Goal: Task Accomplishment & Management: Complete application form

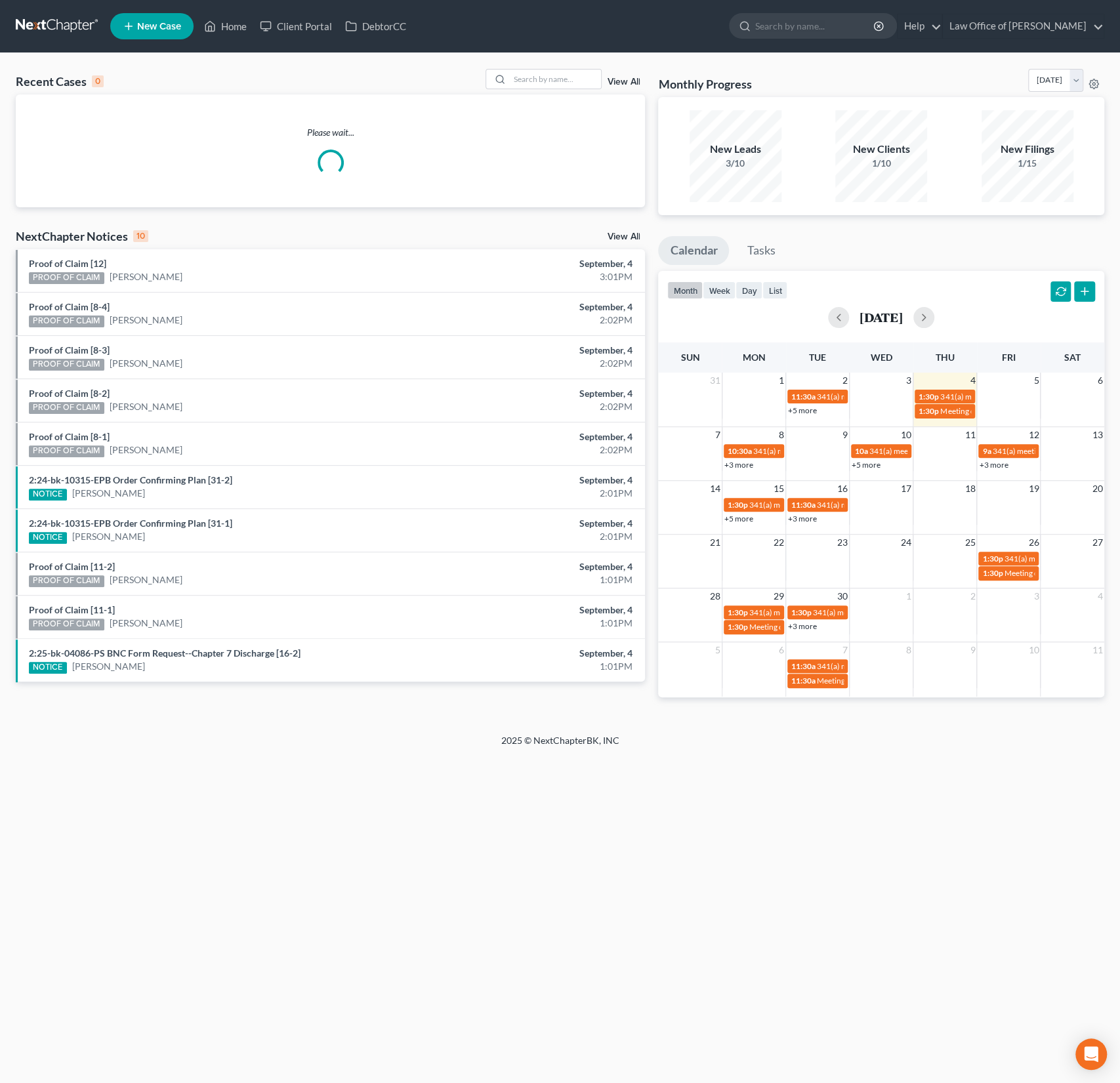
click at [158, 29] on span "New Case" at bounding box center [159, 26] width 44 height 10
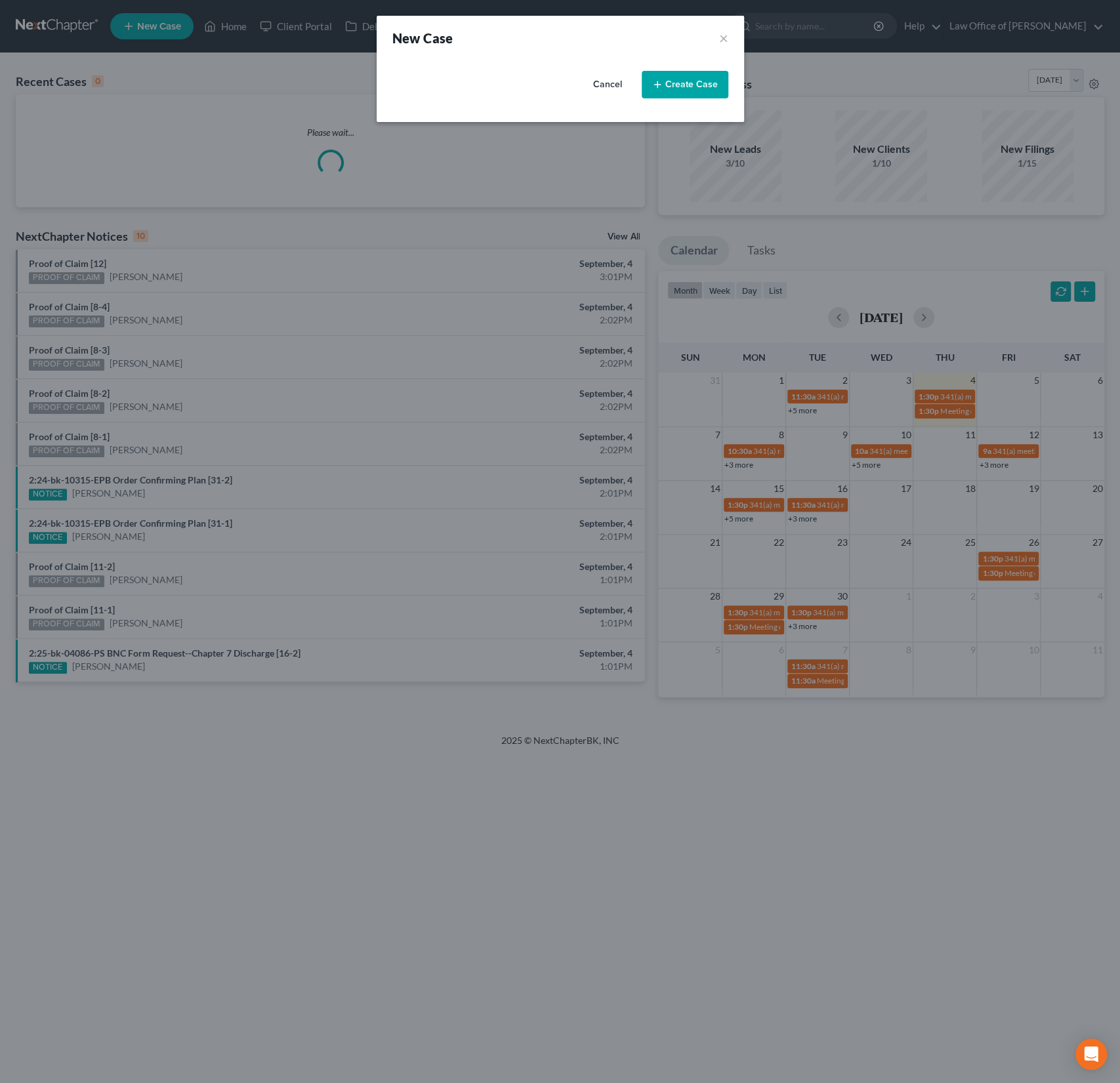
select select "4"
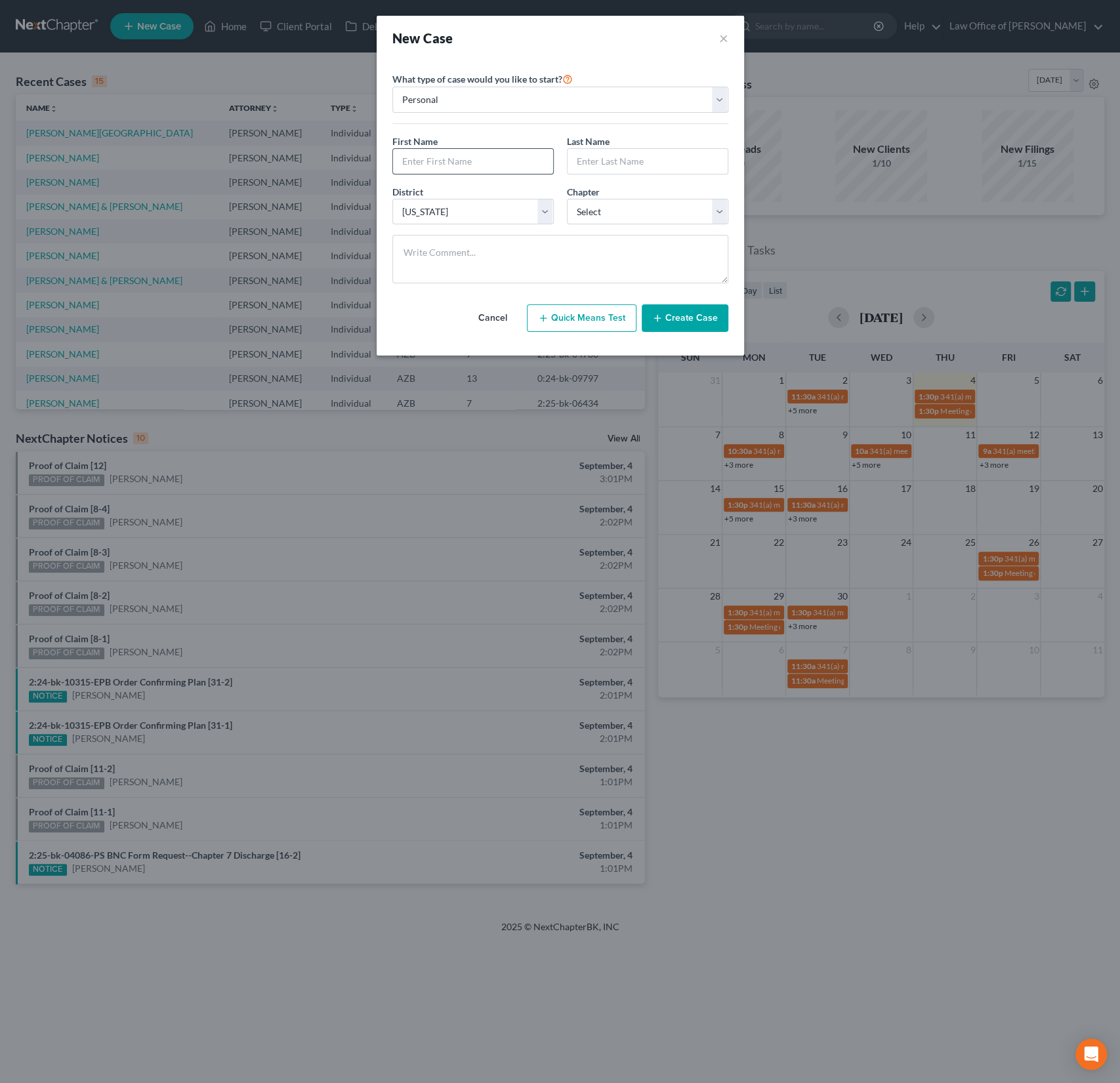
click at [409, 155] on input "text" at bounding box center [473, 161] width 160 height 25
type input "James"
type input "Workman"
click at [616, 211] on select "Select 7 11 12 13" at bounding box center [648, 212] width 162 height 26
select select "0"
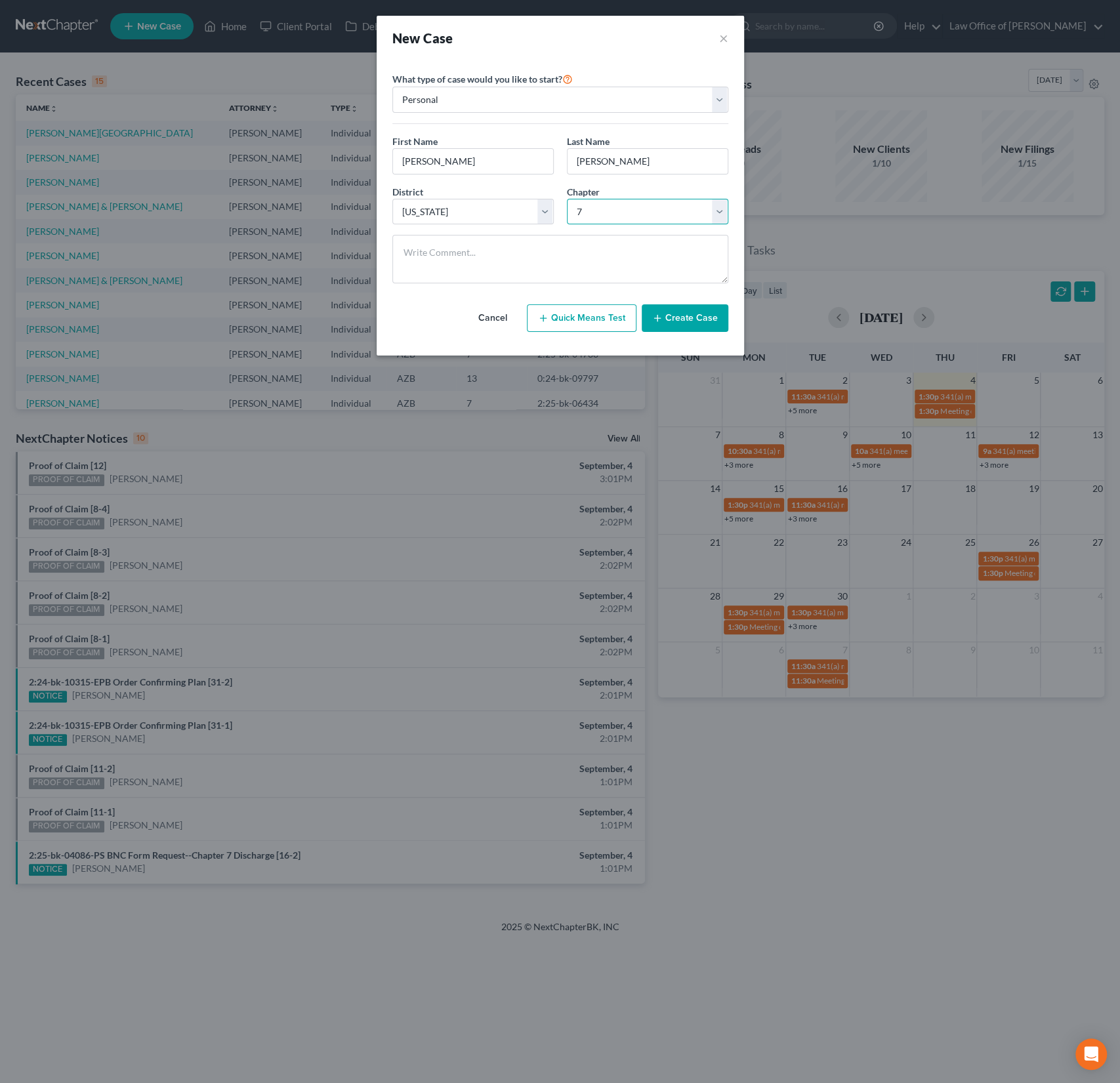
click at [567, 199] on select "Select 7 11 12 13" at bounding box center [648, 212] width 162 height 26
click at [693, 324] on button "Create Case" at bounding box center [684, 318] width 86 height 28
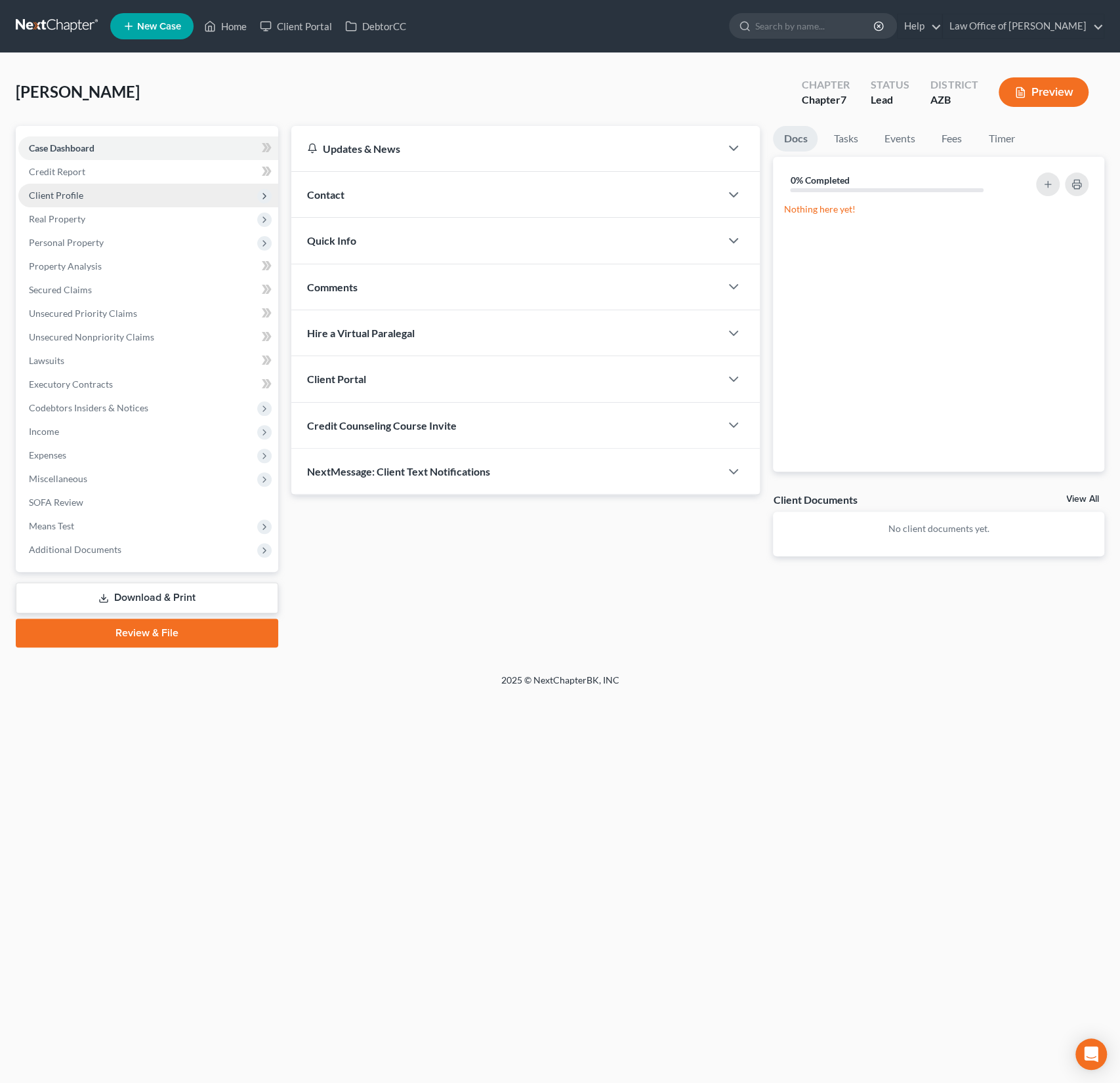
click at [90, 200] on span "Client Profile" at bounding box center [148, 196] width 260 height 24
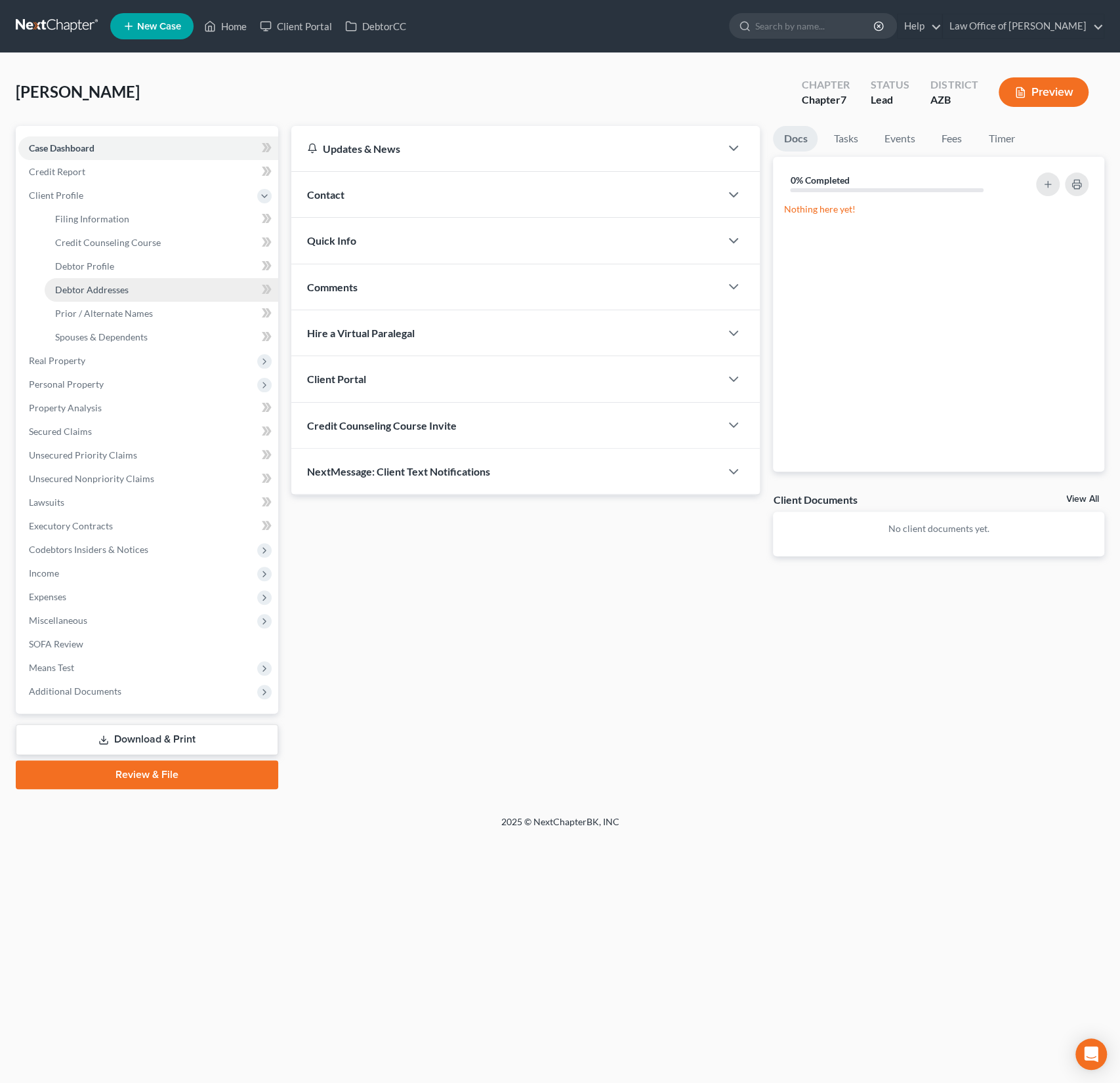
click at [117, 295] on link "Debtor Addresses" at bounding box center [161, 290] width 234 height 24
select select "0"
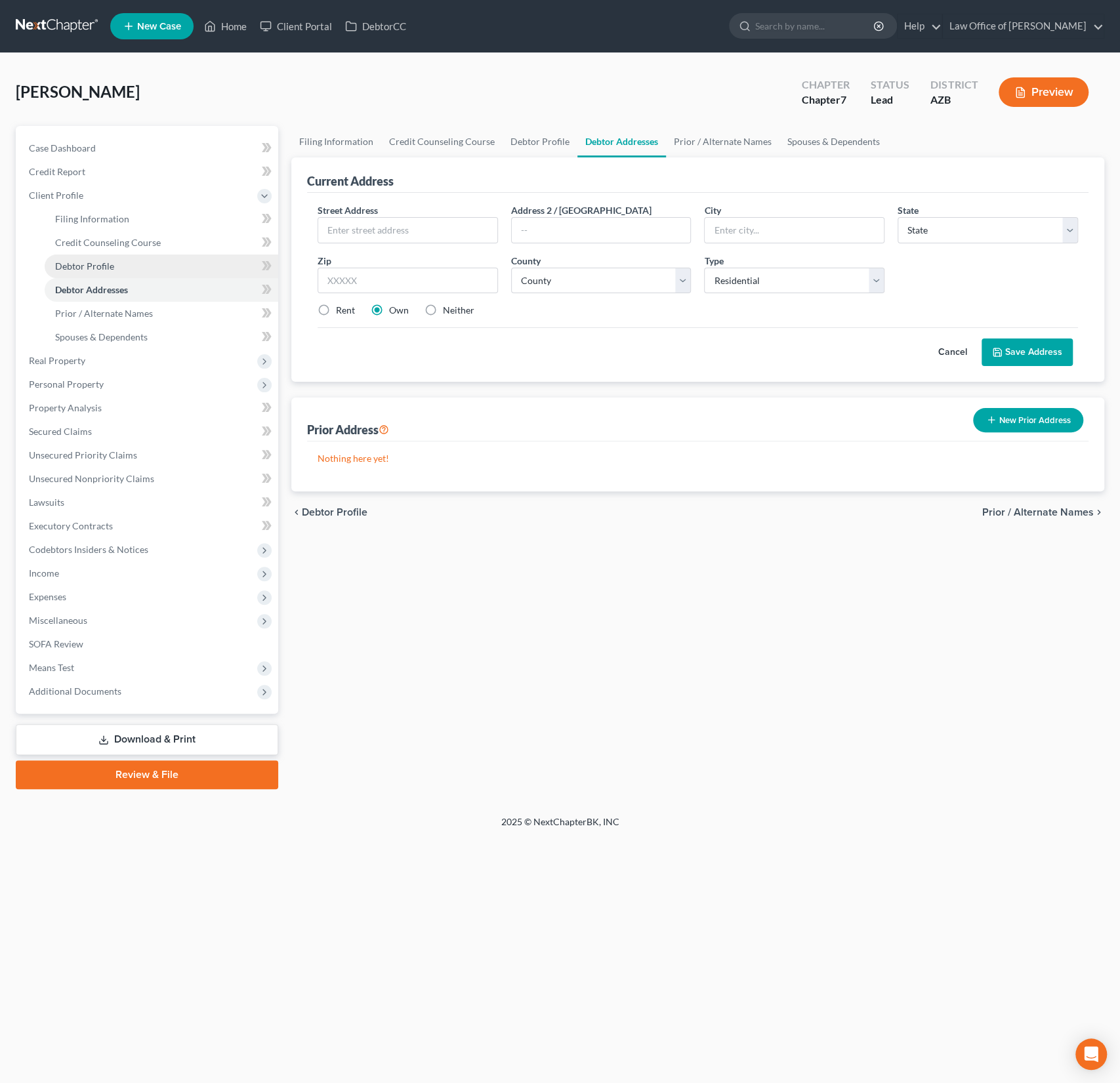
click at [94, 271] on link "Debtor Profile" at bounding box center [161, 266] width 234 height 24
select select "0"
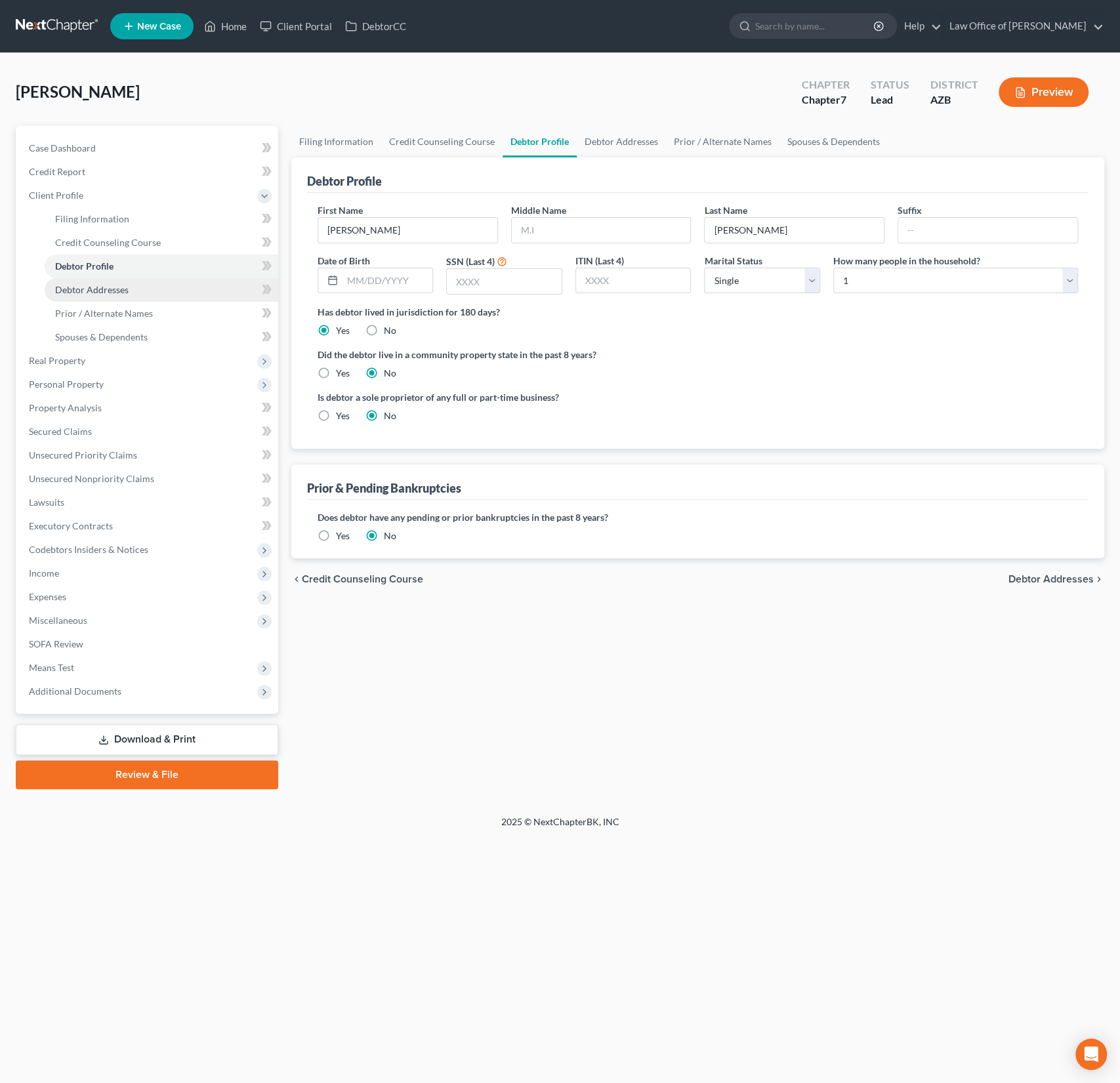
click at [105, 284] on span "Debtor Addresses" at bounding box center [92, 289] width 74 height 11
select select "0"
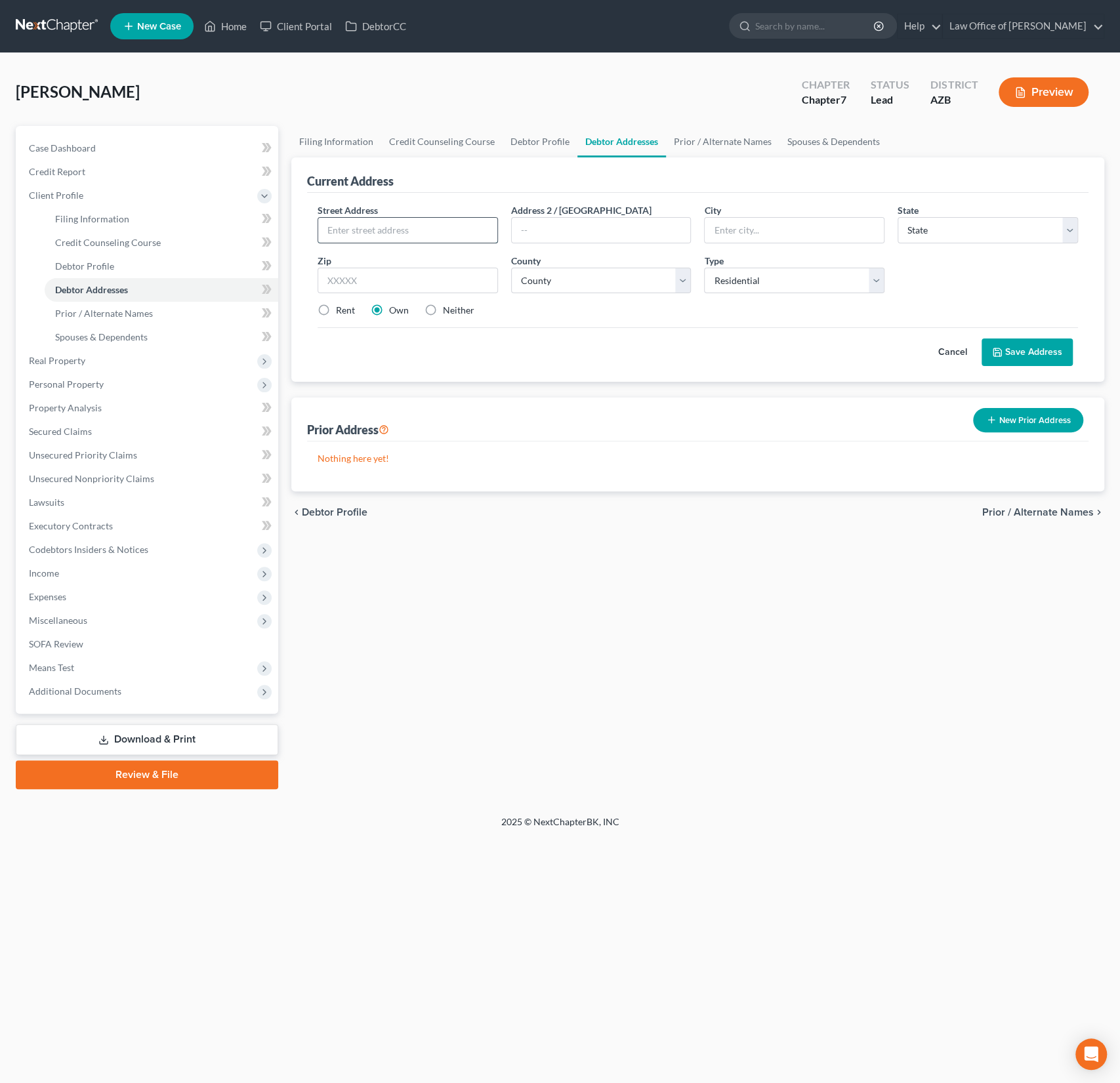
click at [358, 218] on input "text" at bounding box center [407, 230] width 179 height 25
type input "13820 S 44th St"
type input "Apt 1148"
type input "85044"
type input "Phoenix"
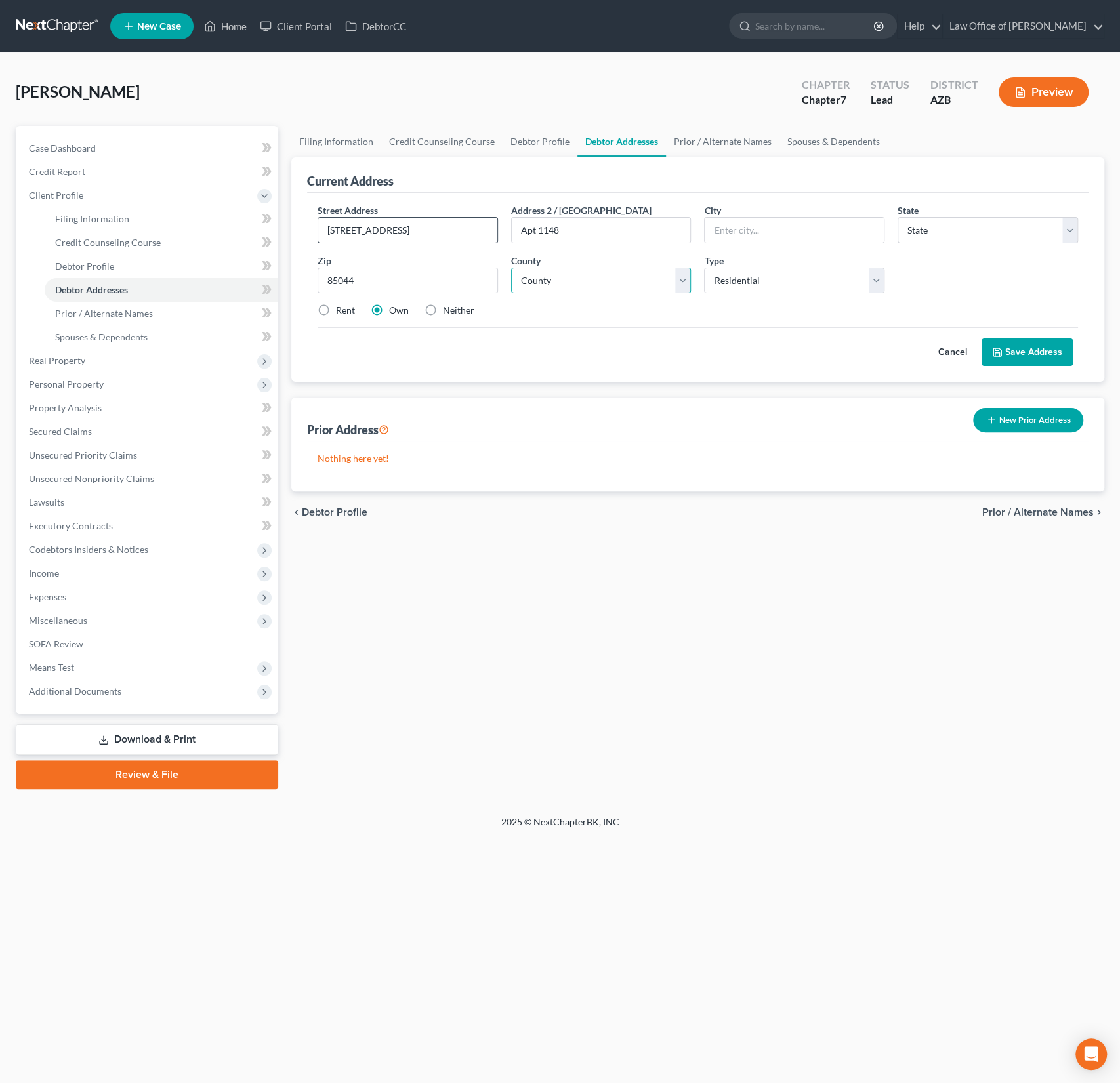
select select "3"
click at [594, 291] on select "County" at bounding box center [602, 281] width 181 height 26
select select "7"
click at [511, 268] on select "County Apache County Cochise County Coconino County Gila County Graham County G…" at bounding box center [602, 281] width 181 height 26
click at [563, 314] on div "Rent Own Neither" at bounding box center [698, 310] width 774 height 13
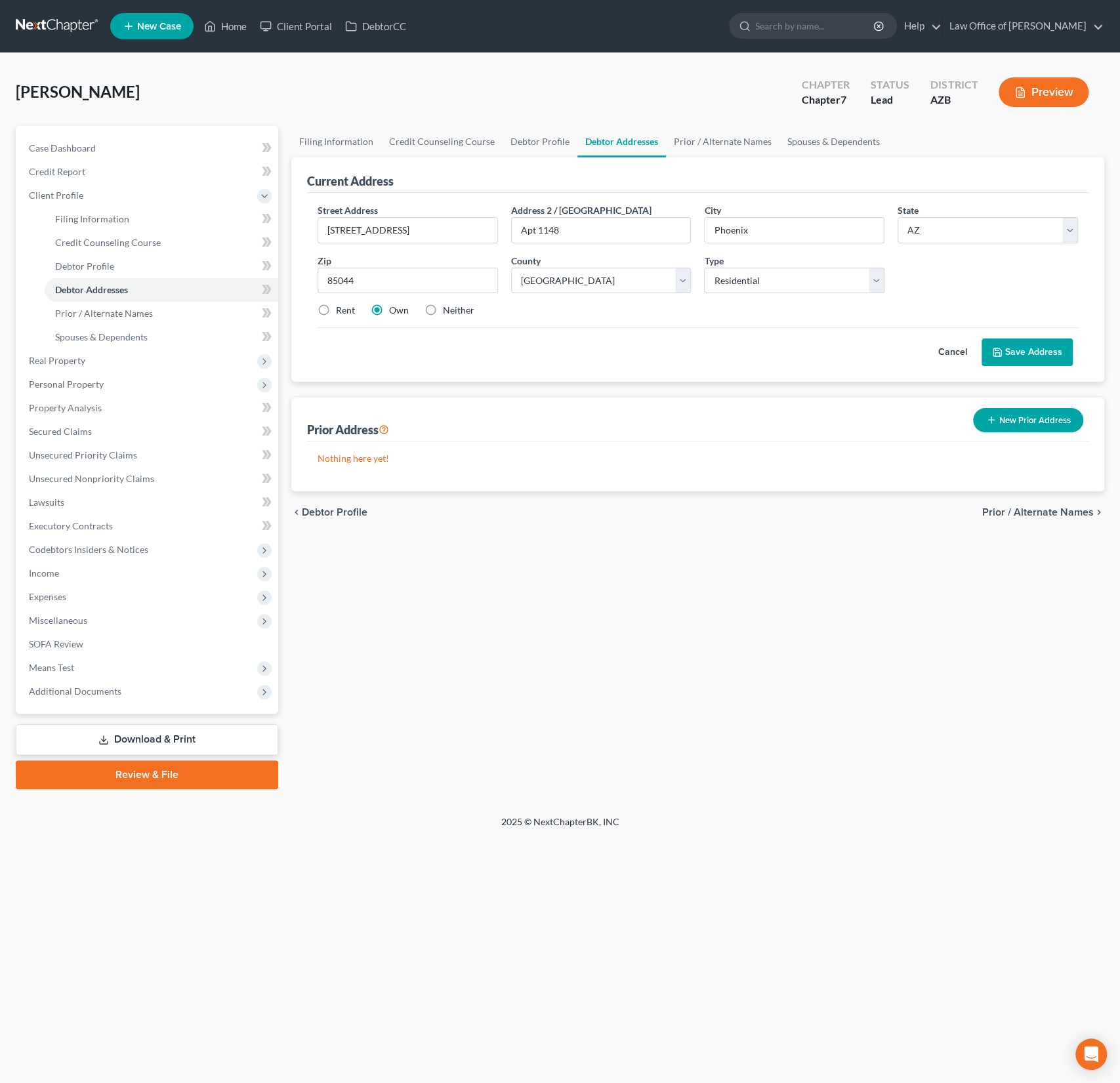
click at [336, 310] on label "Rent" at bounding box center [346, 310] width 19 height 13
click at [341, 310] on input "Rent" at bounding box center [345, 308] width 9 height 9
radio input "true"
click at [389, 311] on label "Own" at bounding box center [399, 310] width 20 height 13
click at [394, 311] on input "Own" at bounding box center [398, 308] width 9 height 9
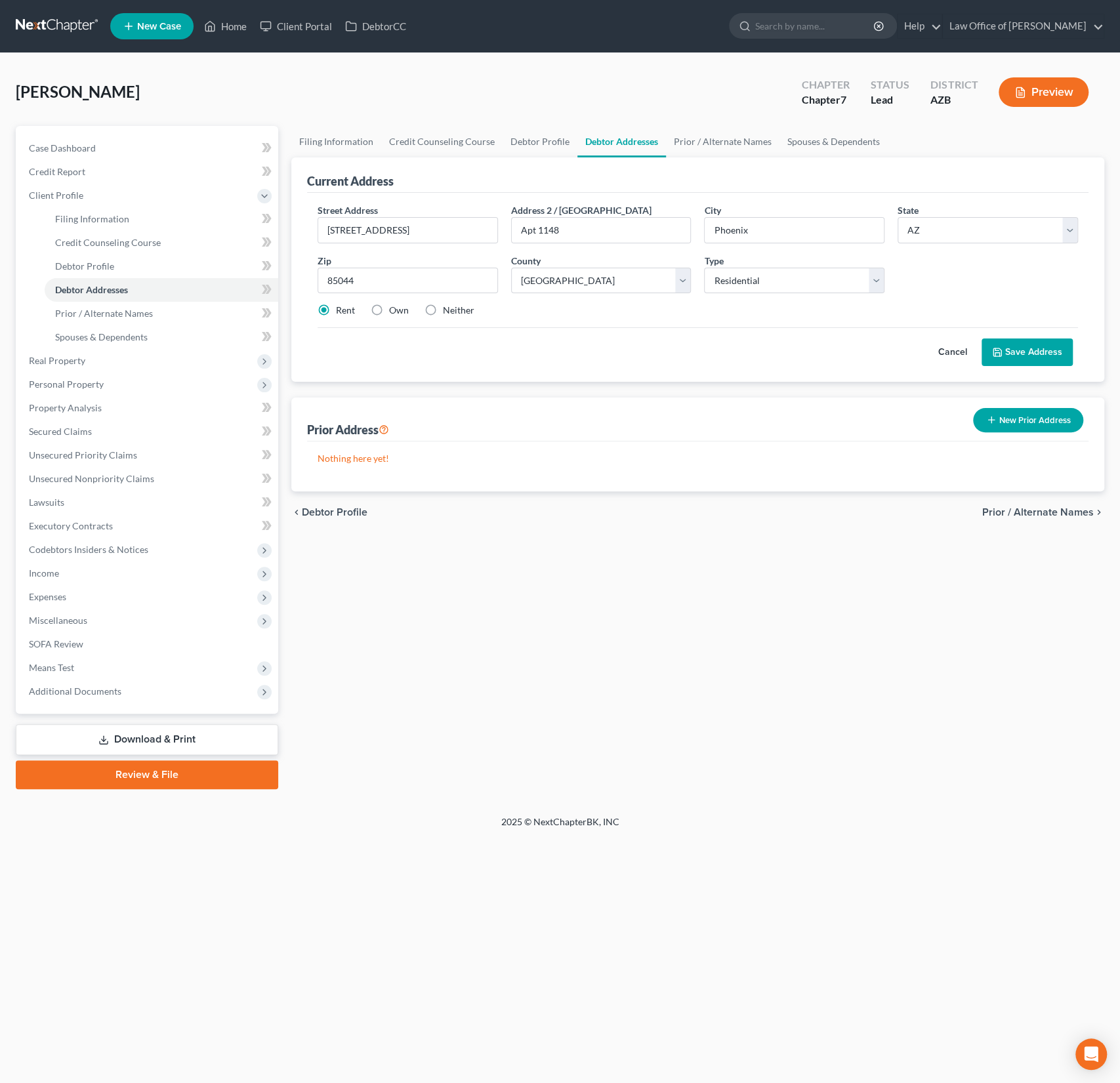
radio input "true"
click at [336, 306] on label "Rent" at bounding box center [346, 310] width 19 height 13
click at [341, 306] on input "Rent" at bounding box center [345, 308] width 9 height 9
radio input "true"
click at [1040, 352] on button "Save Address" at bounding box center [1026, 352] width 91 height 28
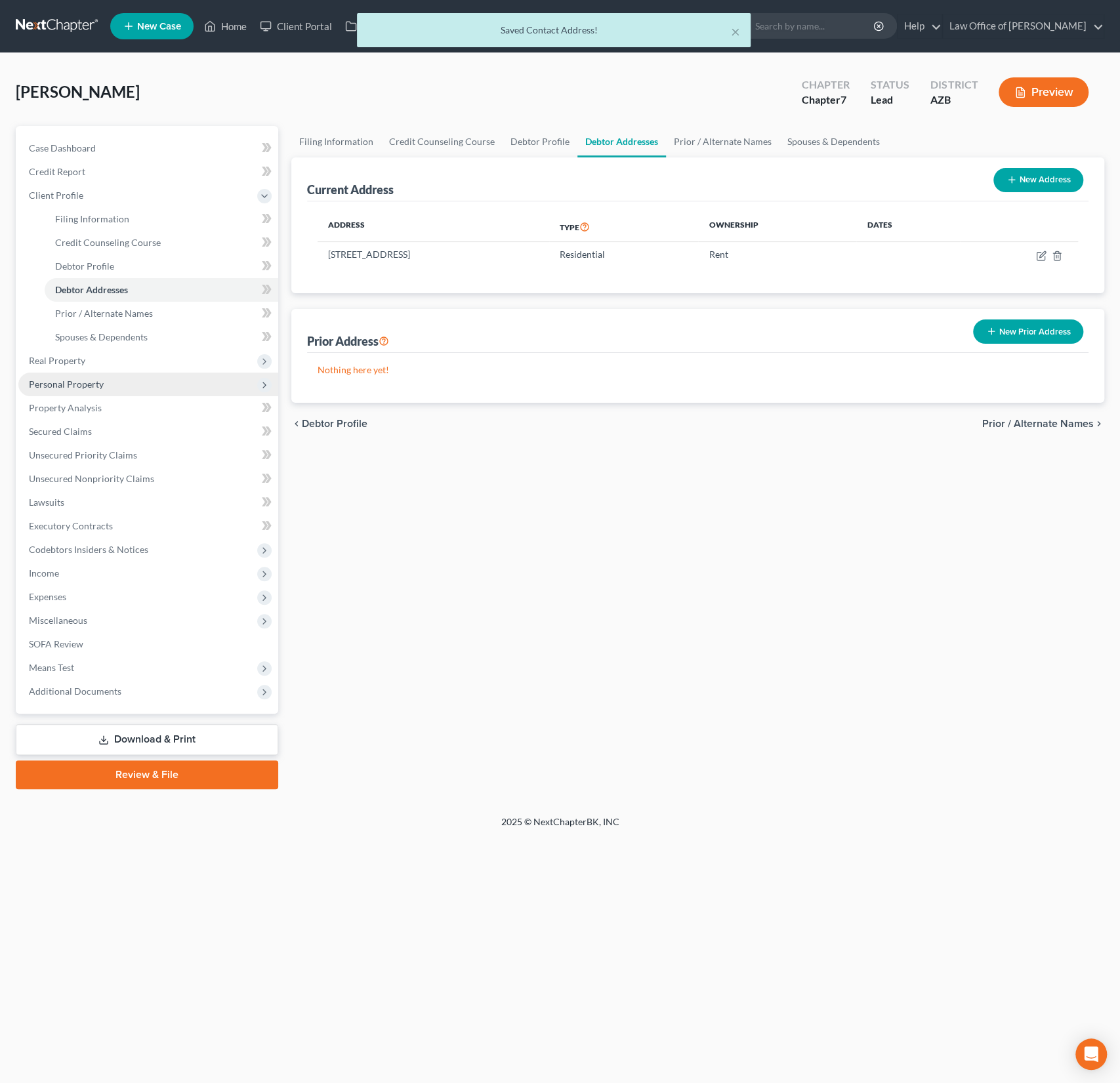
click at [76, 378] on span "Personal Property" at bounding box center [66, 384] width 75 height 11
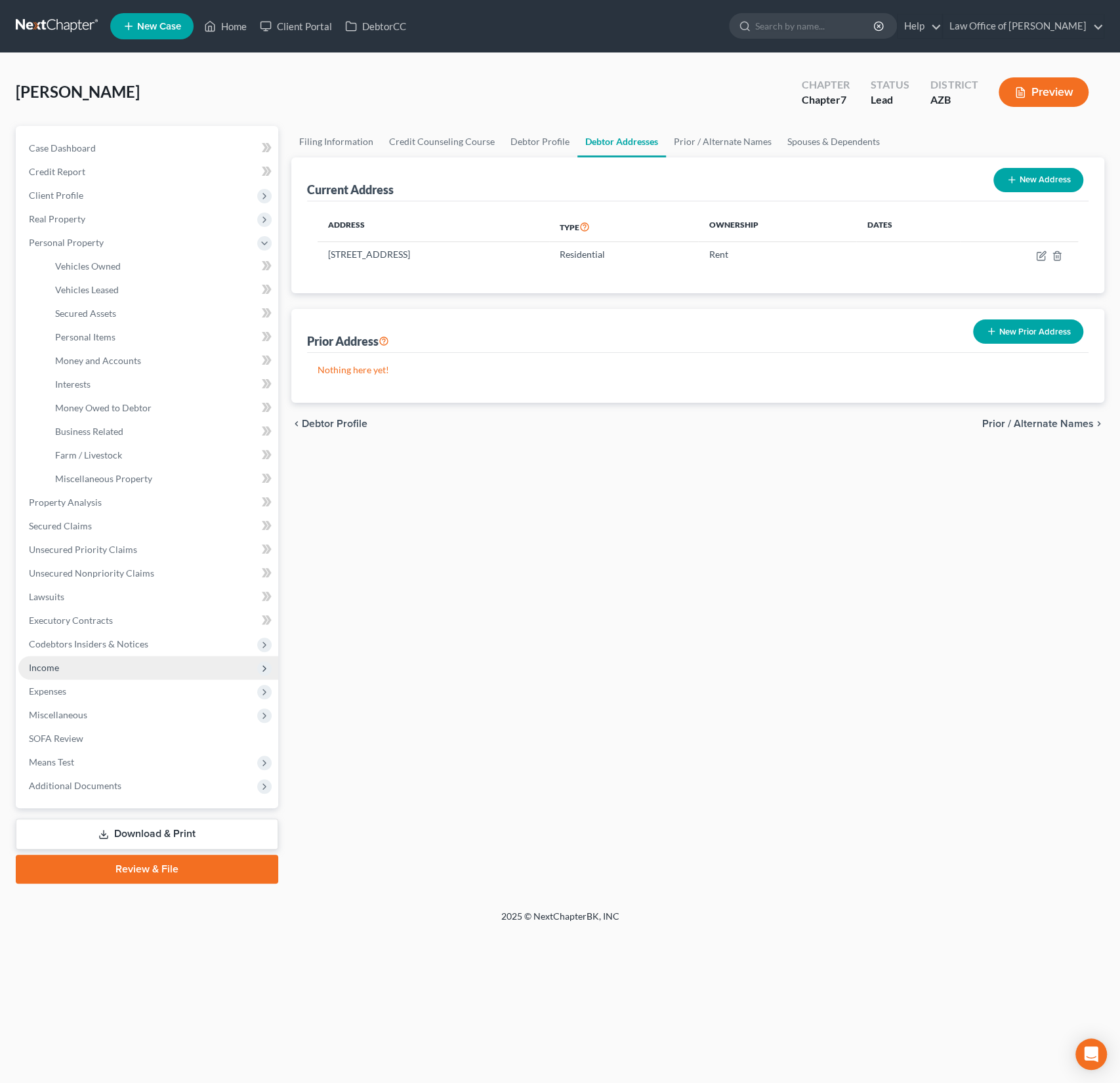
click at [55, 664] on span "Income" at bounding box center [44, 668] width 30 height 11
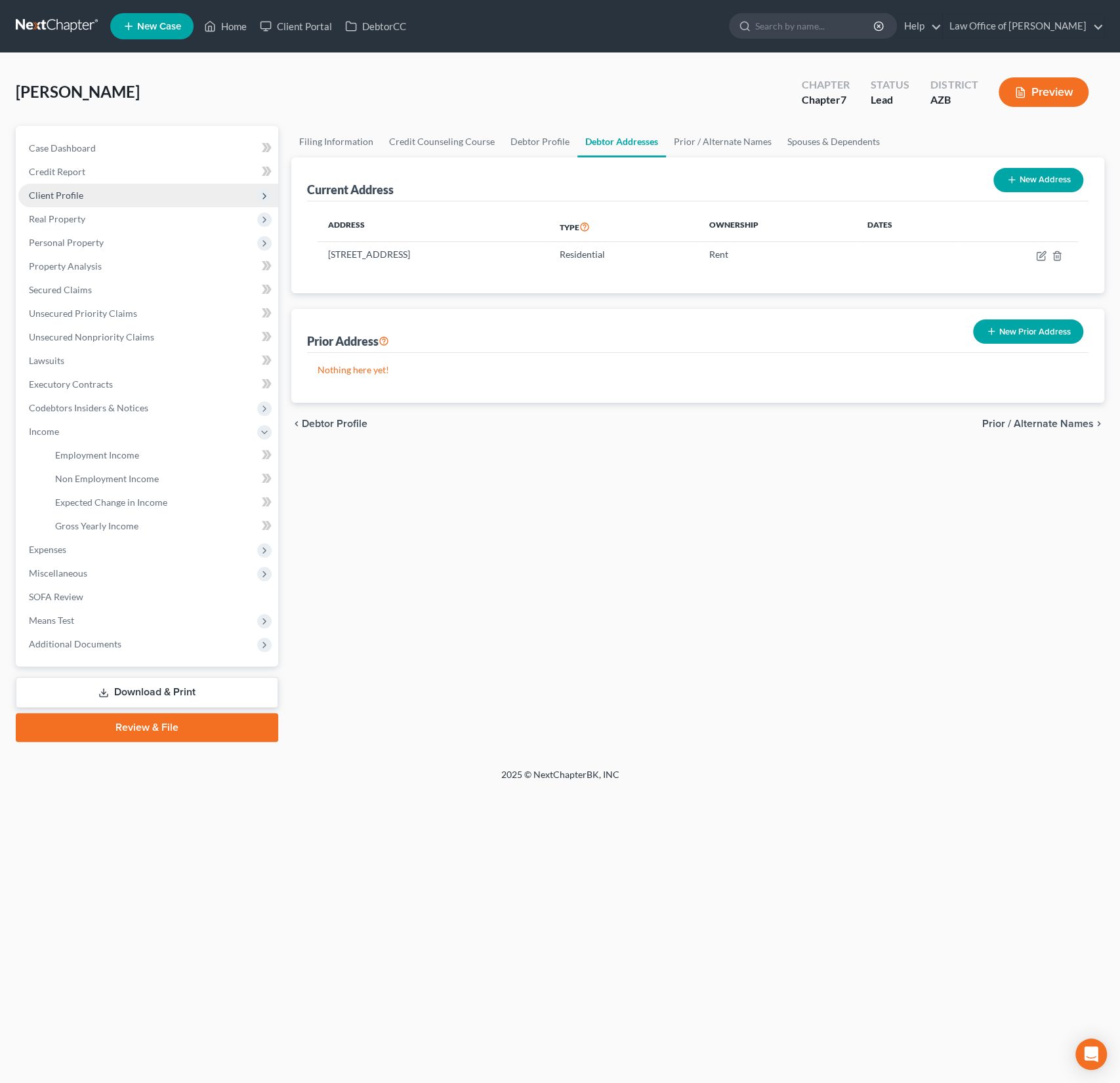
click at [67, 201] on span "Client Profile" at bounding box center [148, 196] width 260 height 24
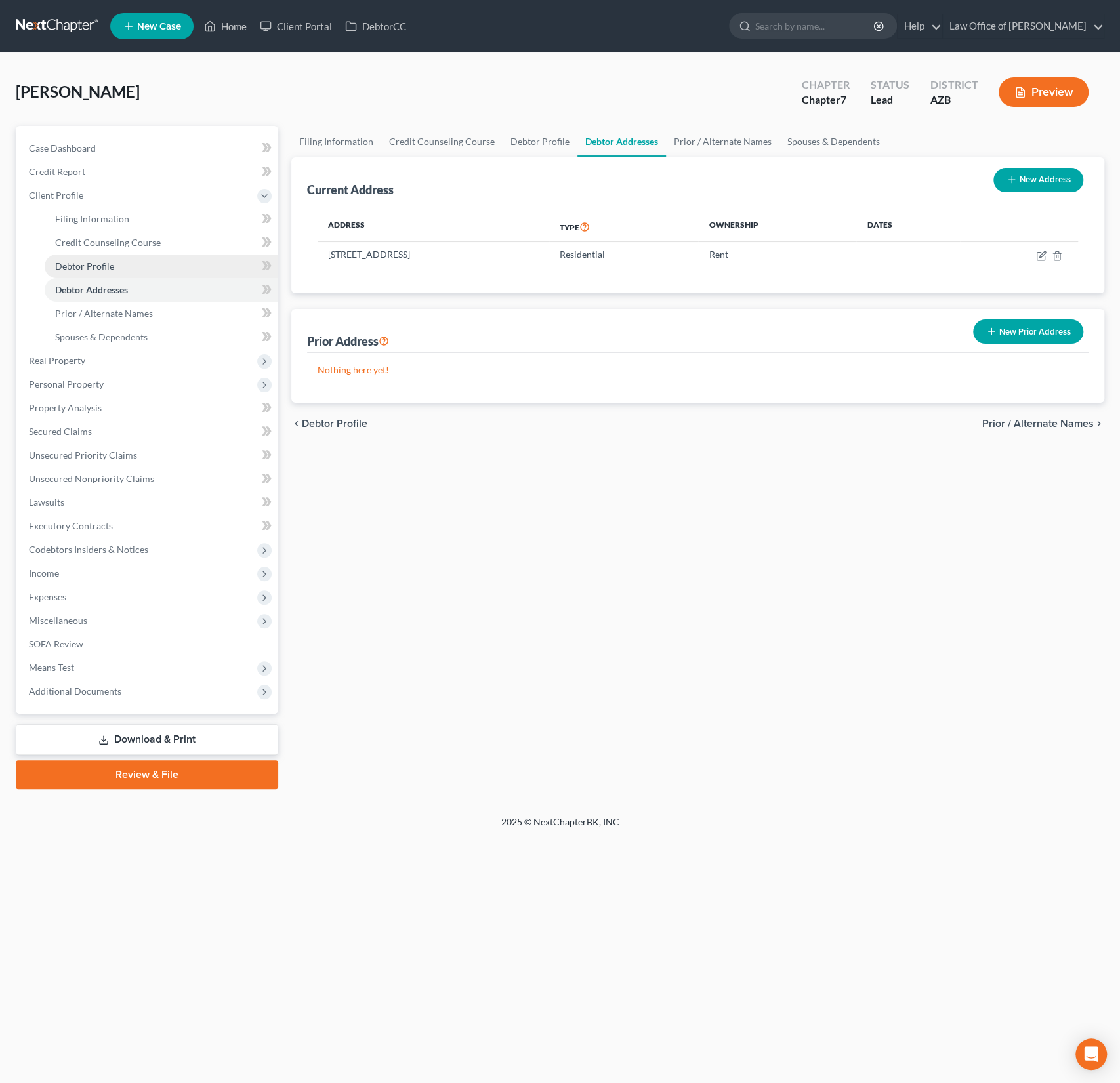
click at [82, 272] on link "Debtor Profile" at bounding box center [161, 266] width 234 height 24
select select "0"
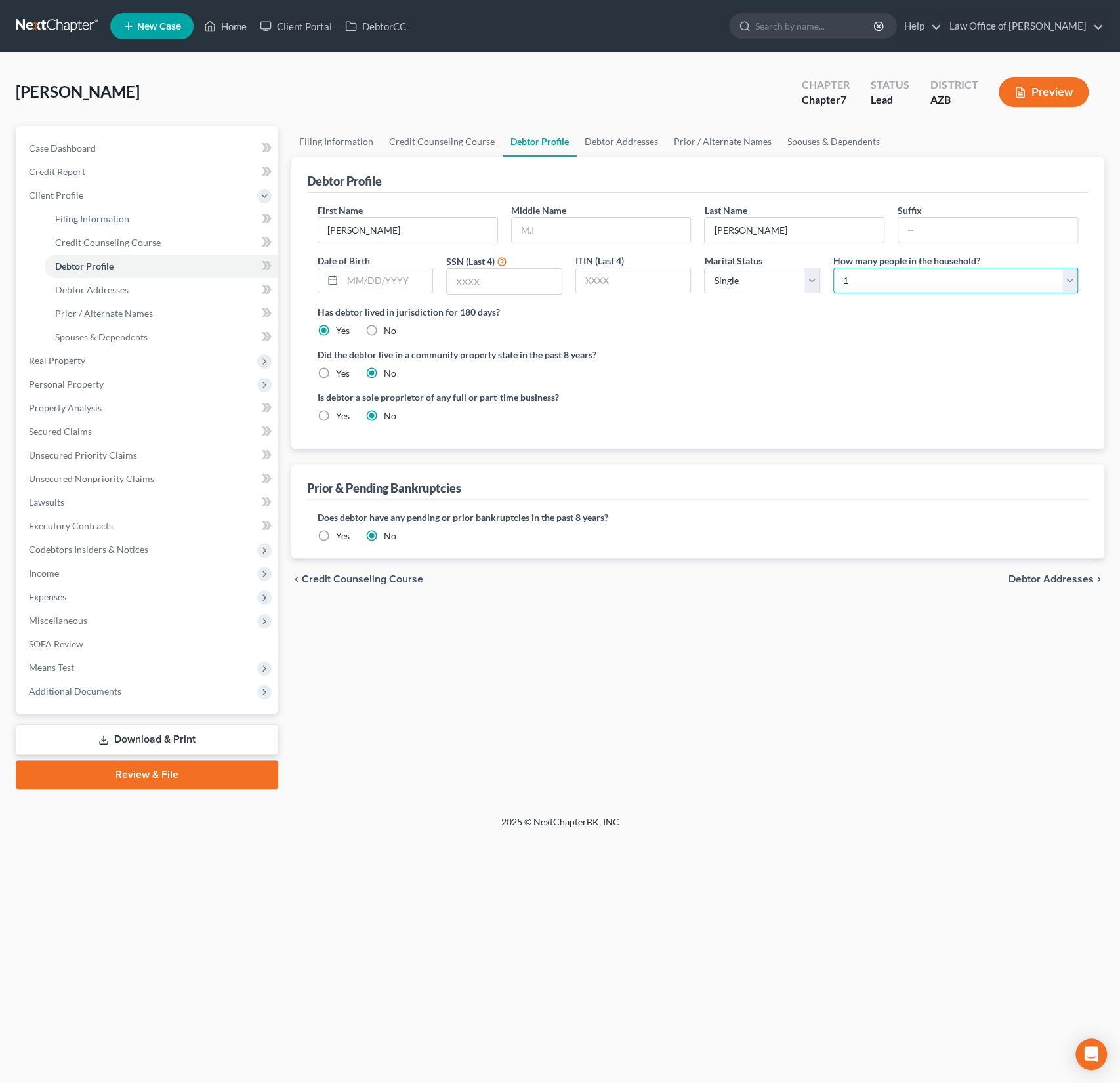
click at [905, 284] on select "Select 1 2 3 4 5 6 7 8 9 10 11 12 13 14 15 16 17 18 19 20" at bounding box center [955, 281] width 245 height 26
select select "1"
click at [833, 268] on select "Select 1 2 3 4 5 6 7 8 9 10 11 12 13 14 15 16 17 18 19 20" at bounding box center [955, 281] width 245 height 26
click at [58, 578] on span "Income" at bounding box center [148, 573] width 260 height 24
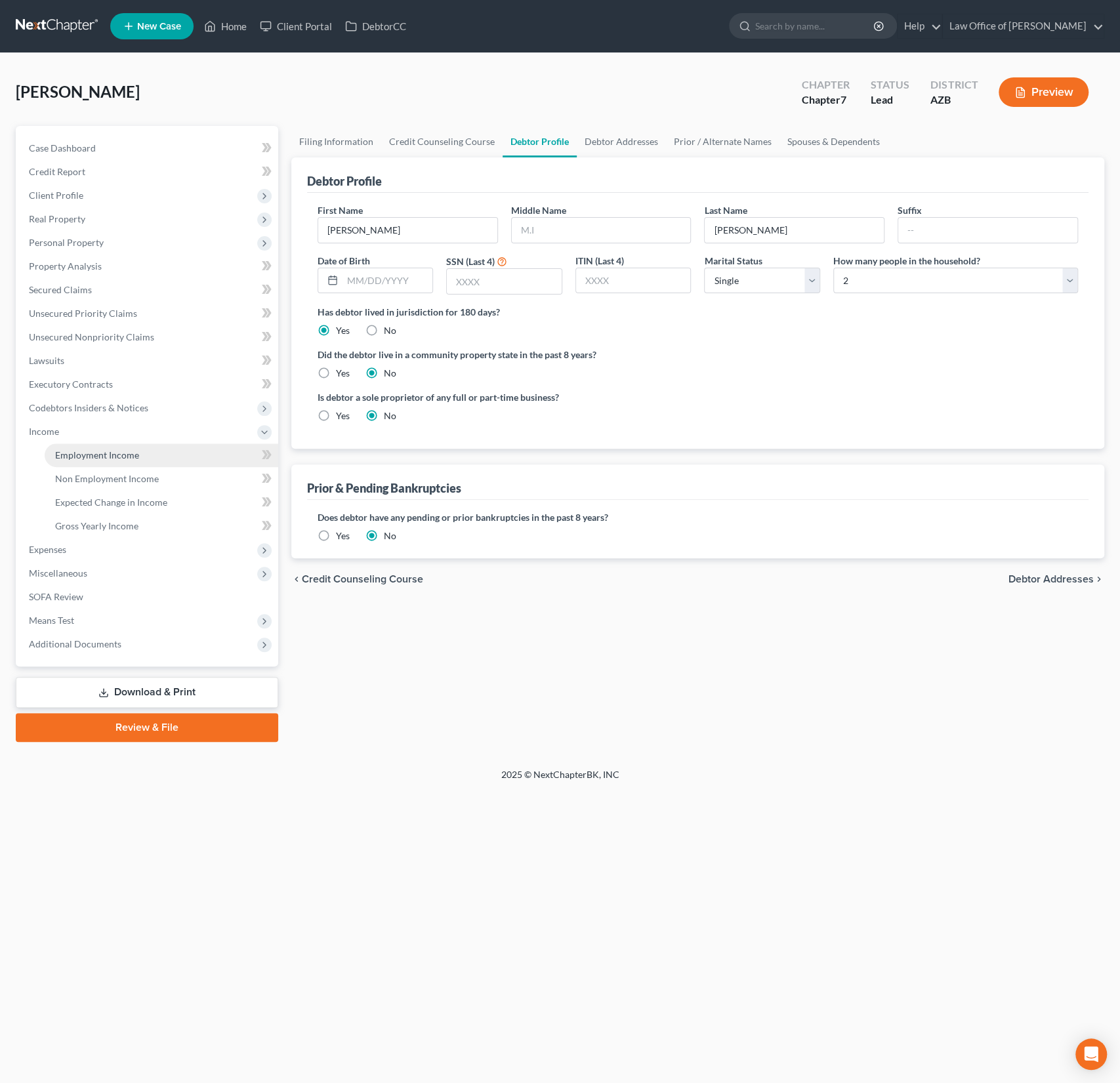
click at [109, 448] on link "Employment Income" at bounding box center [161, 455] width 234 height 24
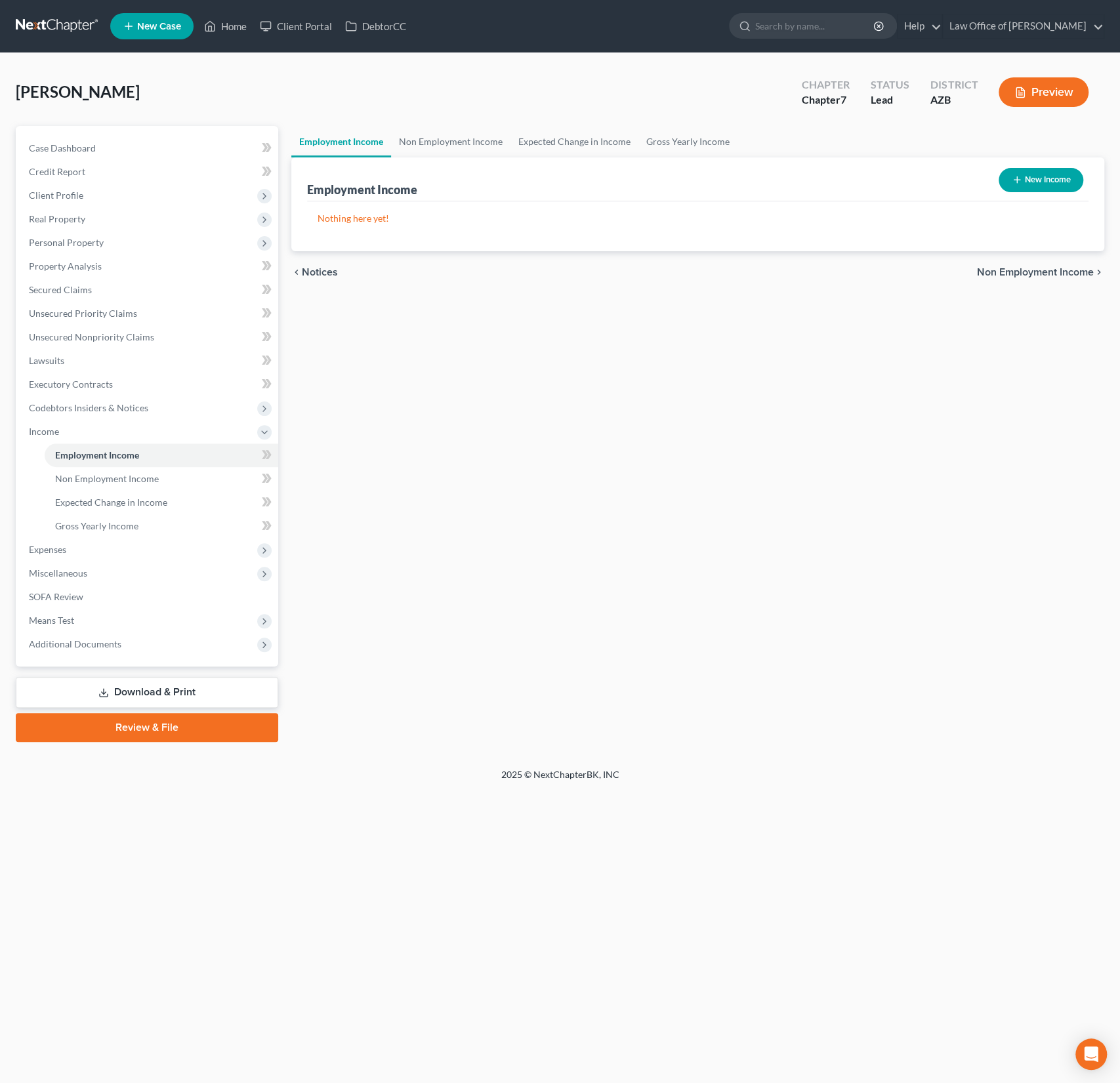
click at [1045, 177] on button "New Income" at bounding box center [1040, 180] width 85 height 25
select select "0"
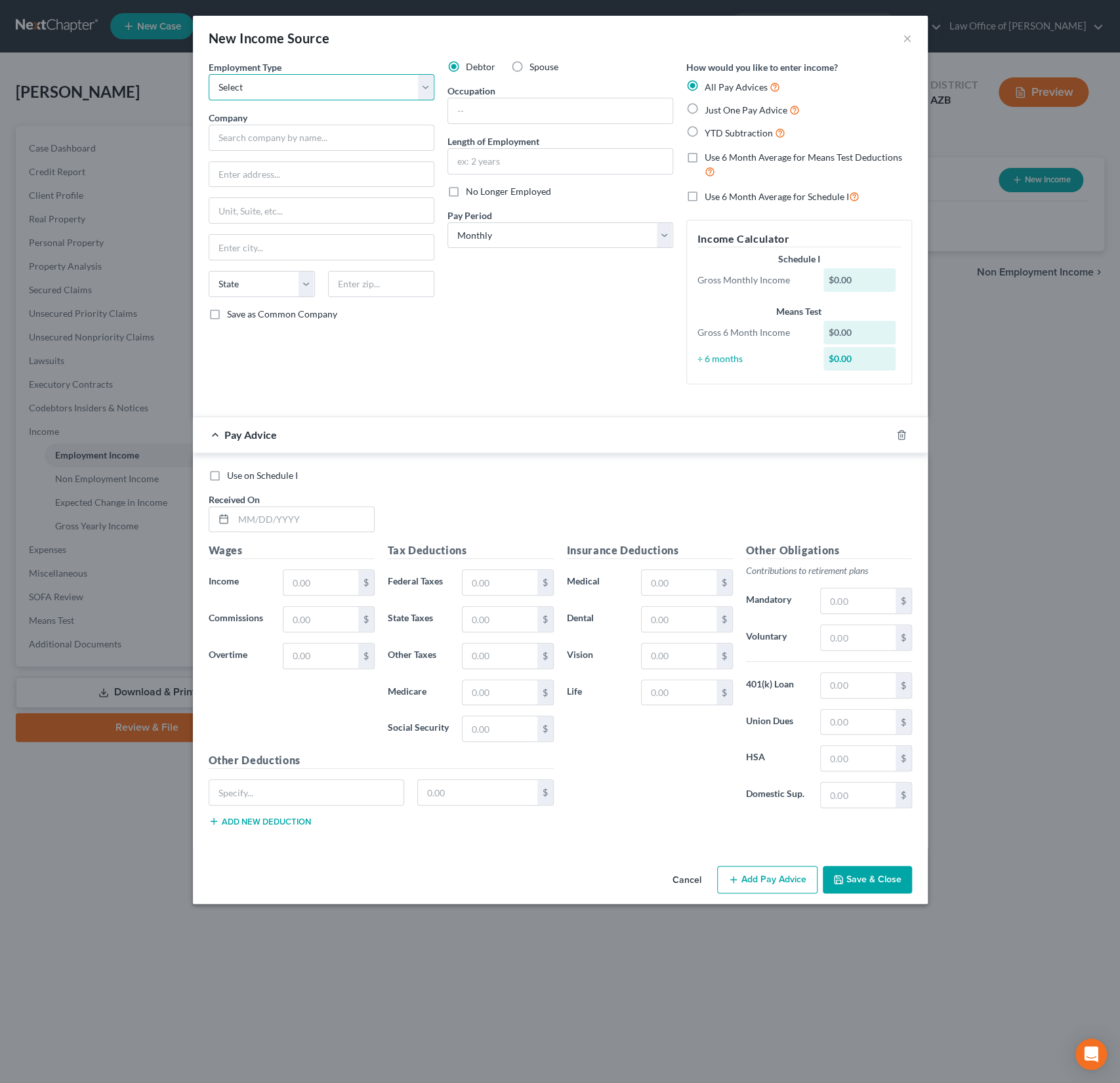
click at [275, 97] on select "Select Full or Part Time Employment Self Employment" at bounding box center [321, 87] width 226 height 26
select select "0"
click at [208, 75] on select "Select Full or Part Time Employment Self Employment" at bounding box center [321, 87] width 226 height 26
click at [271, 132] on input "text" at bounding box center [321, 137] width 226 height 26
type input "Job"
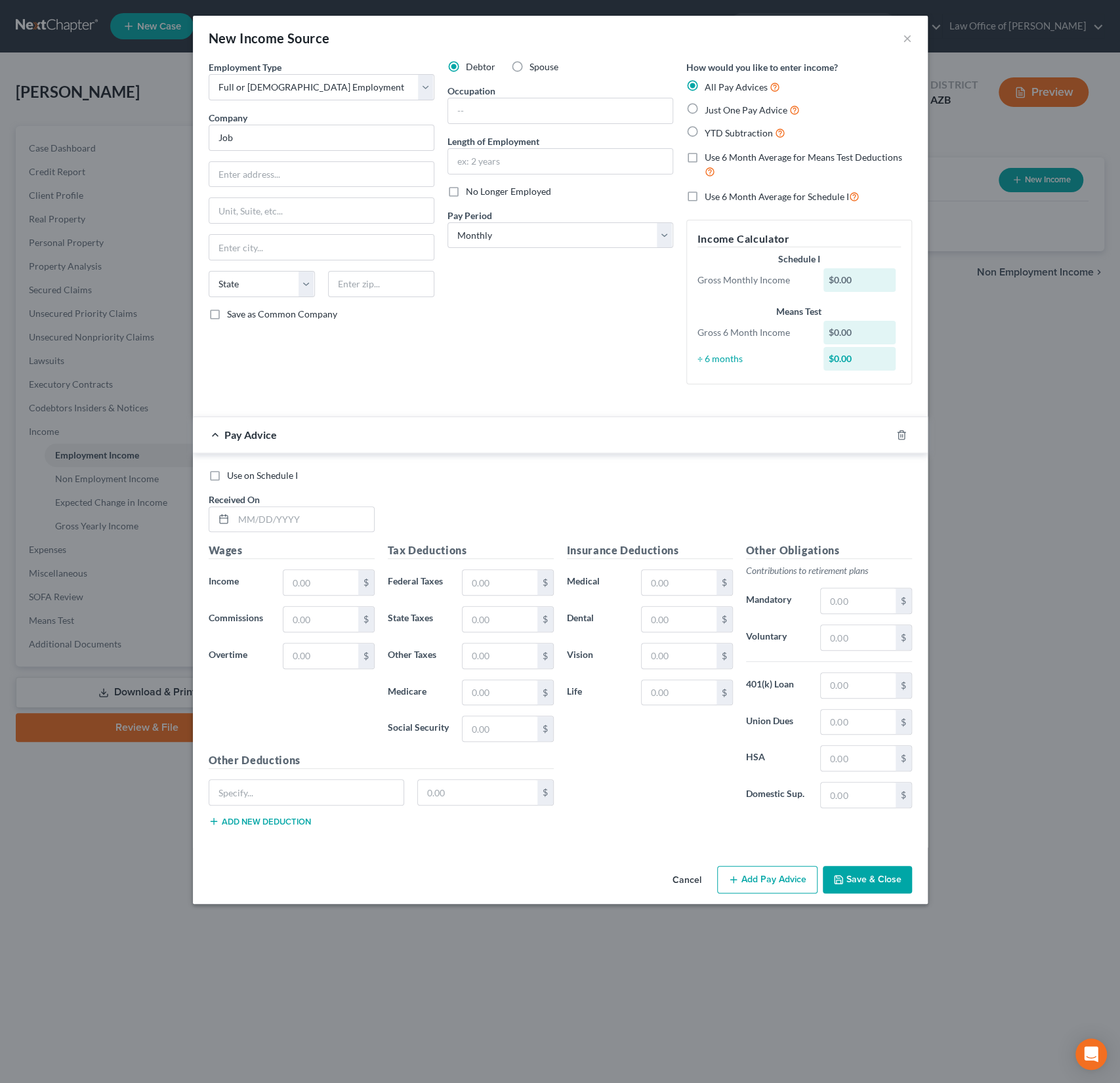
click at [705, 128] on label "YTD Subtraction" at bounding box center [745, 132] width 81 height 15
click at [709, 128] on input "YTD Subtraction" at bounding box center [713, 129] width 9 height 9
radio input "true"
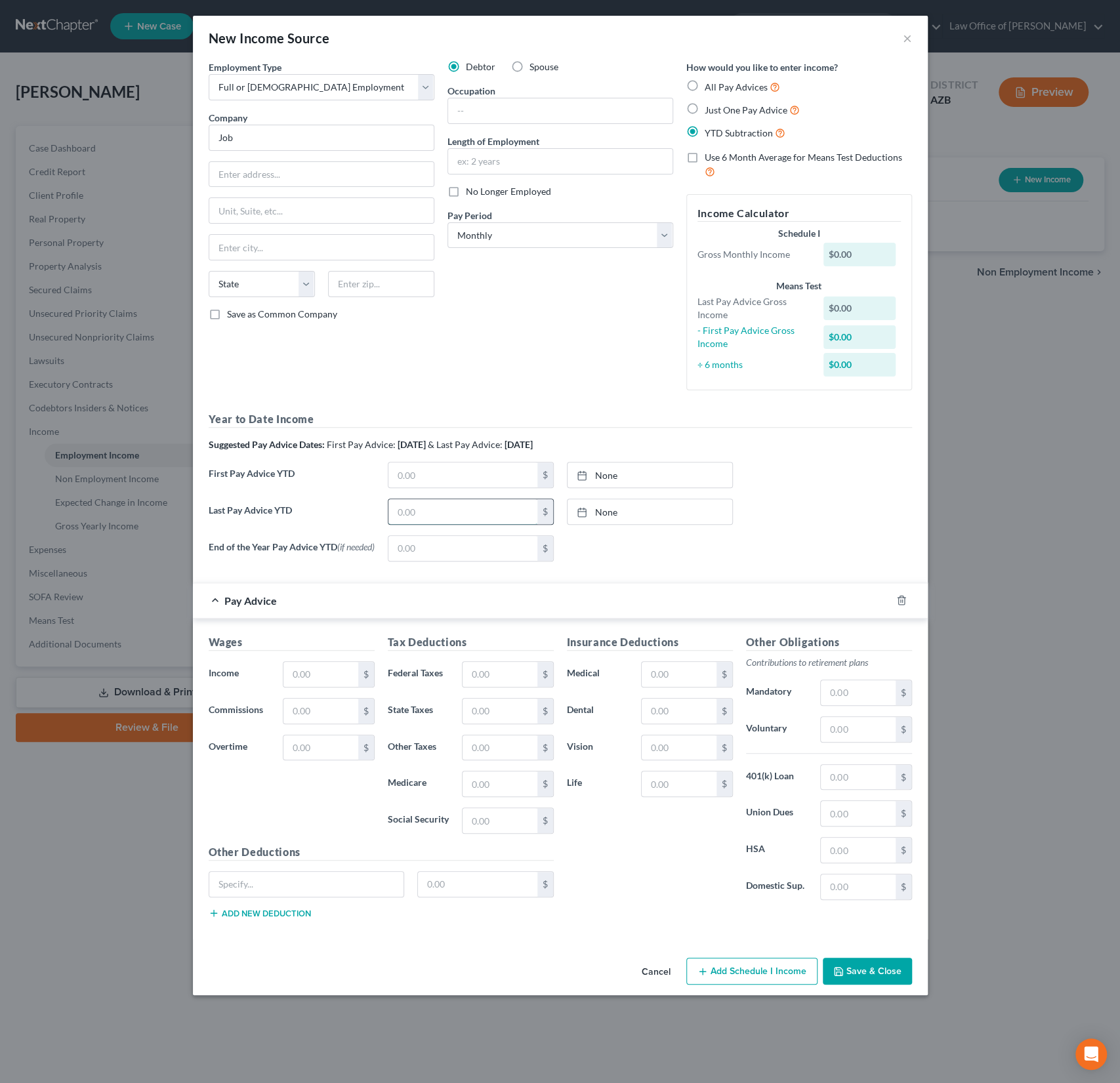
click at [490, 517] on input "text" at bounding box center [463, 511] width 149 height 25
type input "3"
type input "14,366"
click at [607, 520] on link "None" at bounding box center [650, 511] width 165 height 25
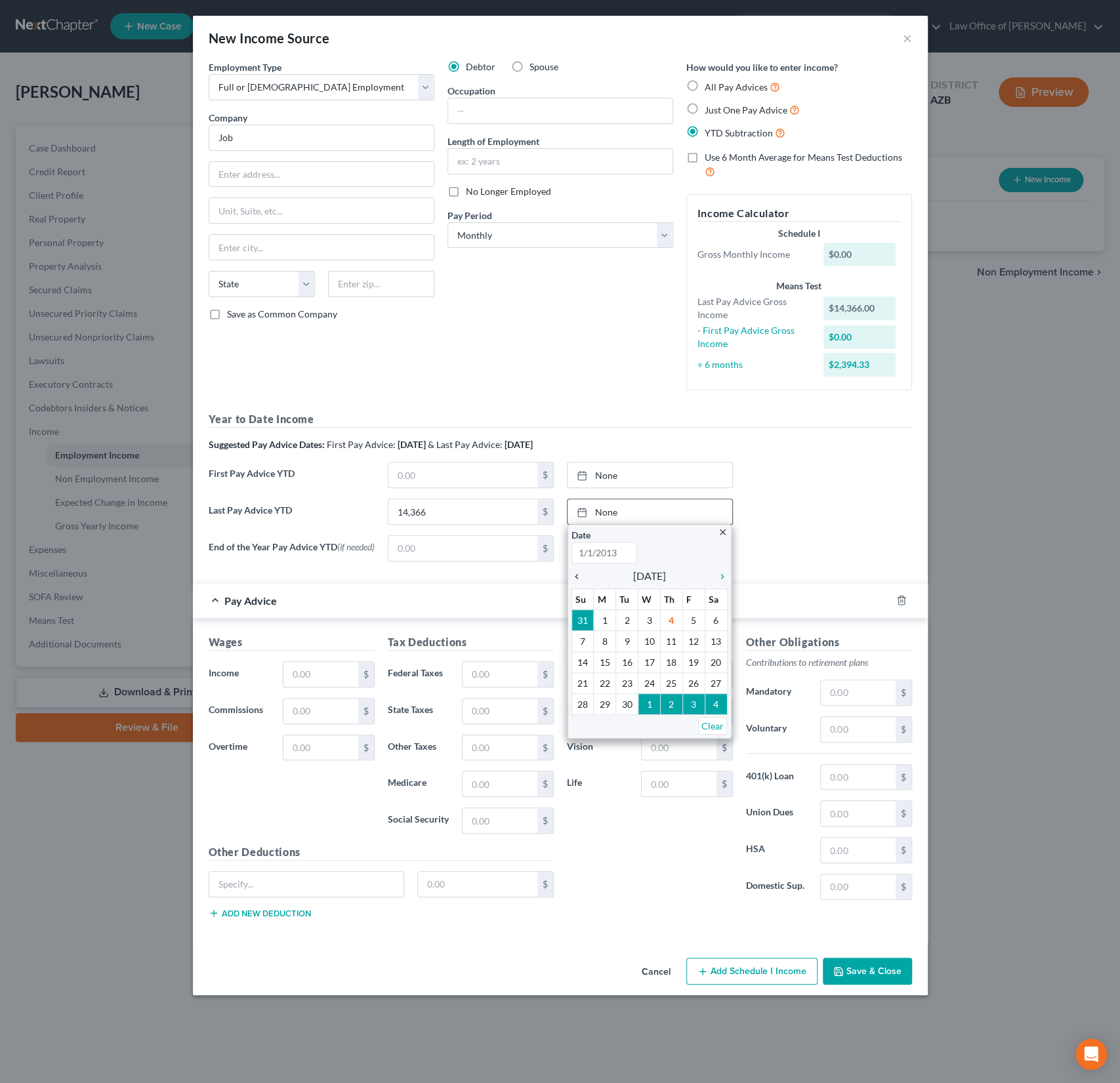
click at [575, 574] on icon "chevron_left" at bounding box center [580, 576] width 17 height 10
type input "9/4/2025"
click at [575, 574] on icon "chevron_left" at bounding box center [580, 576] width 17 height 10
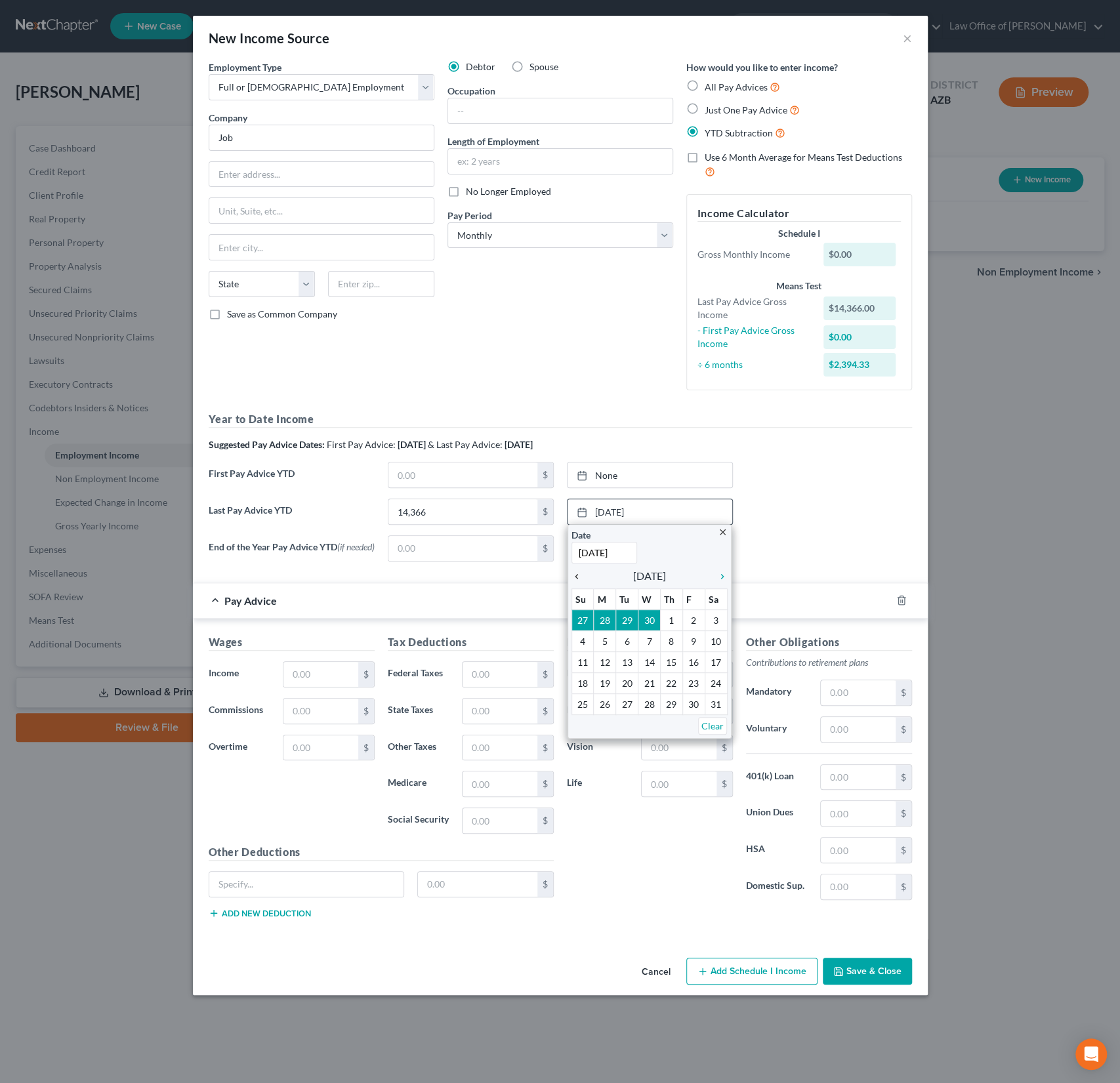
click at [575, 574] on icon "chevron_left" at bounding box center [580, 576] width 17 height 10
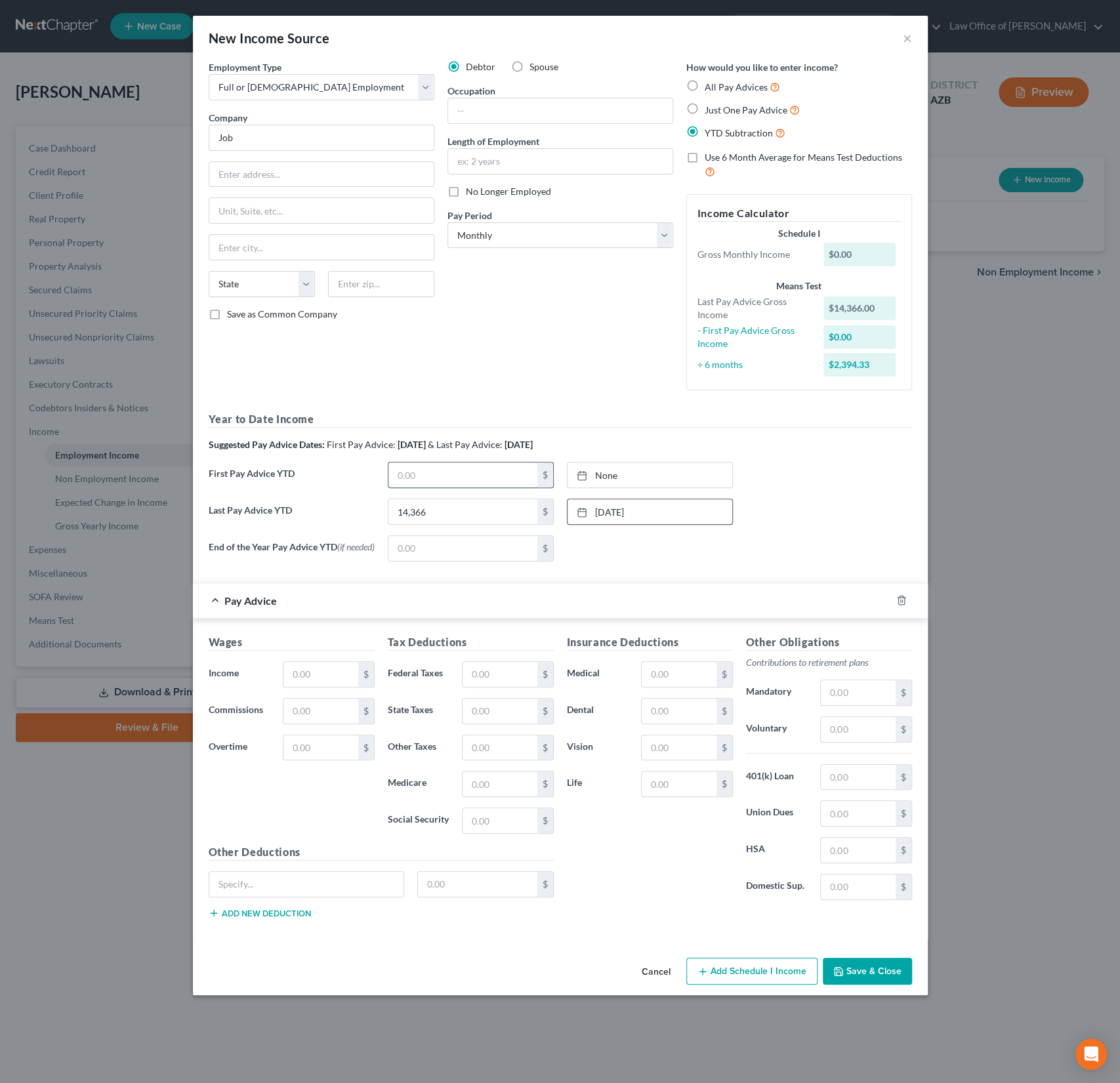
click at [441, 473] on input "text" at bounding box center [463, 474] width 149 height 25
type input "14,366"
click at [618, 482] on link "None" at bounding box center [650, 474] width 165 height 25
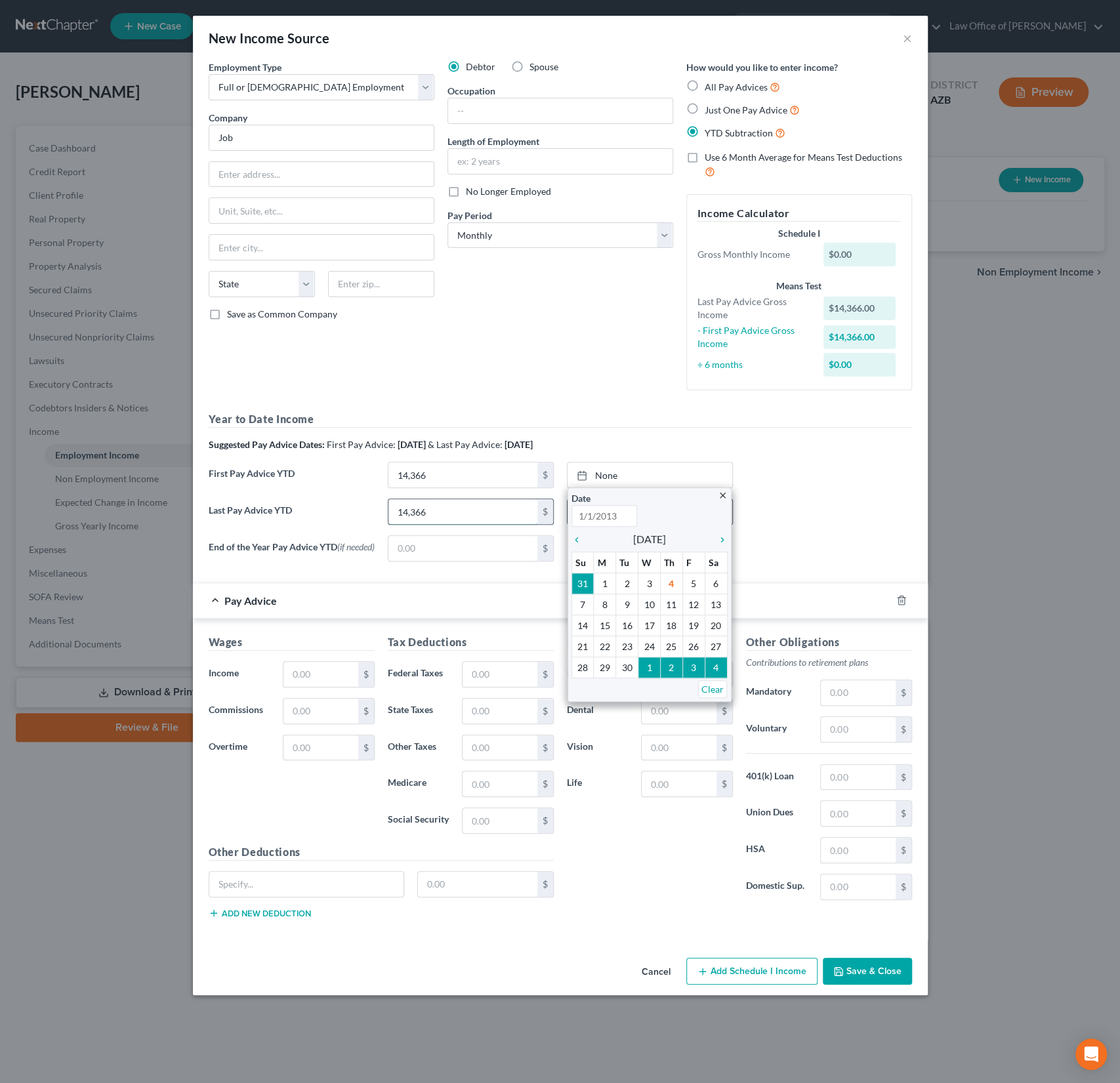
click at [461, 504] on input "14,366" at bounding box center [463, 511] width 149 height 25
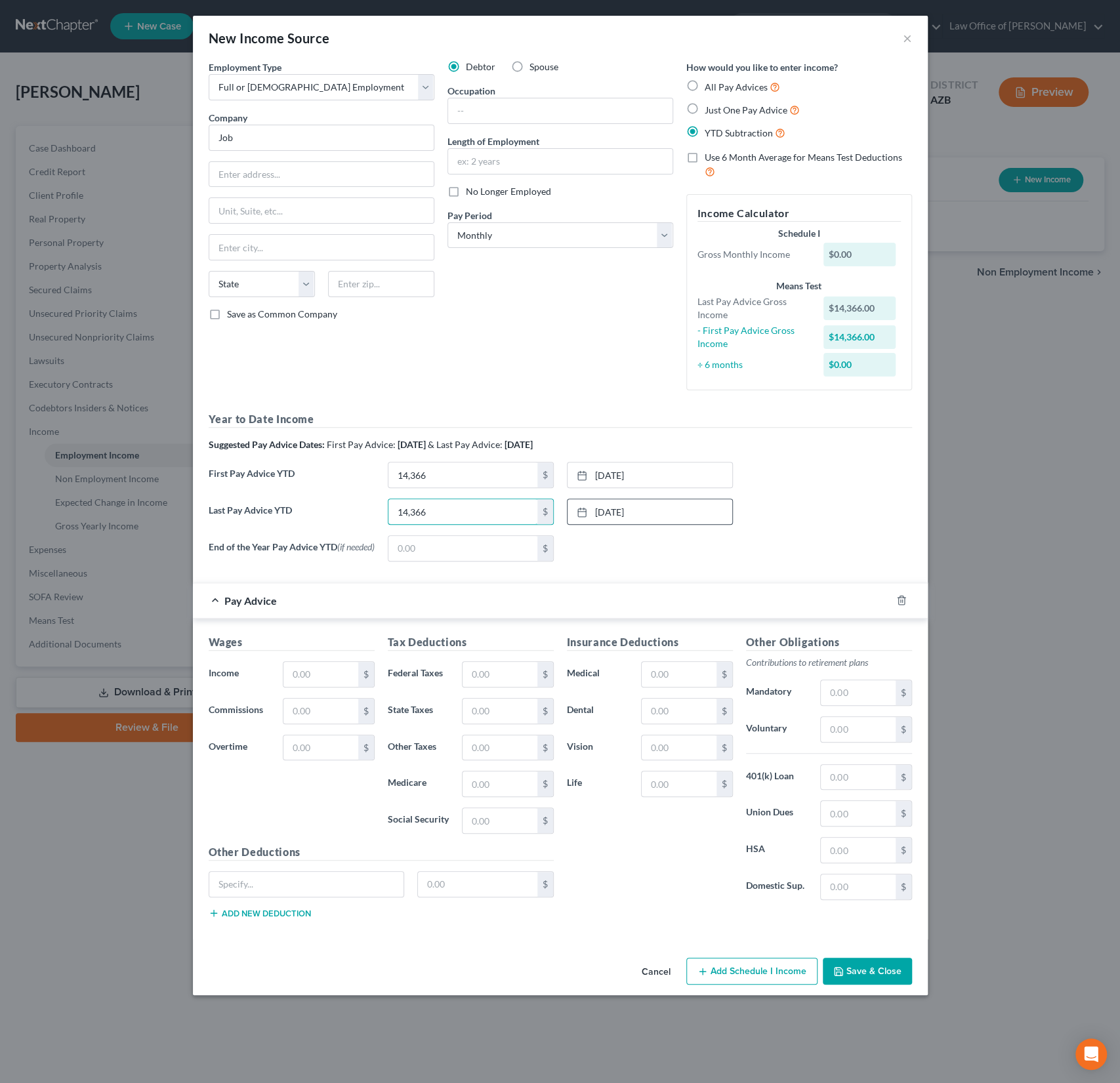
drag, startPoint x: 446, startPoint y: 511, endPoint x: 370, endPoint y: 500, distance: 76.8
click at [370, 500] on div "Last Pay Advice YTD 14,366 $ 2/21/2025 close Date 2/21/2025 Time 12:00 AM chevr…" at bounding box center [560, 517] width 717 height 36
click at [610, 520] on link "2/21/2025" at bounding box center [650, 511] width 165 height 25
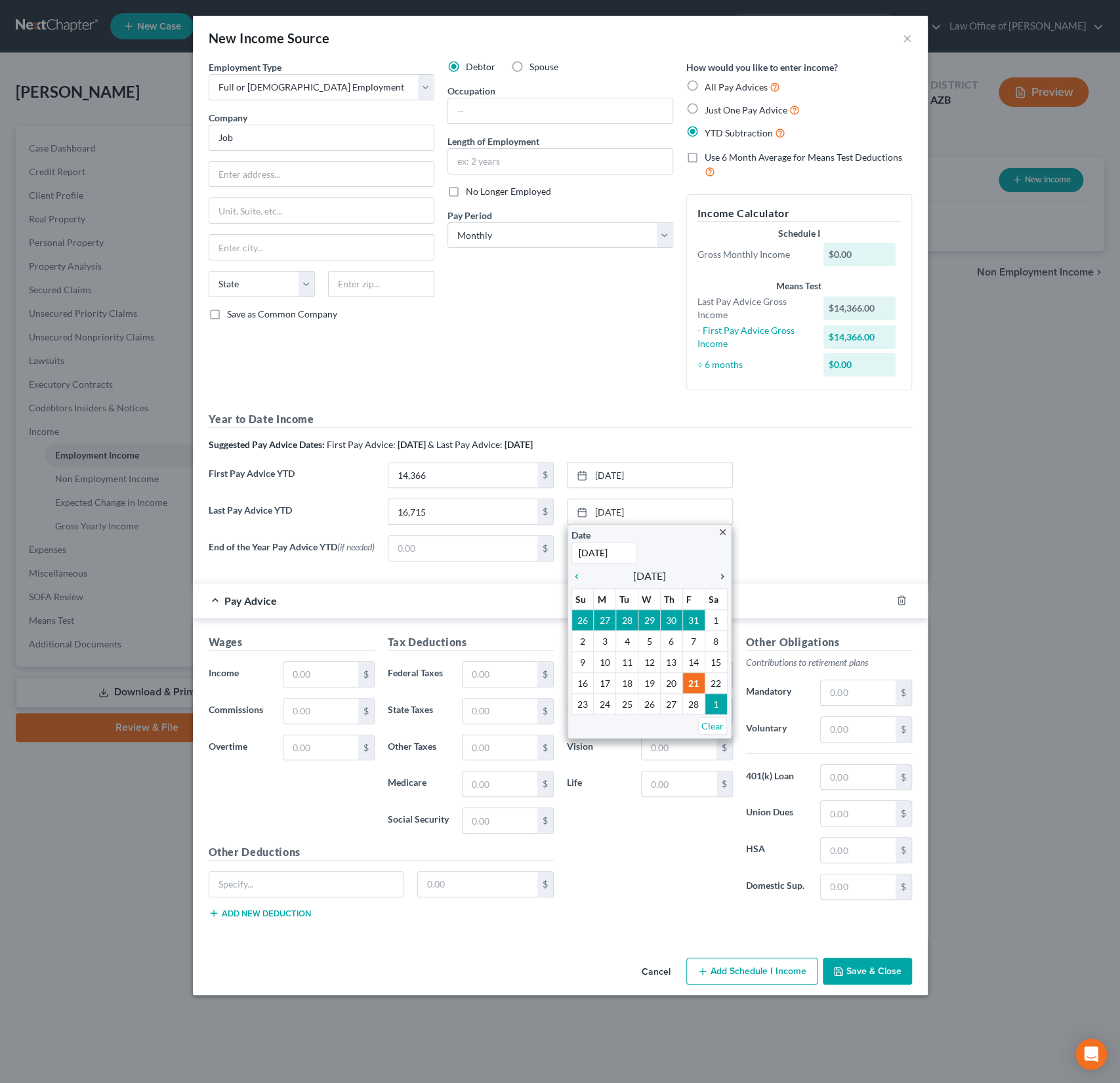
click at [721, 573] on icon "chevron_right" at bounding box center [719, 576] width 17 height 10
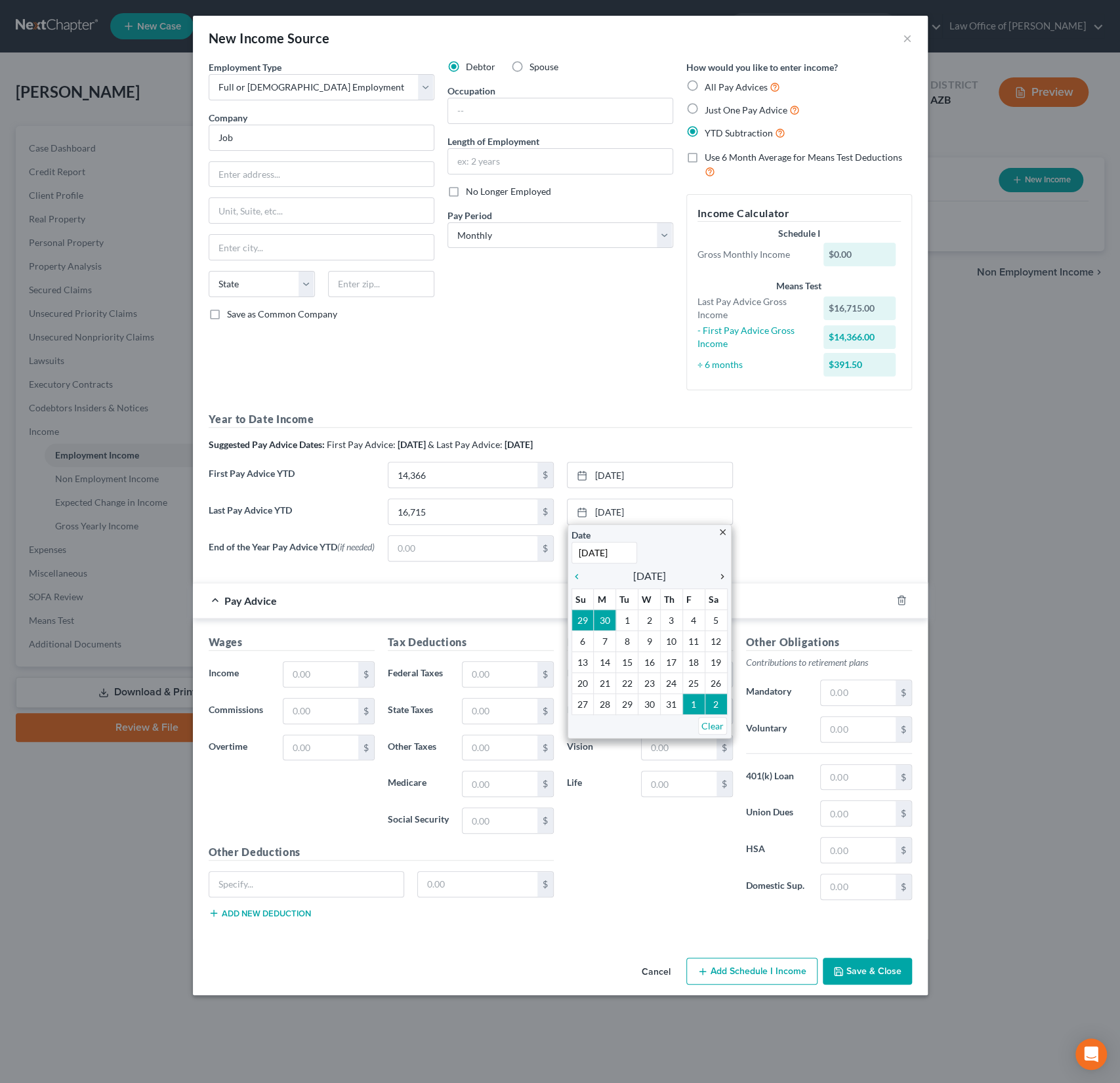
click at [721, 573] on icon "chevron_right" at bounding box center [719, 576] width 17 height 10
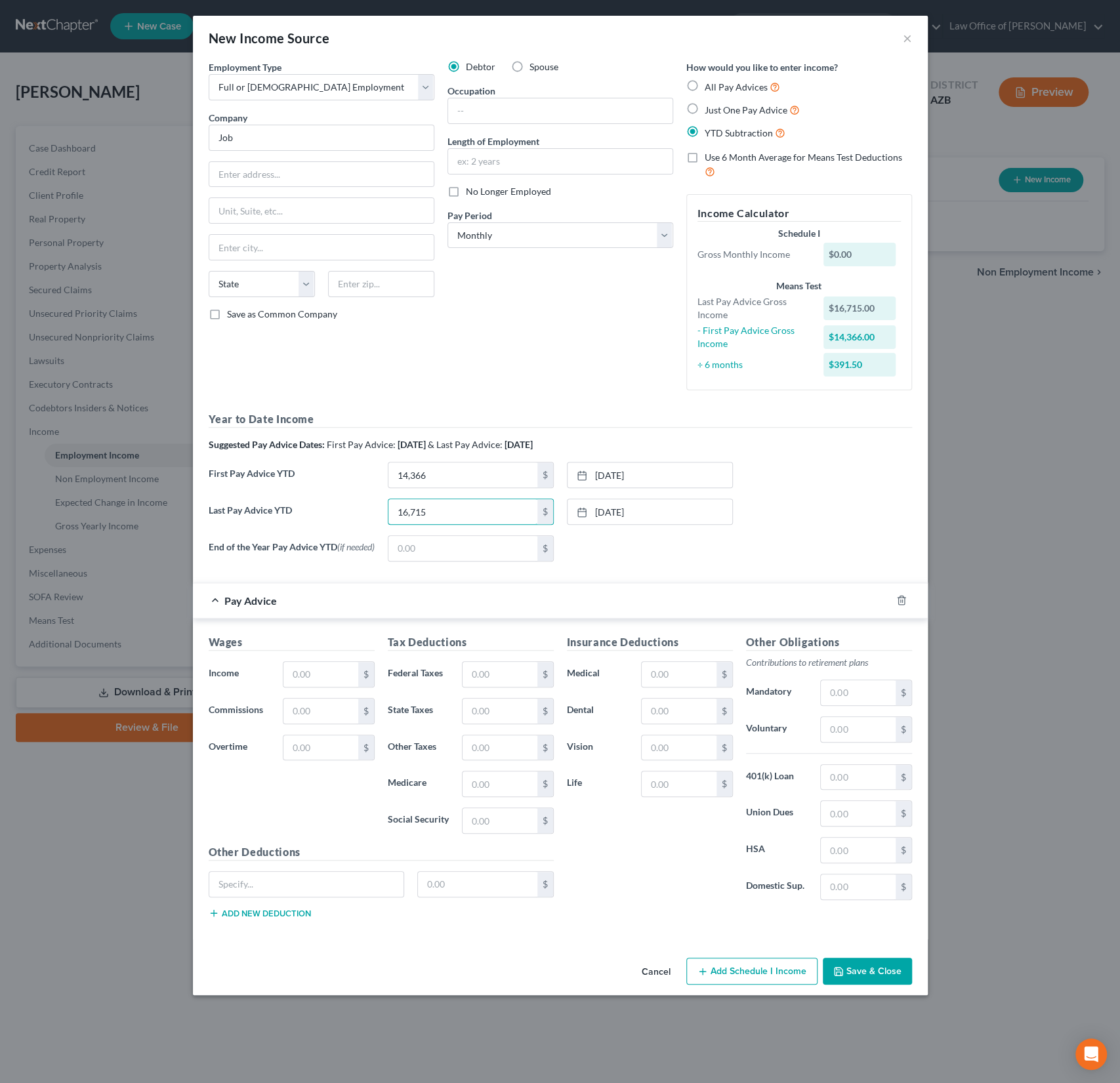
drag, startPoint x: 428, startPoint y: 518, endPoint x: 359, endPoint y: 492, distance: 73.7
click at [359, 492] on div "Year to Date Income Suggested Pay Advice Dates: First Pay Advice: March 2025 & …" at bounding box center [560, 492] width 703 height 160
drag, startPoint x: 439, startPoint y: 511, endPoint x: 385, endPoint y: 502, distance: 54.7
click at [385, 502] on div "16,715 $" at bounding box center [471, 511] width 179 height 26
type input "61,715"
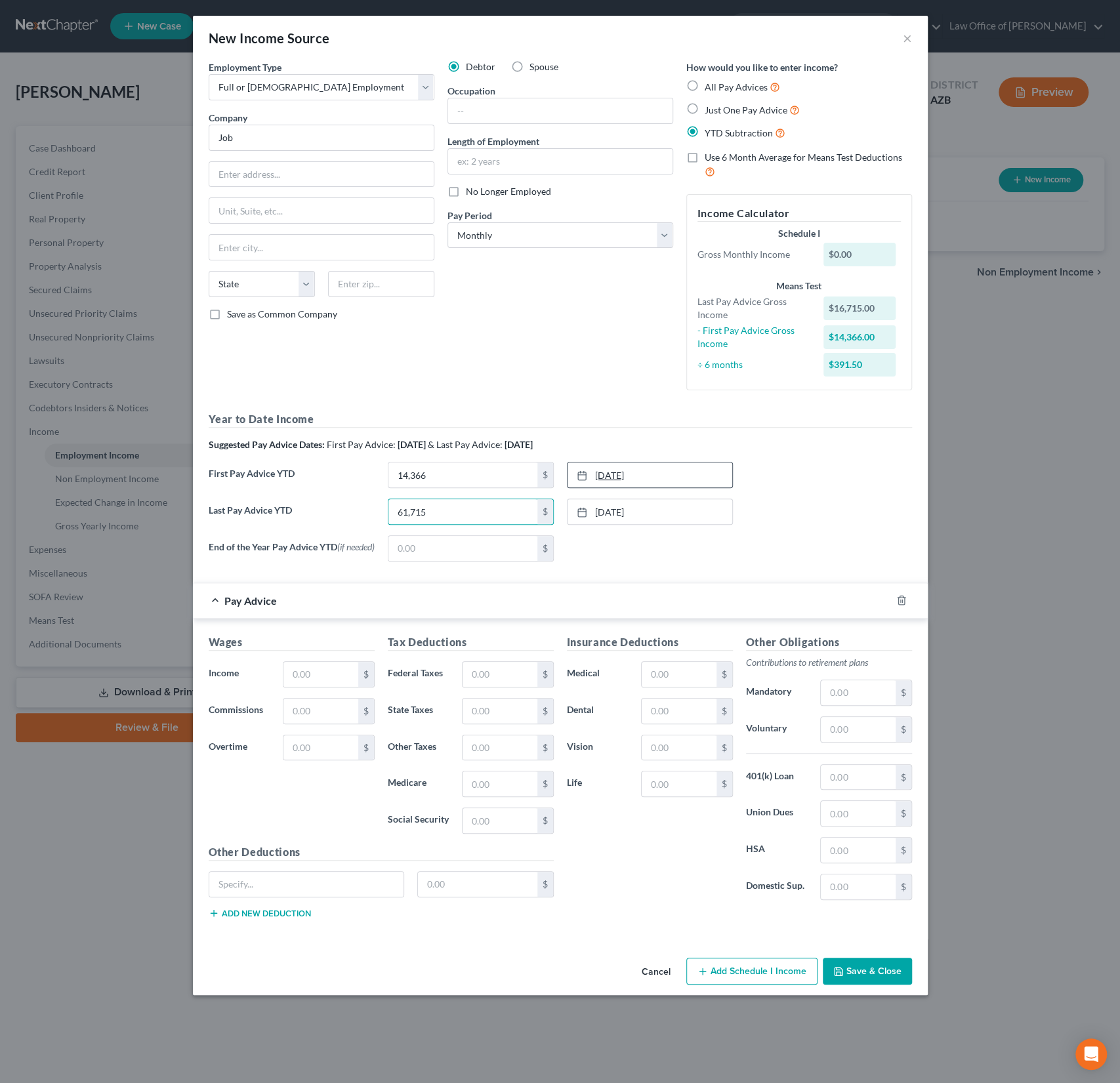
click at [610, 476] on link "9/4/2025" at bounding box center [650, 474] width 165 height 25
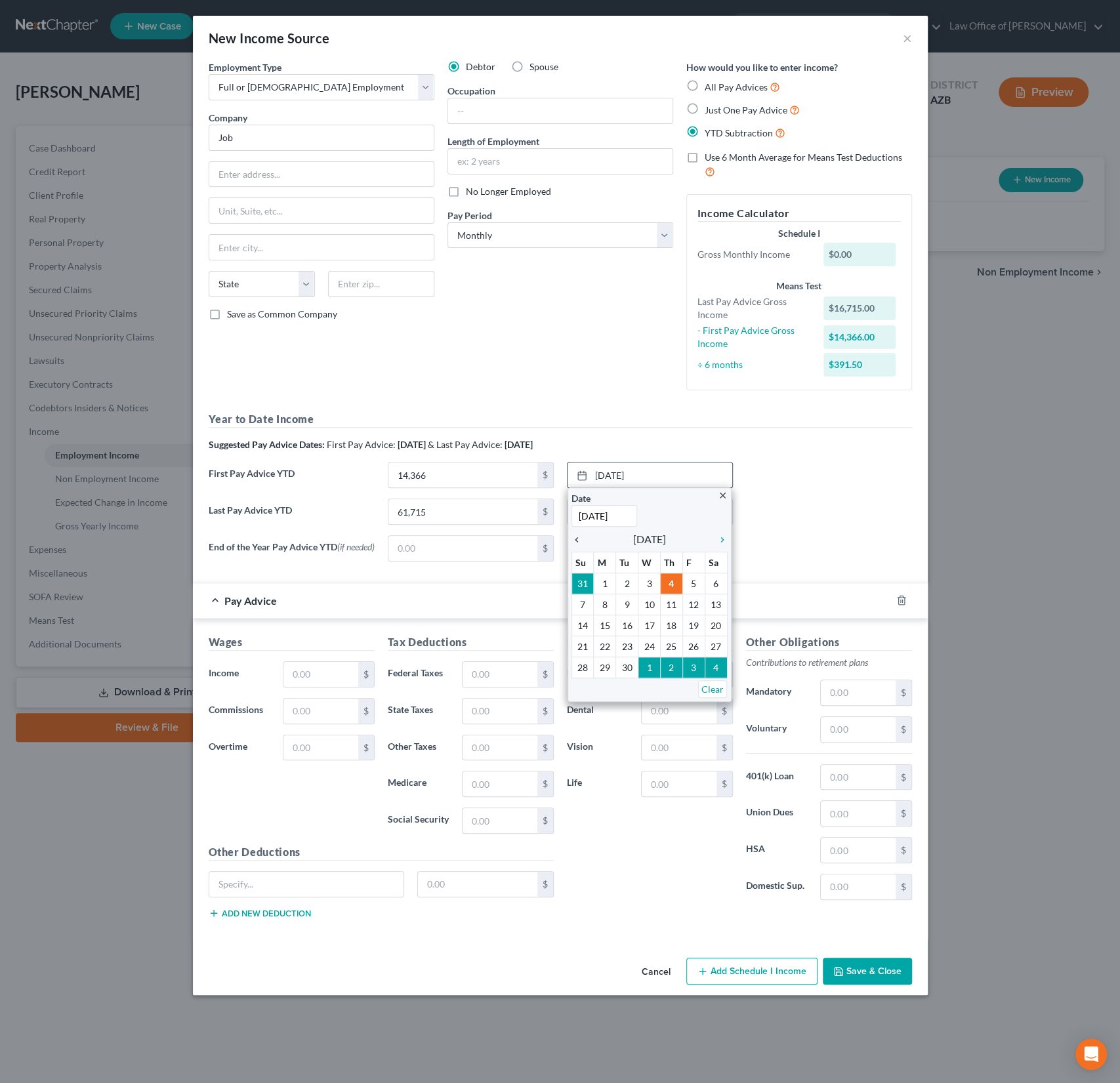
click at [574, 537] on icon "chevron_left" at bounding box center [580, 539] width 17 height 10
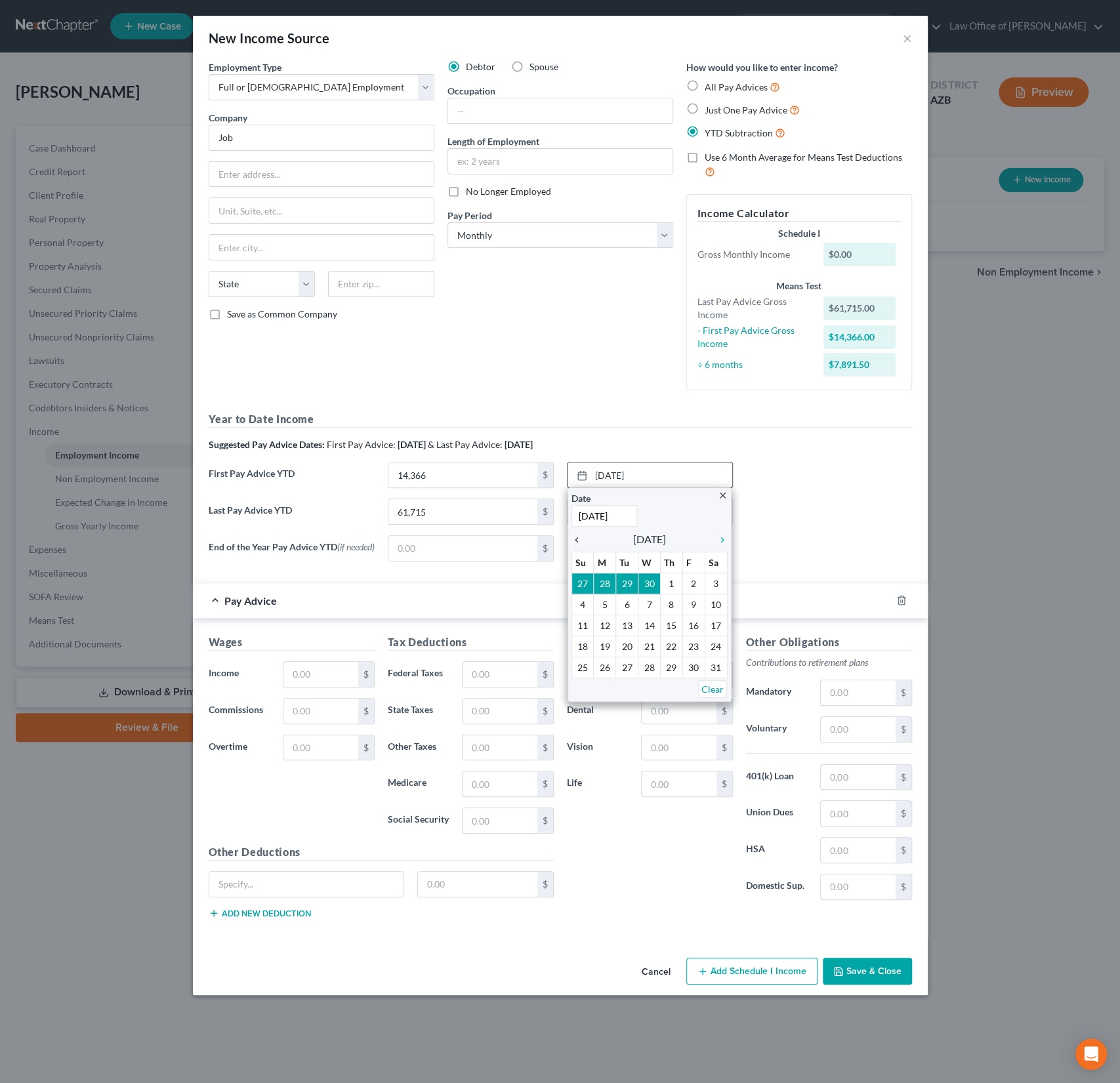
click at [574, 537] on icon "chevron_left" at bounding box center [580, 539] width 17 height 10
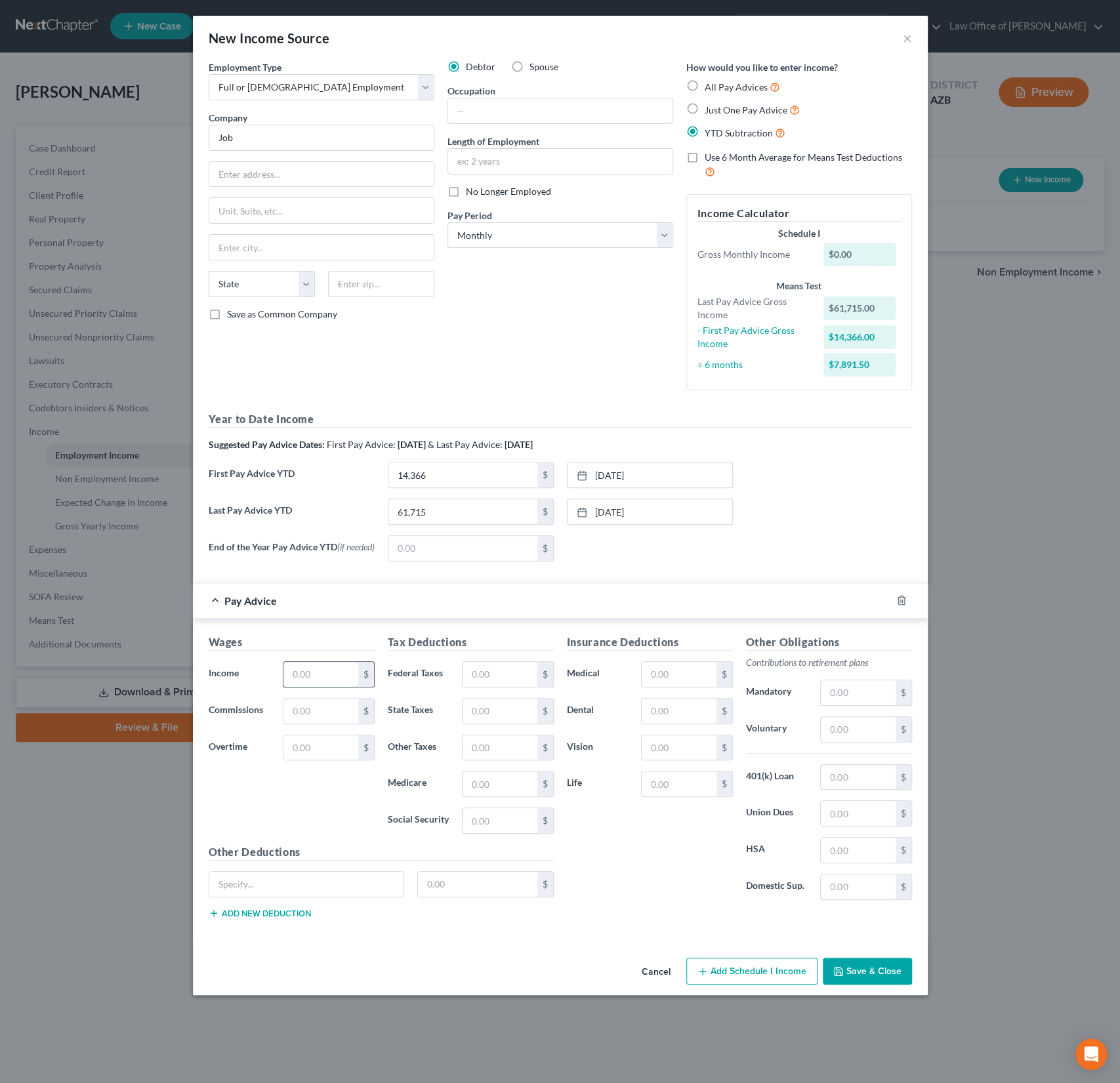
click at [292, 672] on input "text" at bounding box center [320, 674] width 75 height 25
type input "4,038"
click at [499, 680] on input "text" at bounding box center [499, 674] width 75 height 25
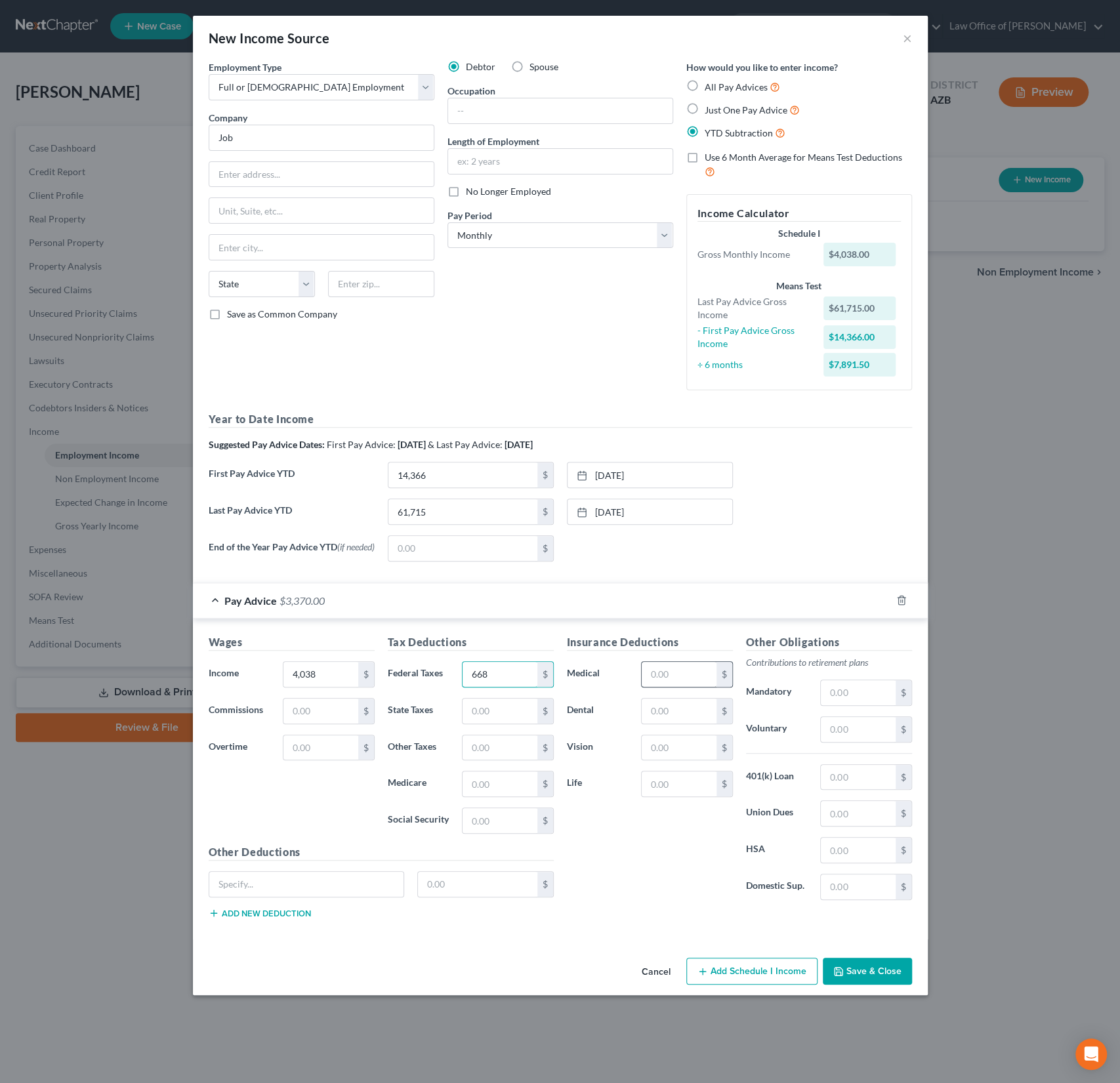
type input "668"
click at [678, 672] on input "text" at bounding box center [678, 674] width 75 height 25
type input "155"
click at [675, 712] on input "text" at bounding box center [678, 710] width 75 height 25
type input "8.26"
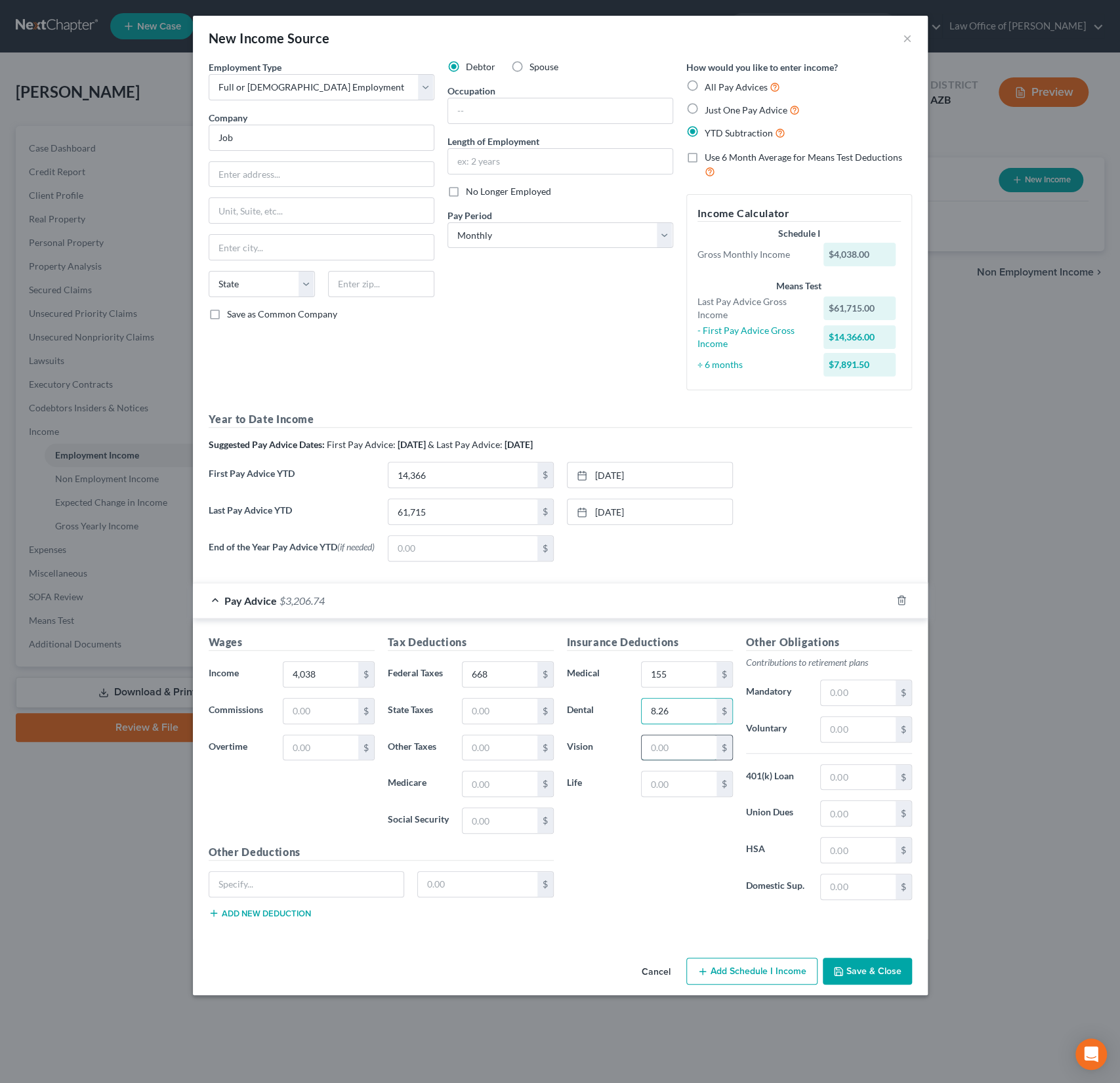
click at [666, 745] on input "text" at bounding box center [678, 748] width 75 height 25
type input "1.38"
click at [839, 878] on input "text" at bounding box center [858, 886] width 75 height 25
click at [842, 725] on input "text" at bounding box center [858, 729] width 75 height 25
type input "121"
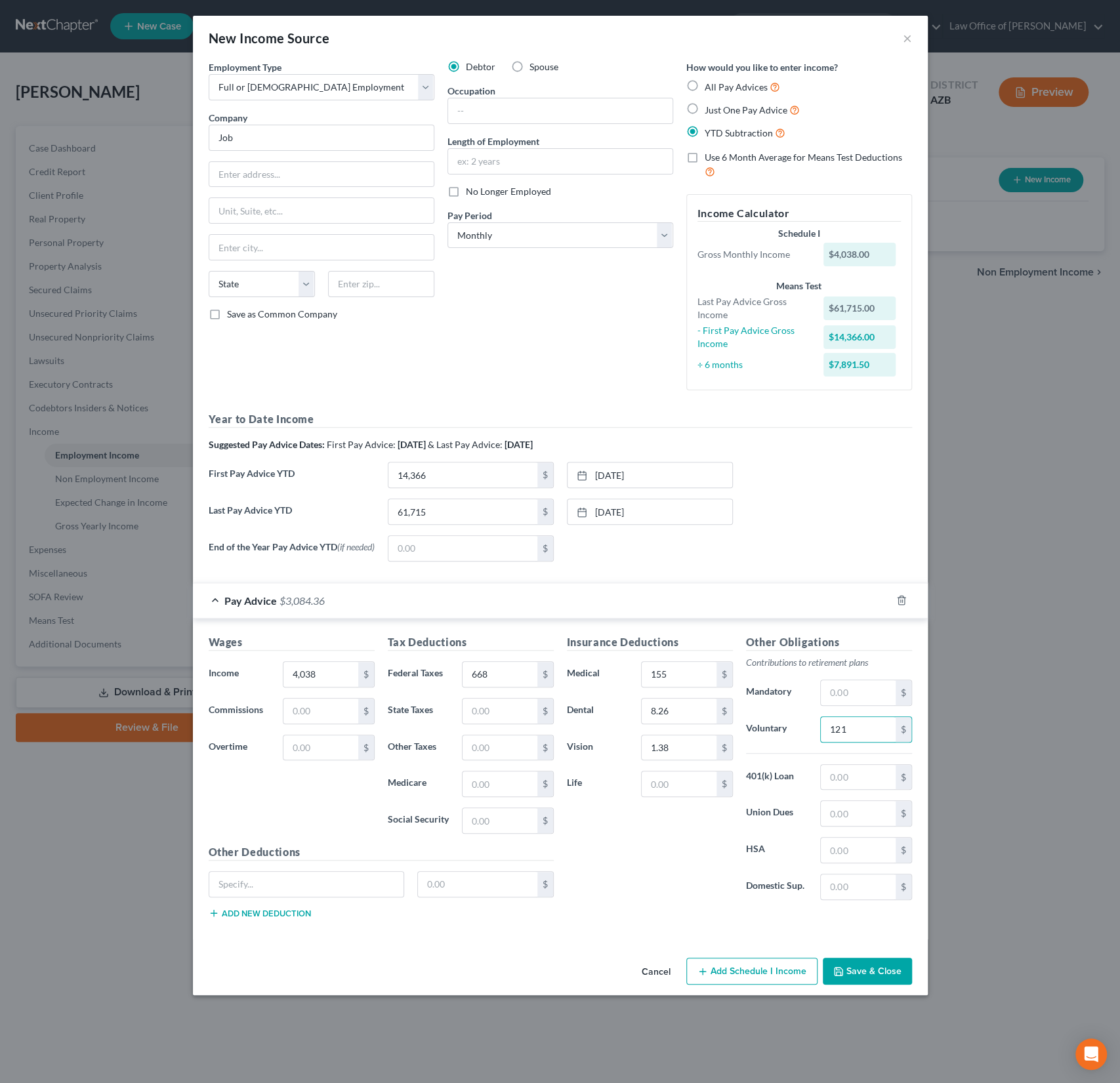
click at [763, 744] on div "Other Obligations Contributions to retirement plans Mandatory $ Voluntary 121 $…" at bounding box center [829, 772] width 179 height 276
click at [846, 842] on input "text" at bounding box center [858, 850] width 75 height 25
type input "100"
click at [680, 785] on input "text" at bounding box center [678, 783] width 75 height 25
type input "6"
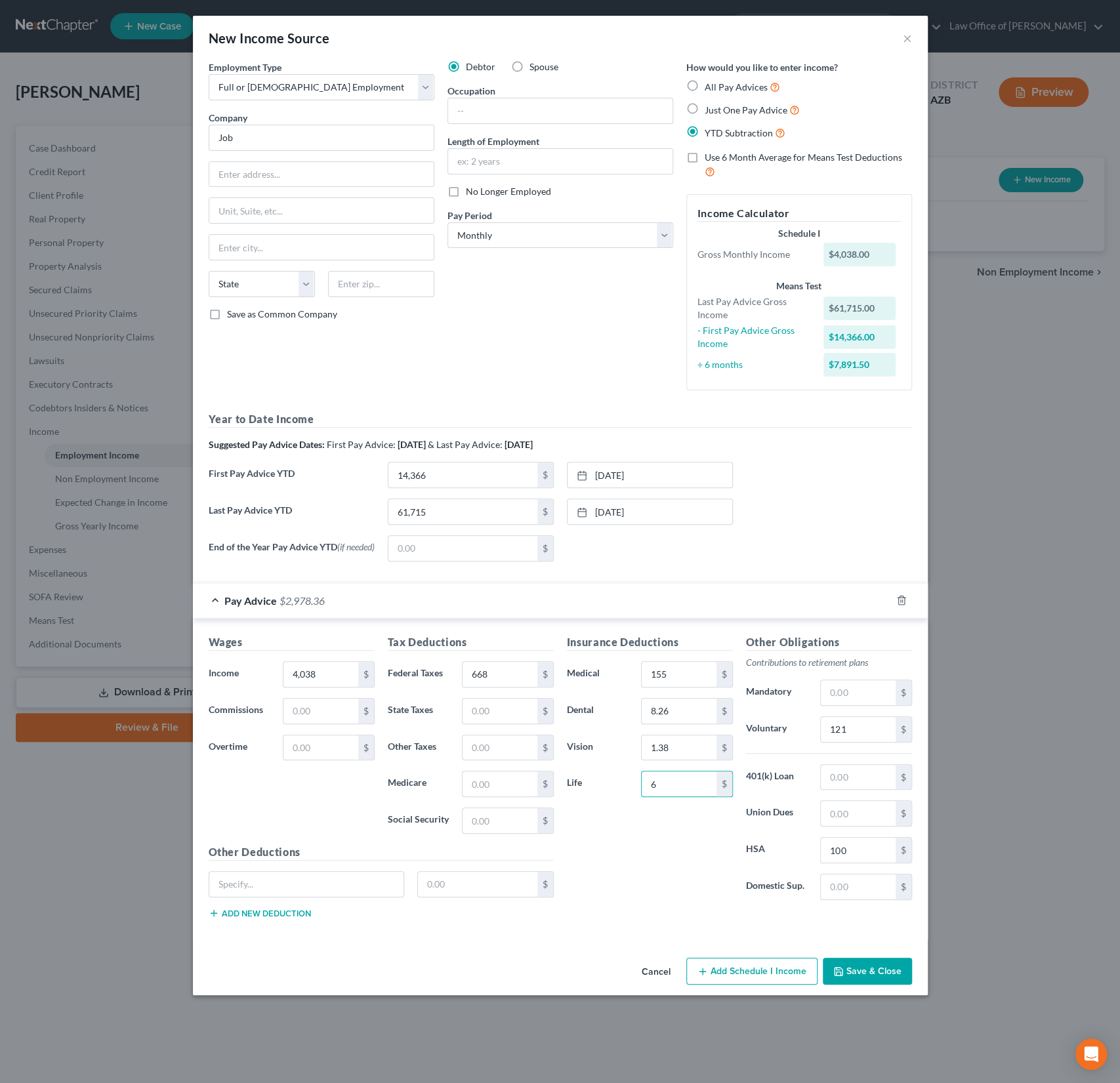
click at [640, 825] on div "Insurance Deductions Medical 155 $ Dental 8.26 $ Vision 1.38 $ Life 6 $" at bounding box center [650, 772] width 179 height 276
click at [844, 886] on input "text" at bounding box center [858, 886] width 75 height 25
type input "568"
click at [523, 232] on select "Select Monthly Twice Monthly Every Other Week Weekly" at bounding box center [560, 235] width 226 height 26
select select "2"
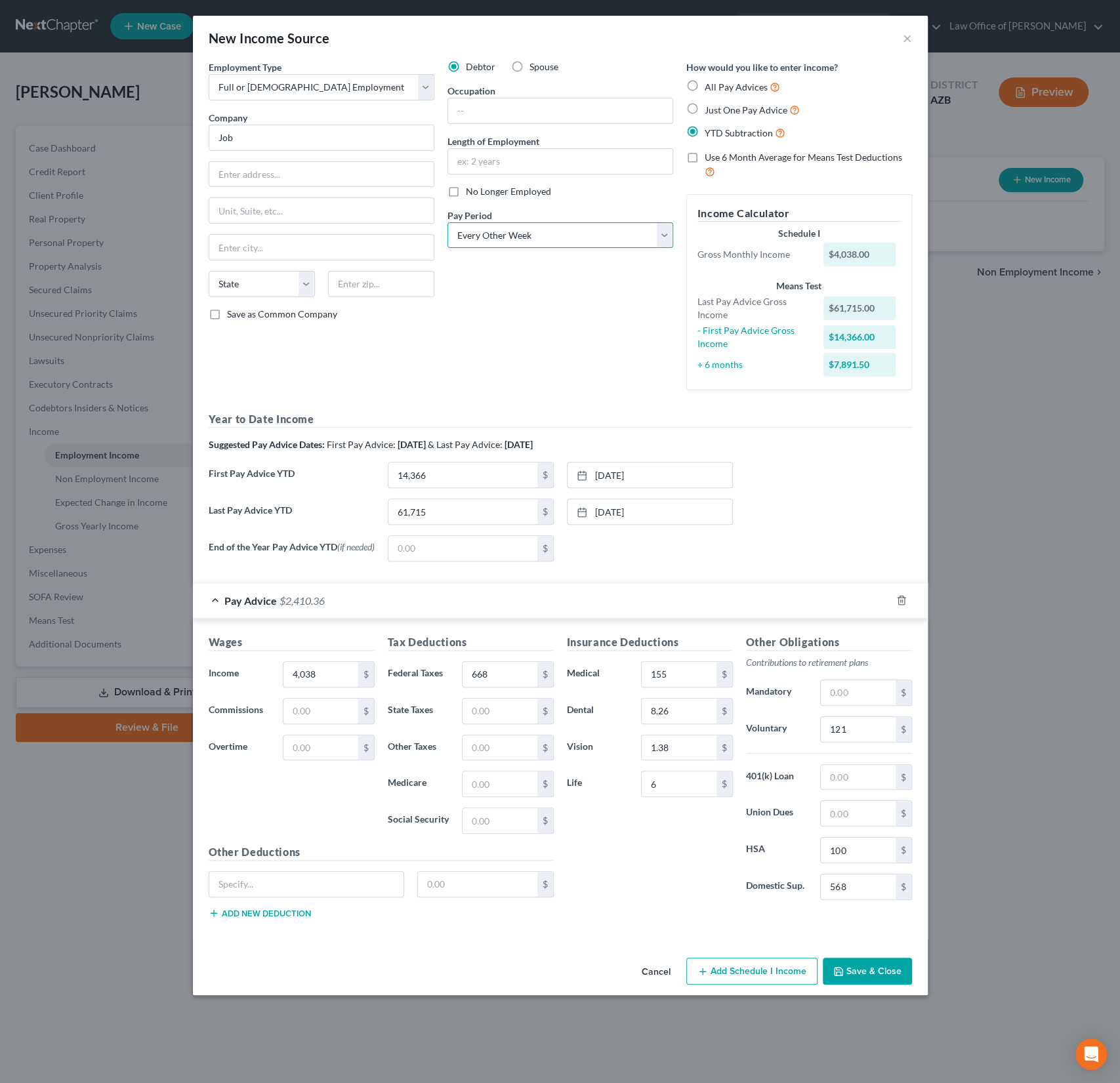
click at [447, 223] on select "Select Monthly Twice Monthly Every Other Week Weekly" at bounding box center [560, 235] width 226 height 26
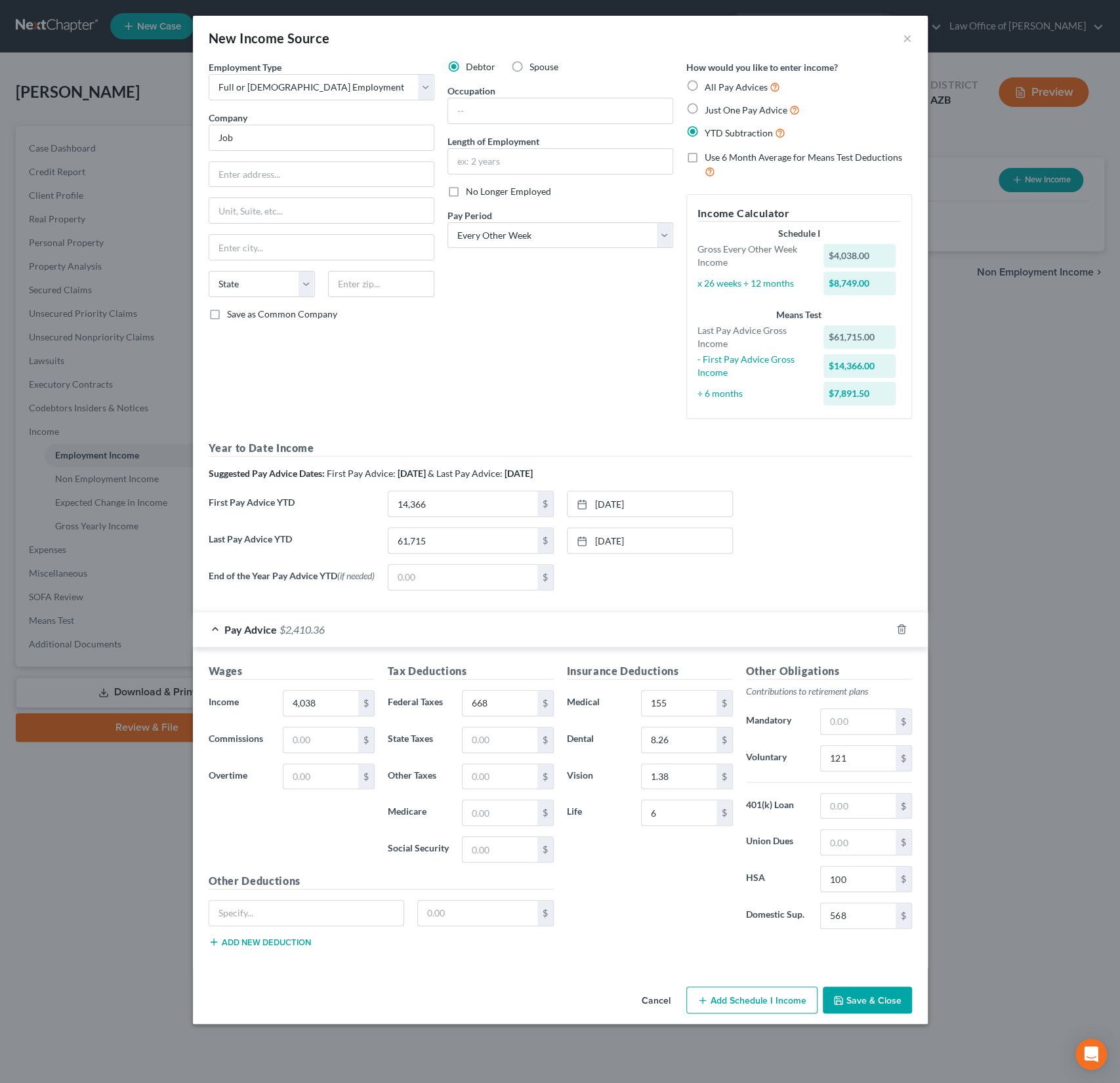
click at [864, 997] on button "Save & Close" at bounding box center [867, 1001] width 90 height 28
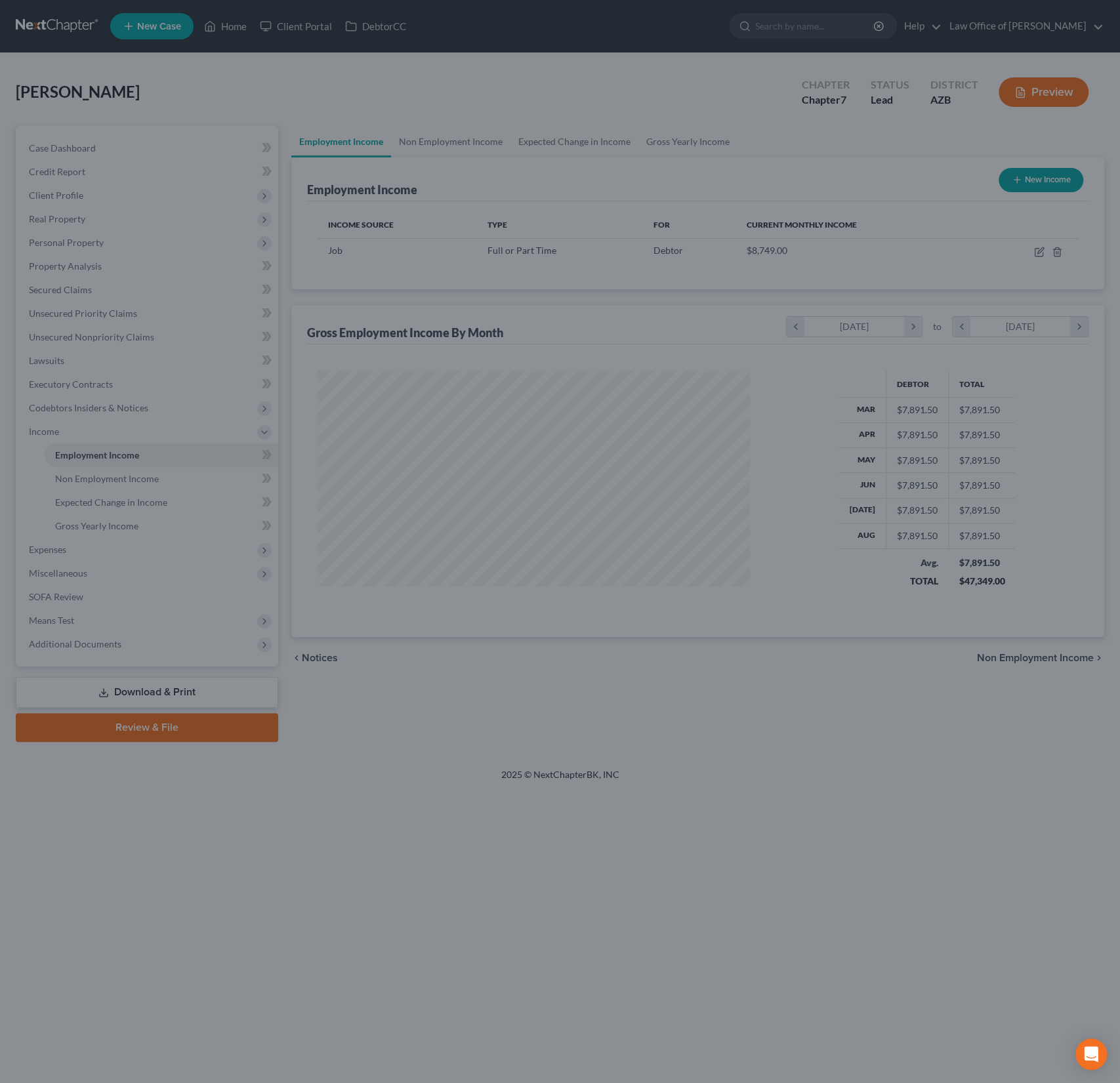
scroll to position [234, 458]
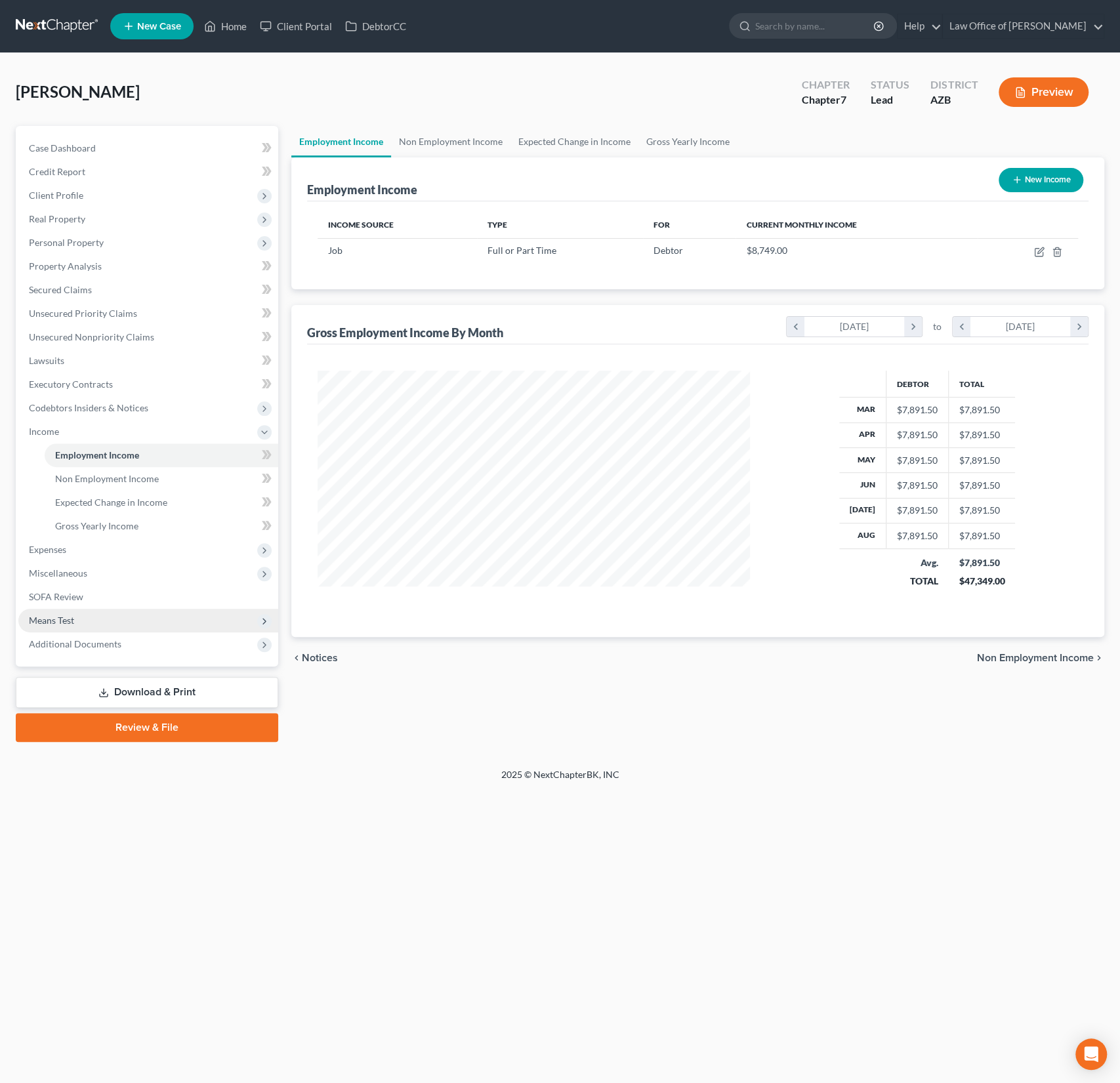
click at [63, 623] on span "Means Test" at bounding box center [51, 620] width 45 height 11
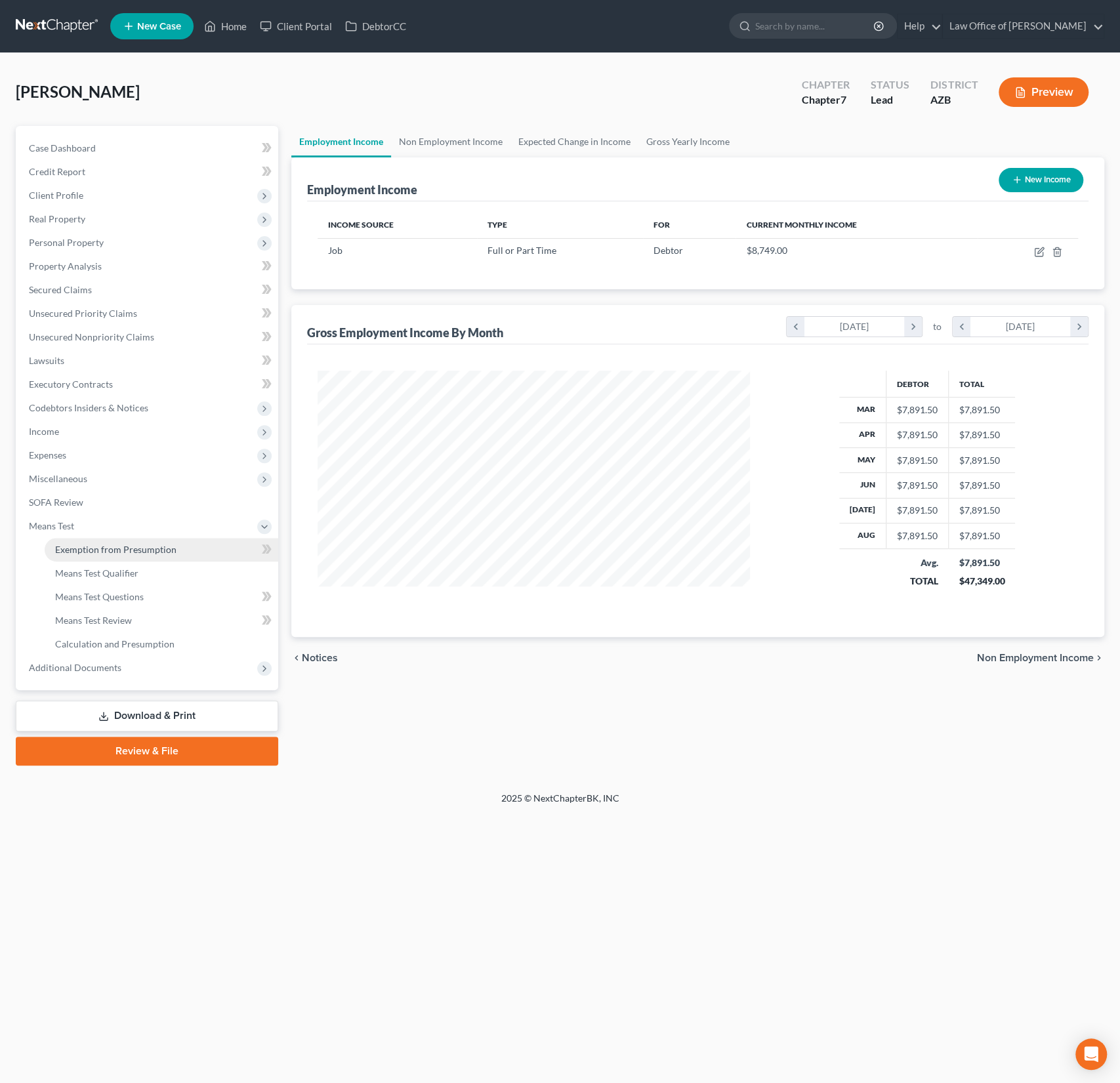
click at [79, 549] on span "Exemption from Presumption" at bounding box center [116, 549] width 121 height 11
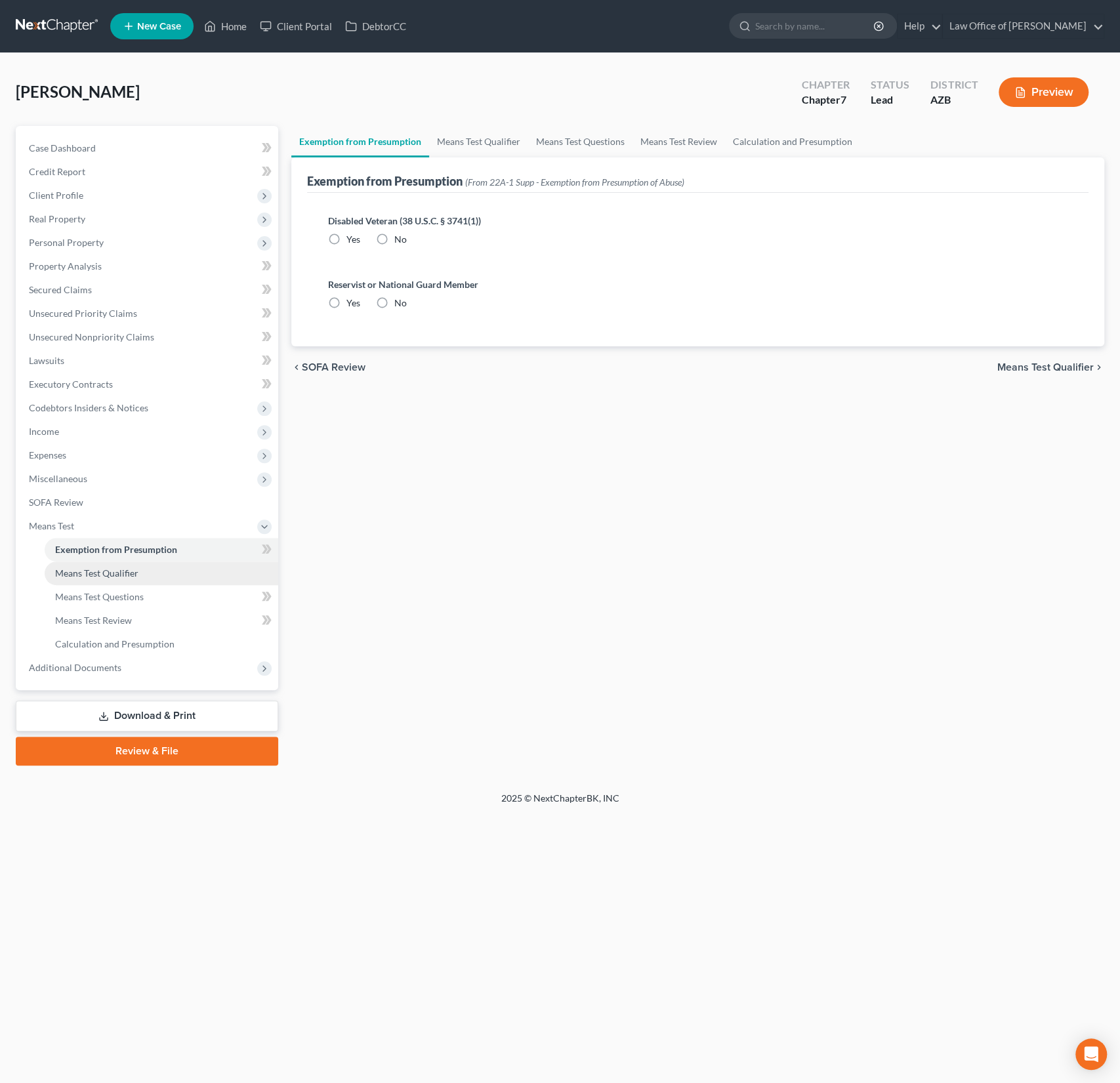
click at [84, 572] on span "Means Test Qualifier" at bounding box center [97, 573] width 83 height 11
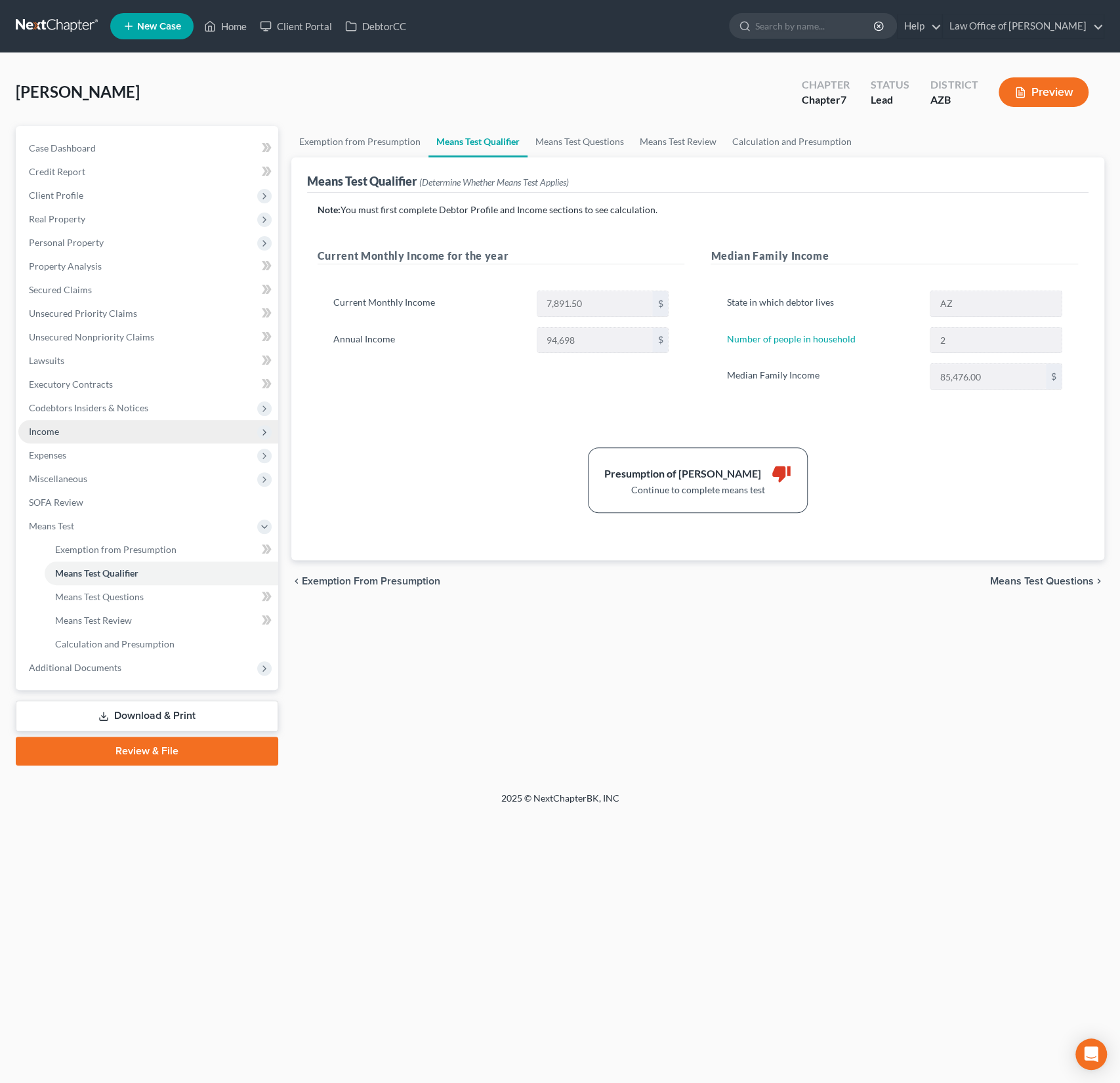
click at [64, 434] on span "Income" at bounding box center [148, 432] width 260 height 24
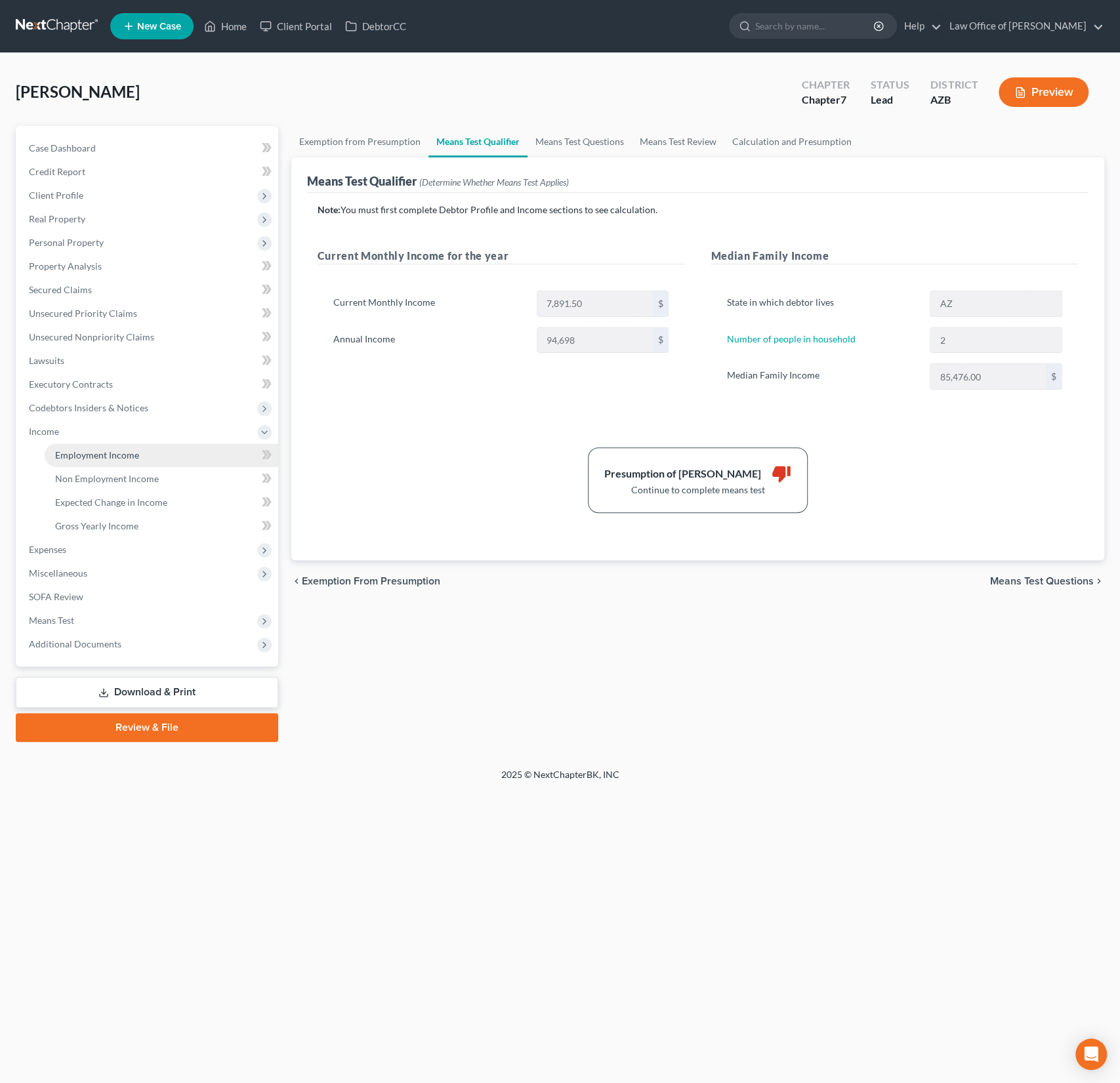
click at [82, 452] on span "Employment Income" at bounding box center [97, 455] width 84 height 11
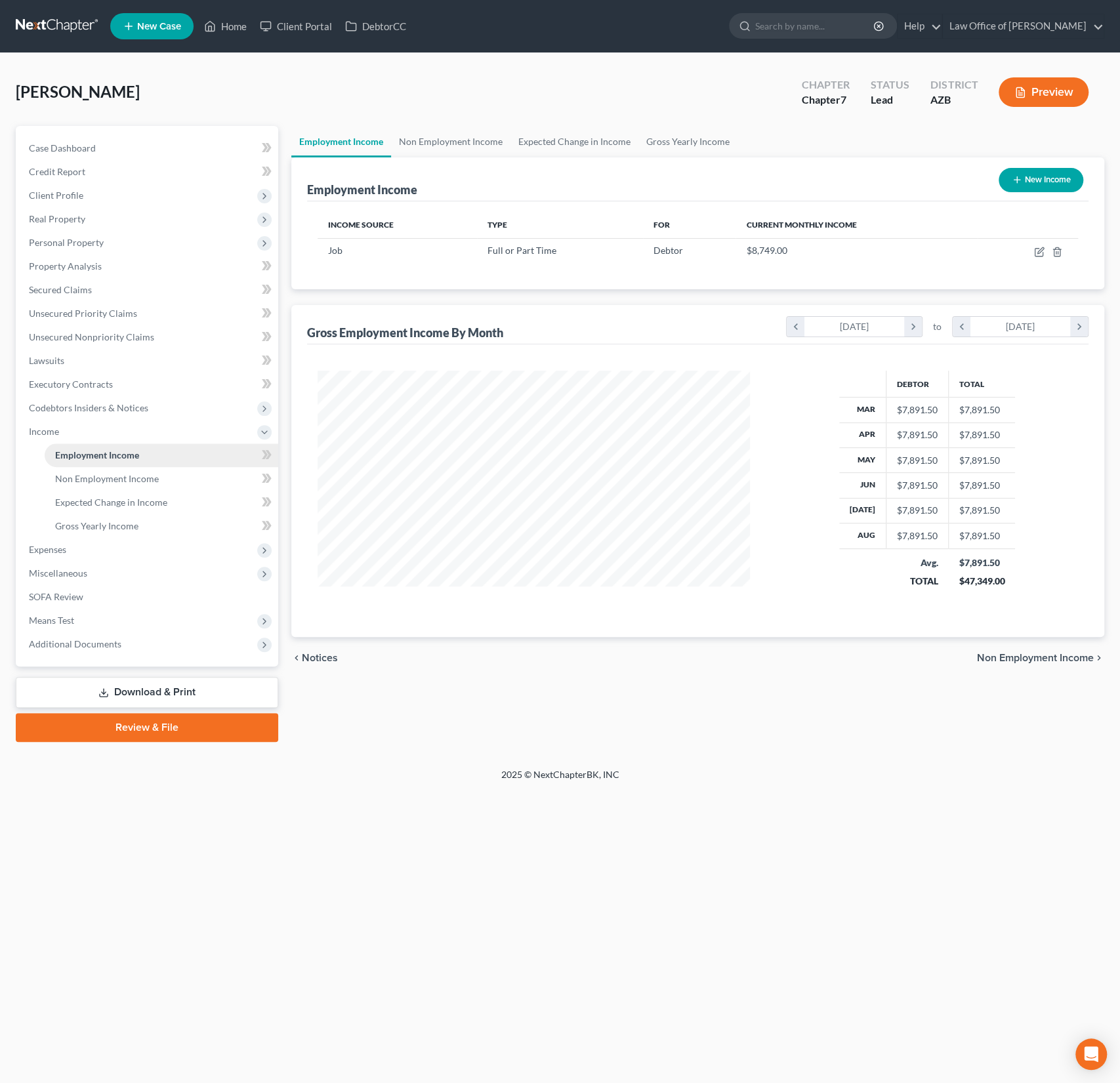
scroll to position [234, 458]
click at [1036, 248] on icon "button" at bounding box center [1038, 251] width 10 height 10
select select "0"
select select "2"
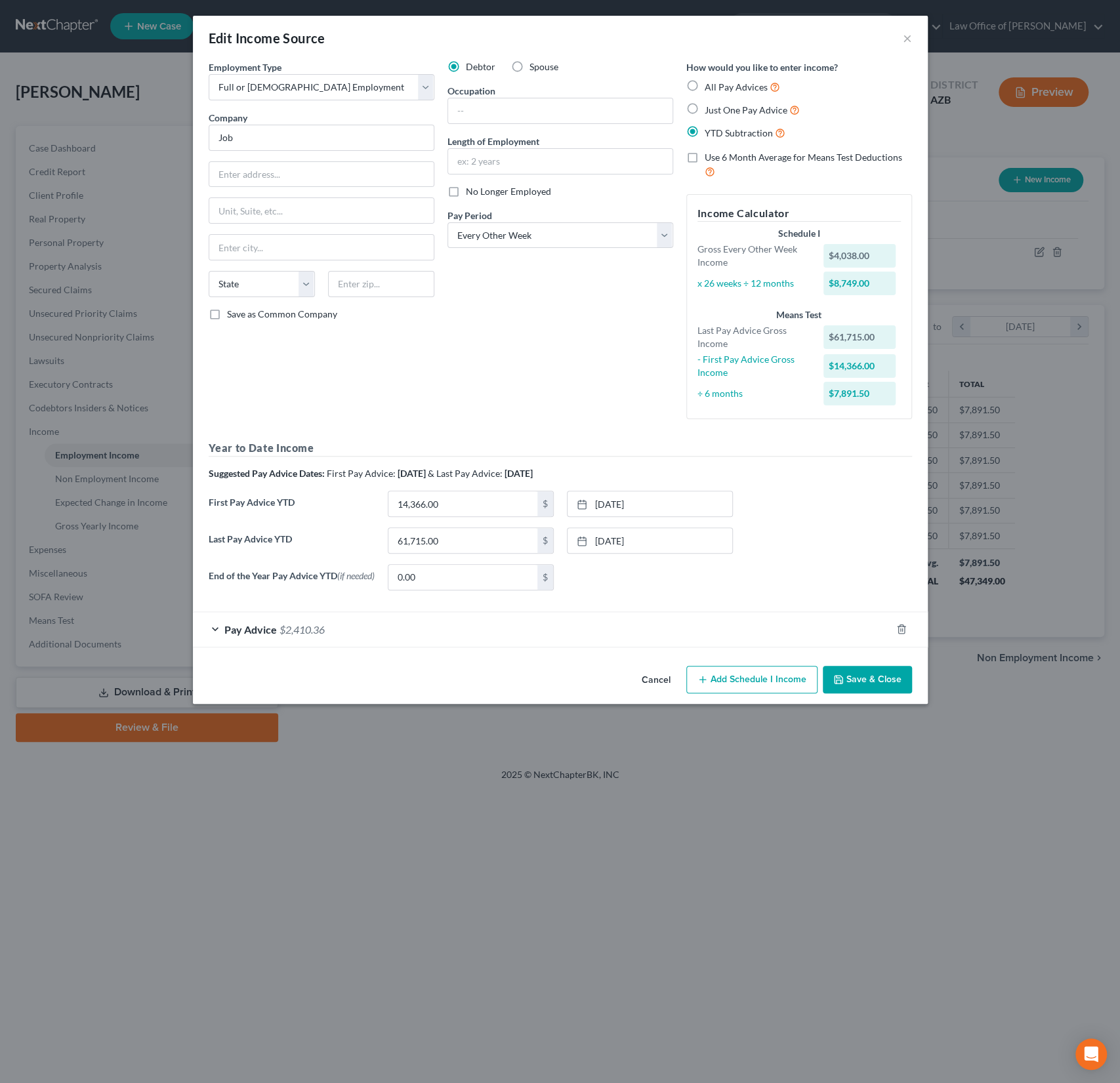
click at [860, 677] on button "Save & Close" at bounding box center [867, 679] width 90 height 28
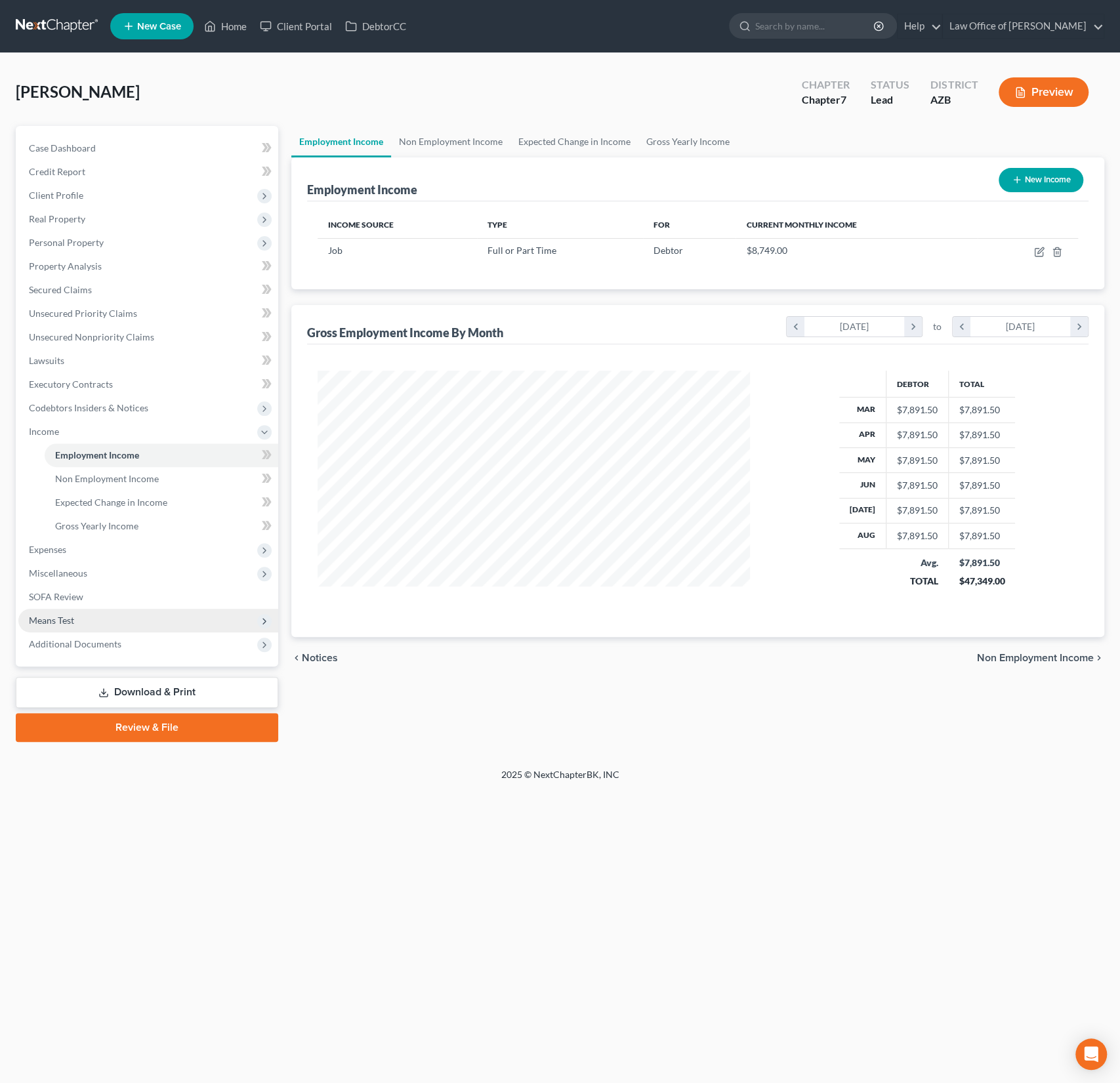
click at [67, 623] on span "Means Test" at bounding box center [51, 620] width 45 height 11
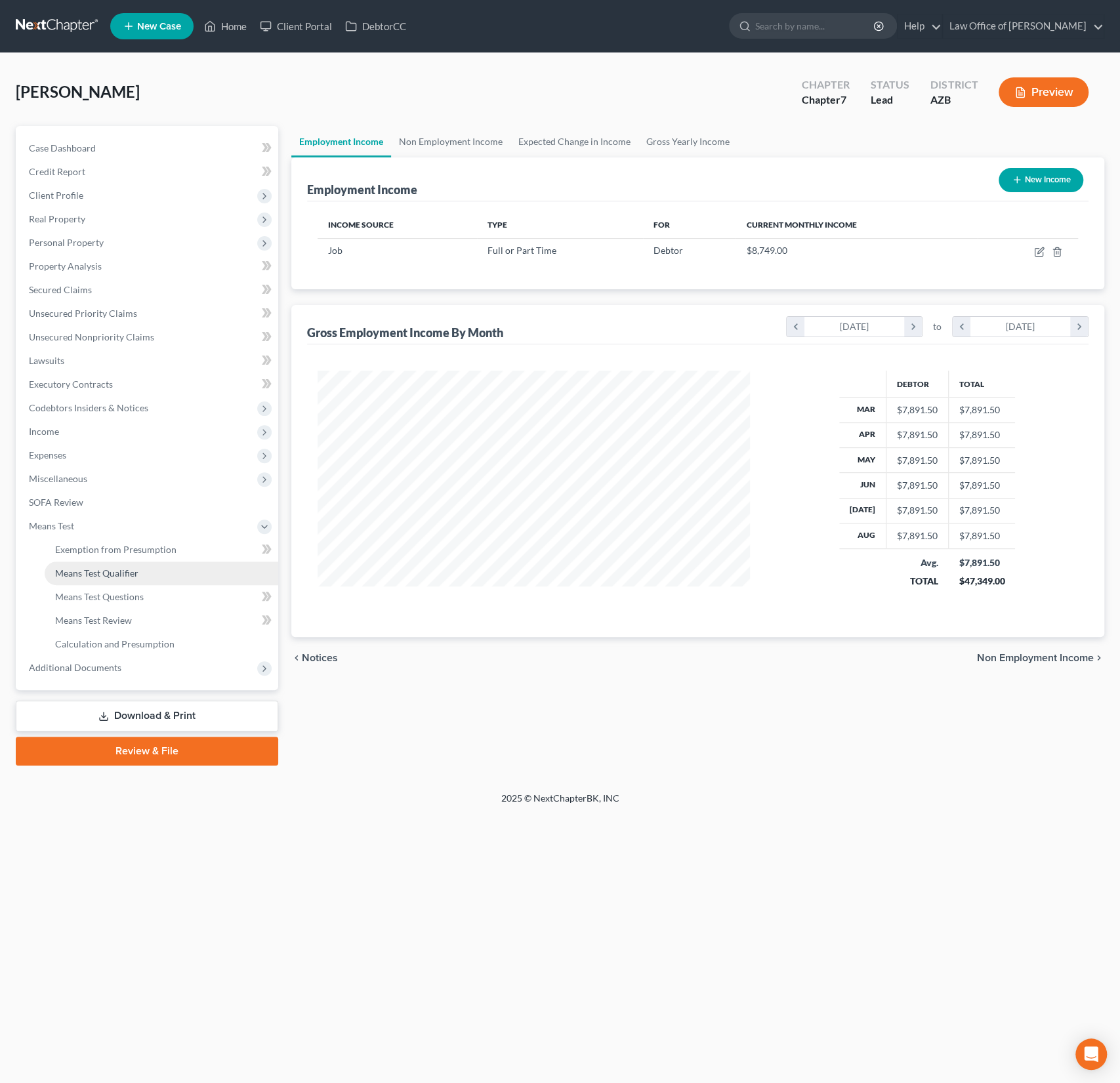
click at [94, 580] on link "Means Test Qualifier" at bounding box center [161, 573] width 234 height 24
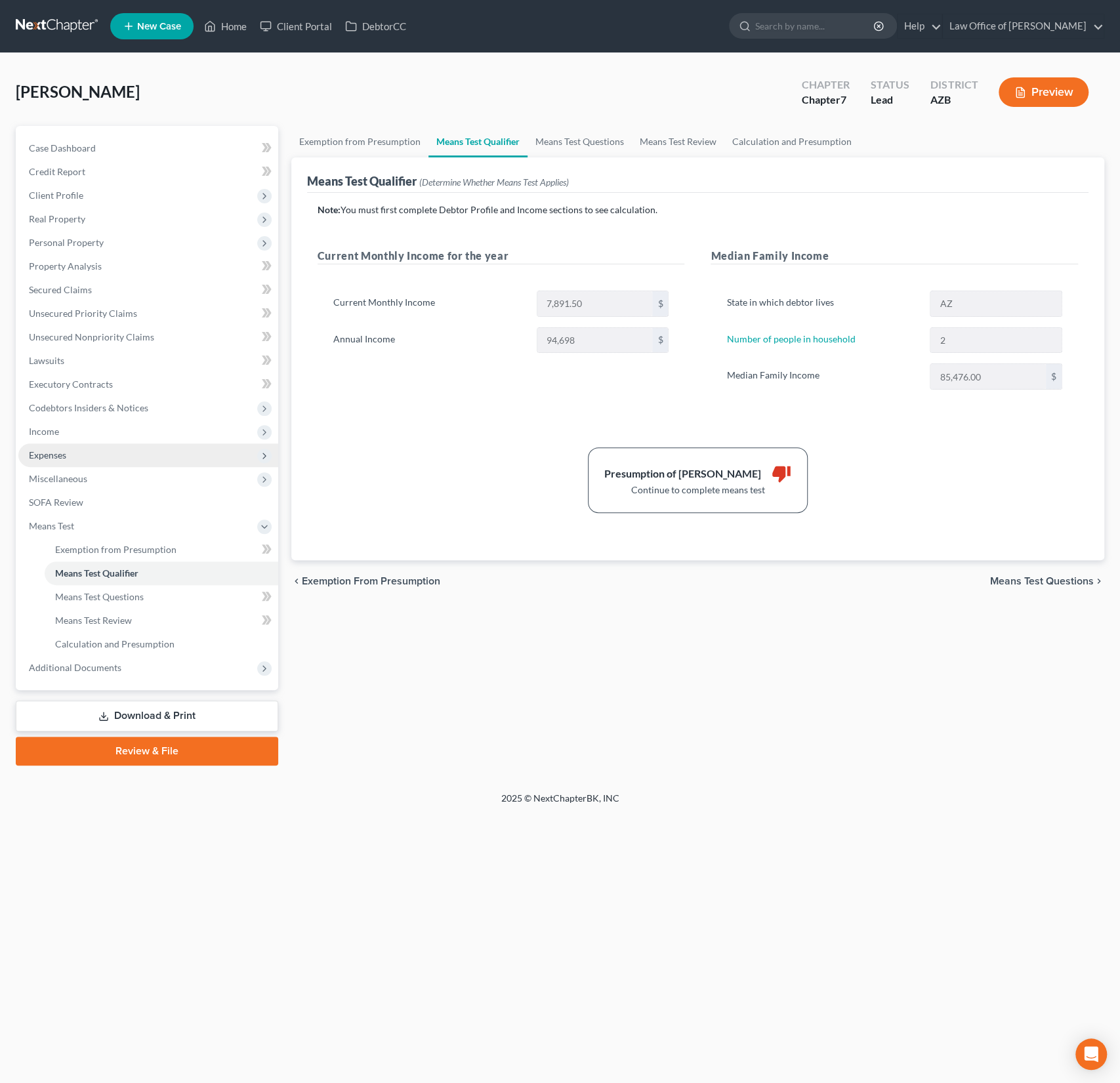
click at [52, 452] on span "Expenses" at bounding box center [47, 455] width 37 height 11
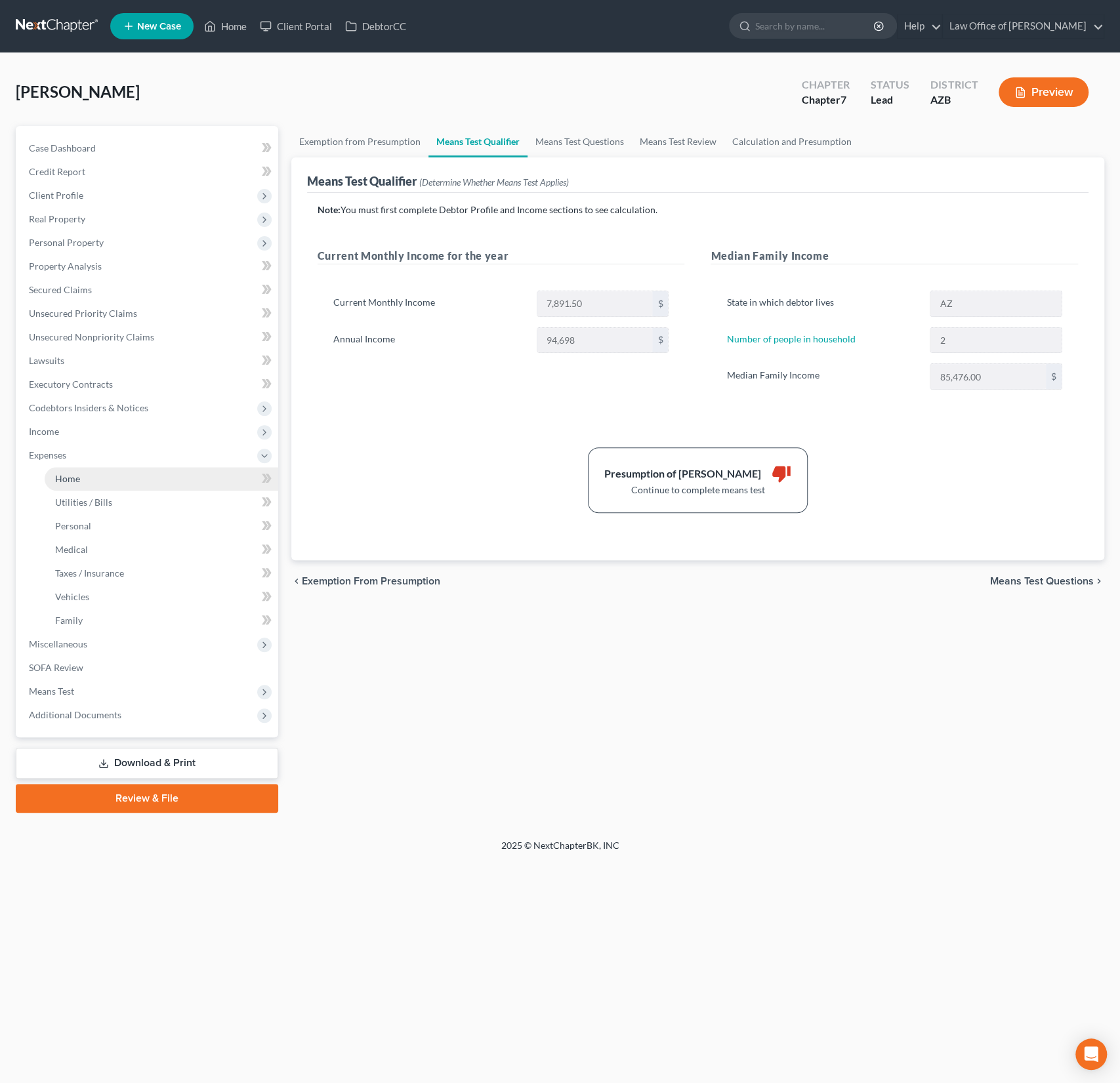
click at [62, 475] on span "Home" at bounding box center [67, 479] width 25 height 11
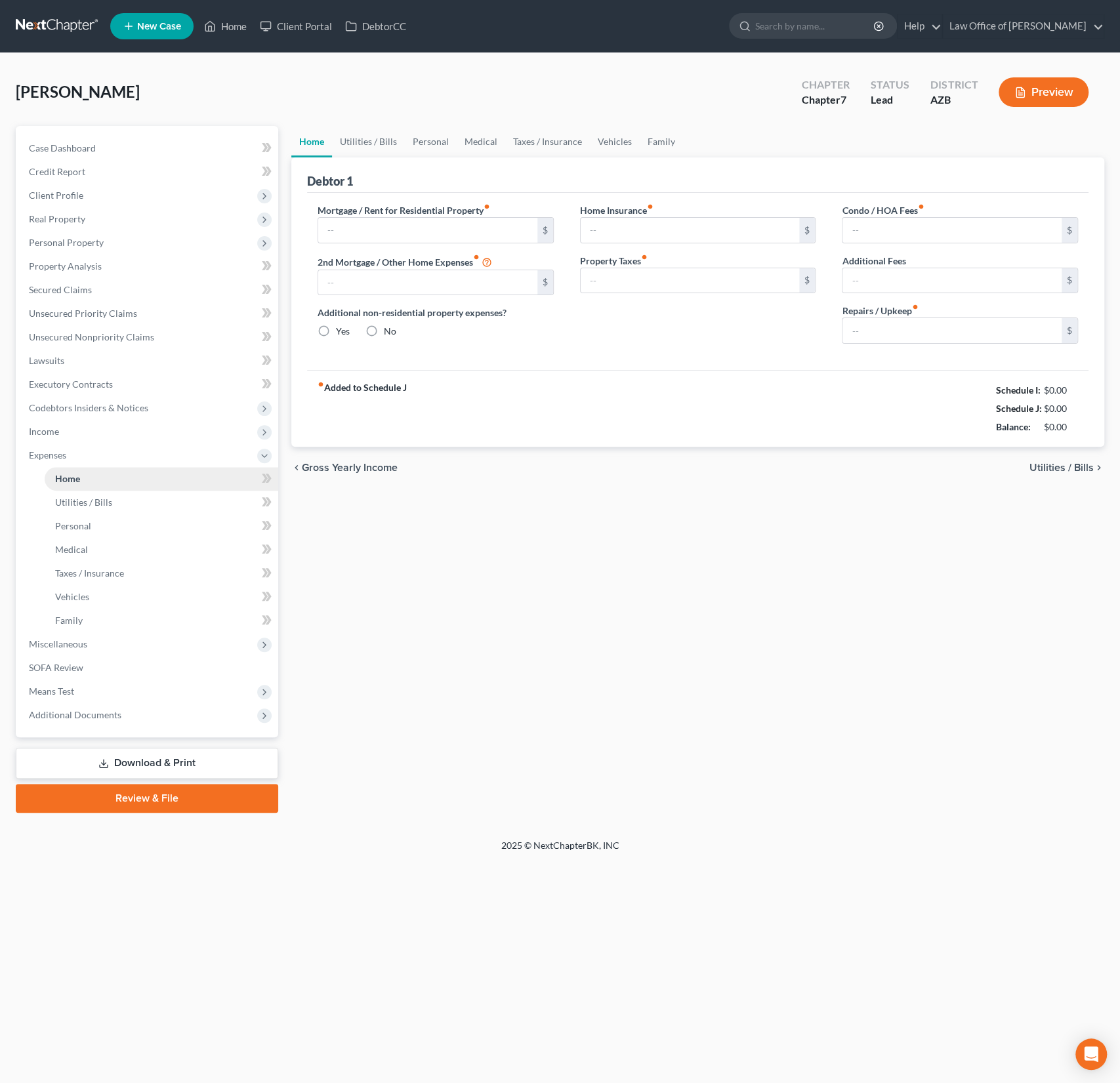
type input "0.00"
radio input "true"
type input "0.00"
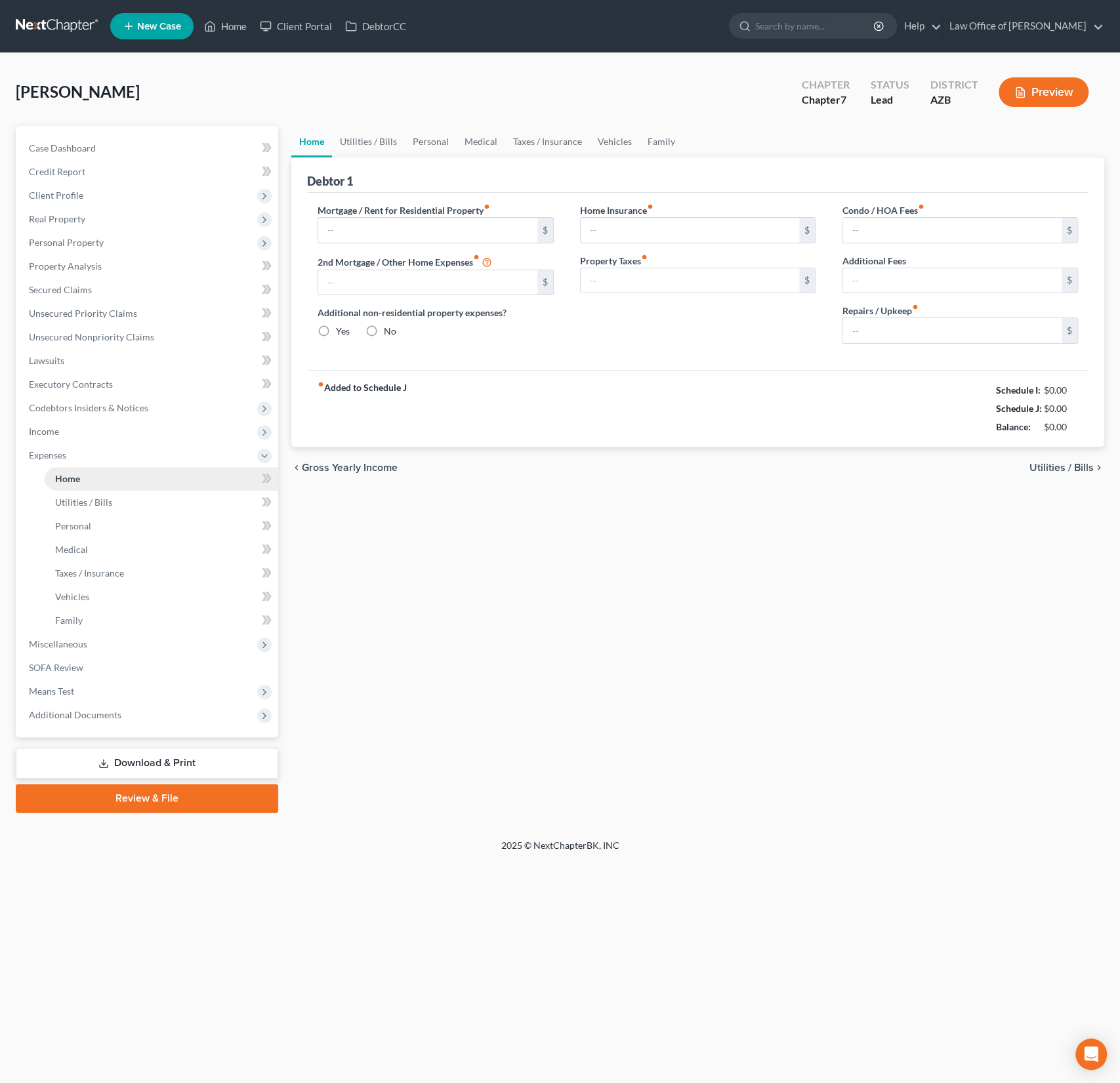
type input "0.00"
click at [559, 141] on link "Taxes / Insurance" at bounding box center [547, 142] width 85 height 32
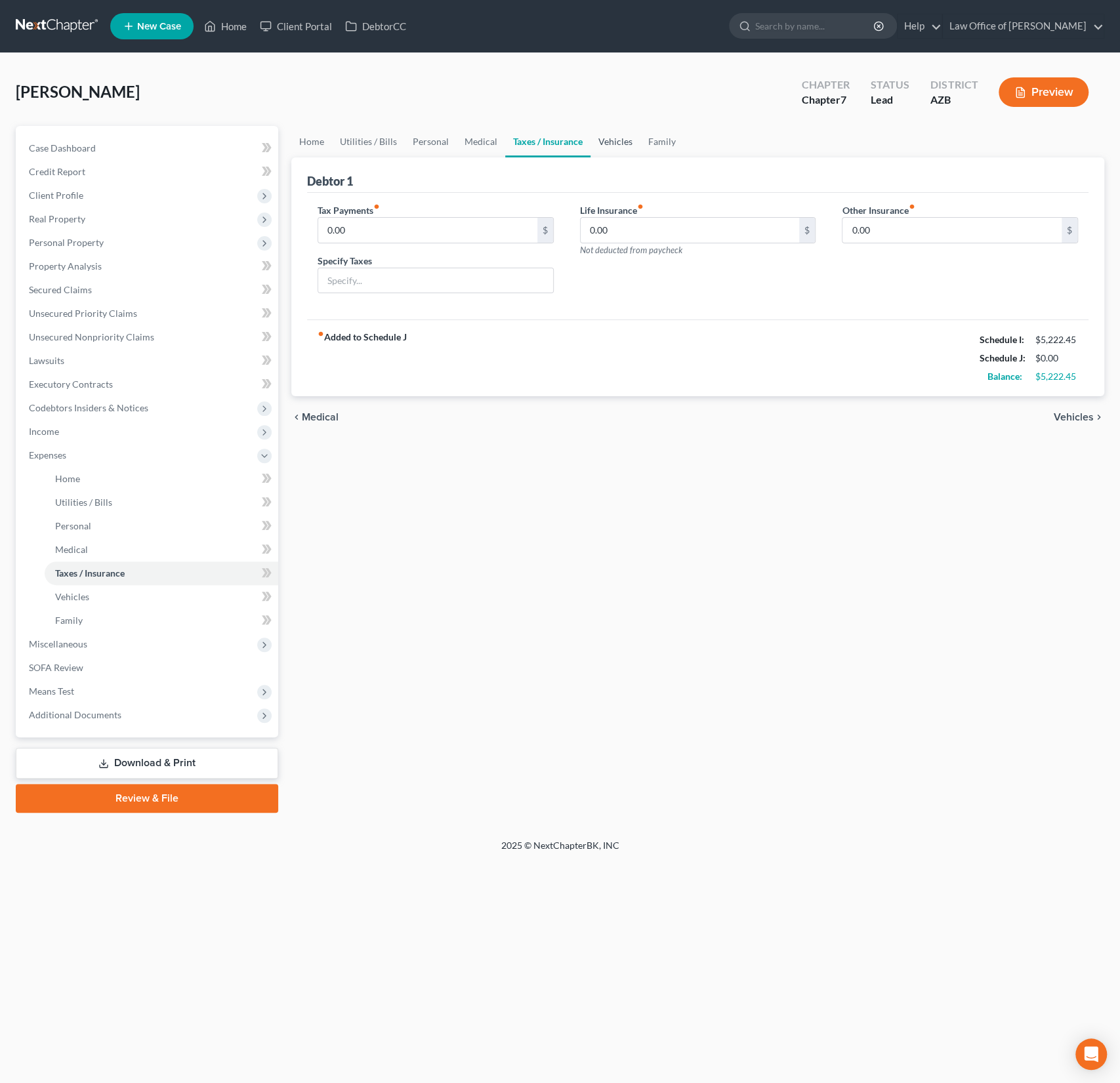
click at [617, 147] on link "Vehicles" at bounding box center [615, 142] width 50 height 32
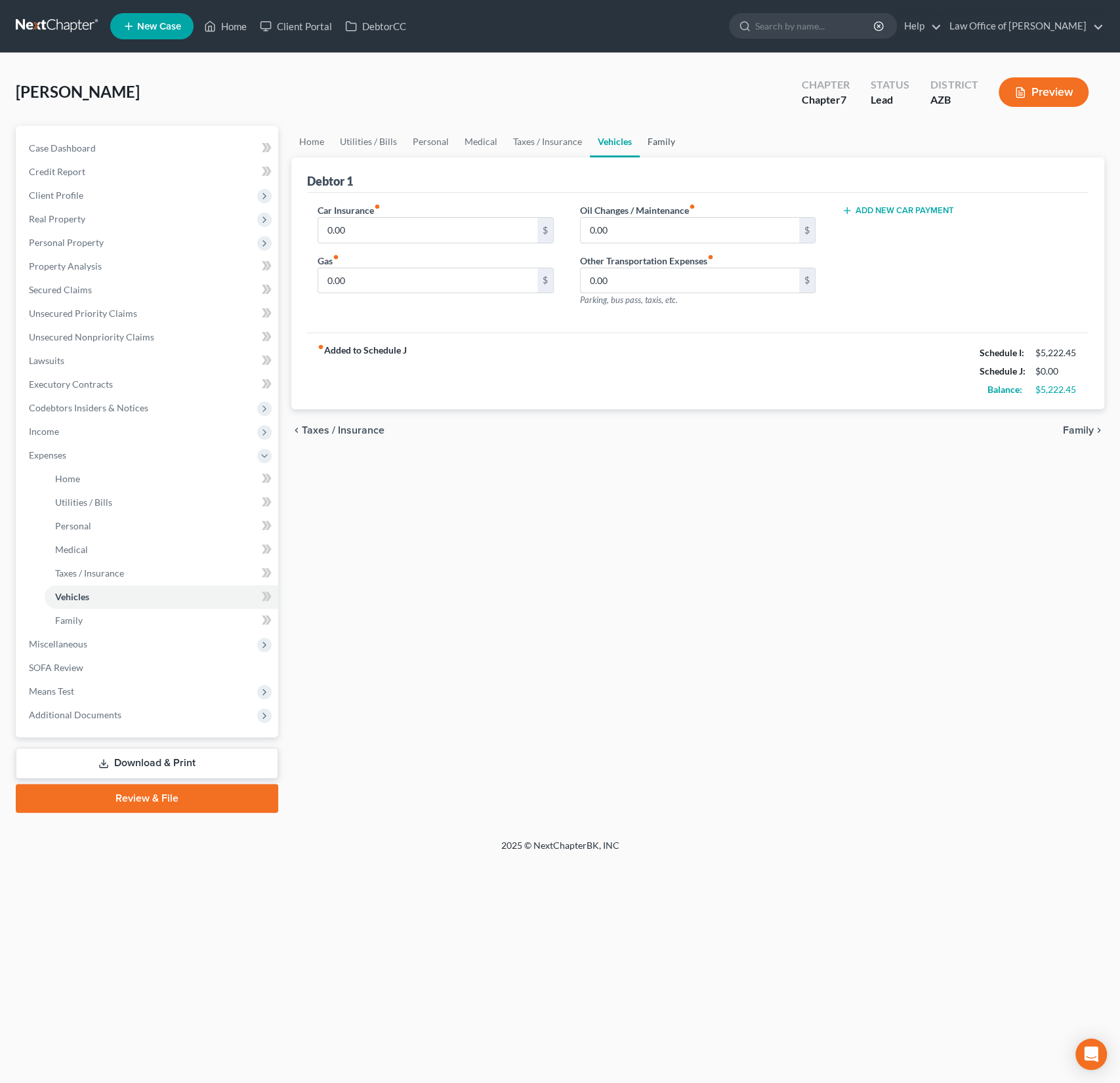
click at [662, 143] on link "Family" at bounding box center [661, 142] width 44 height 32
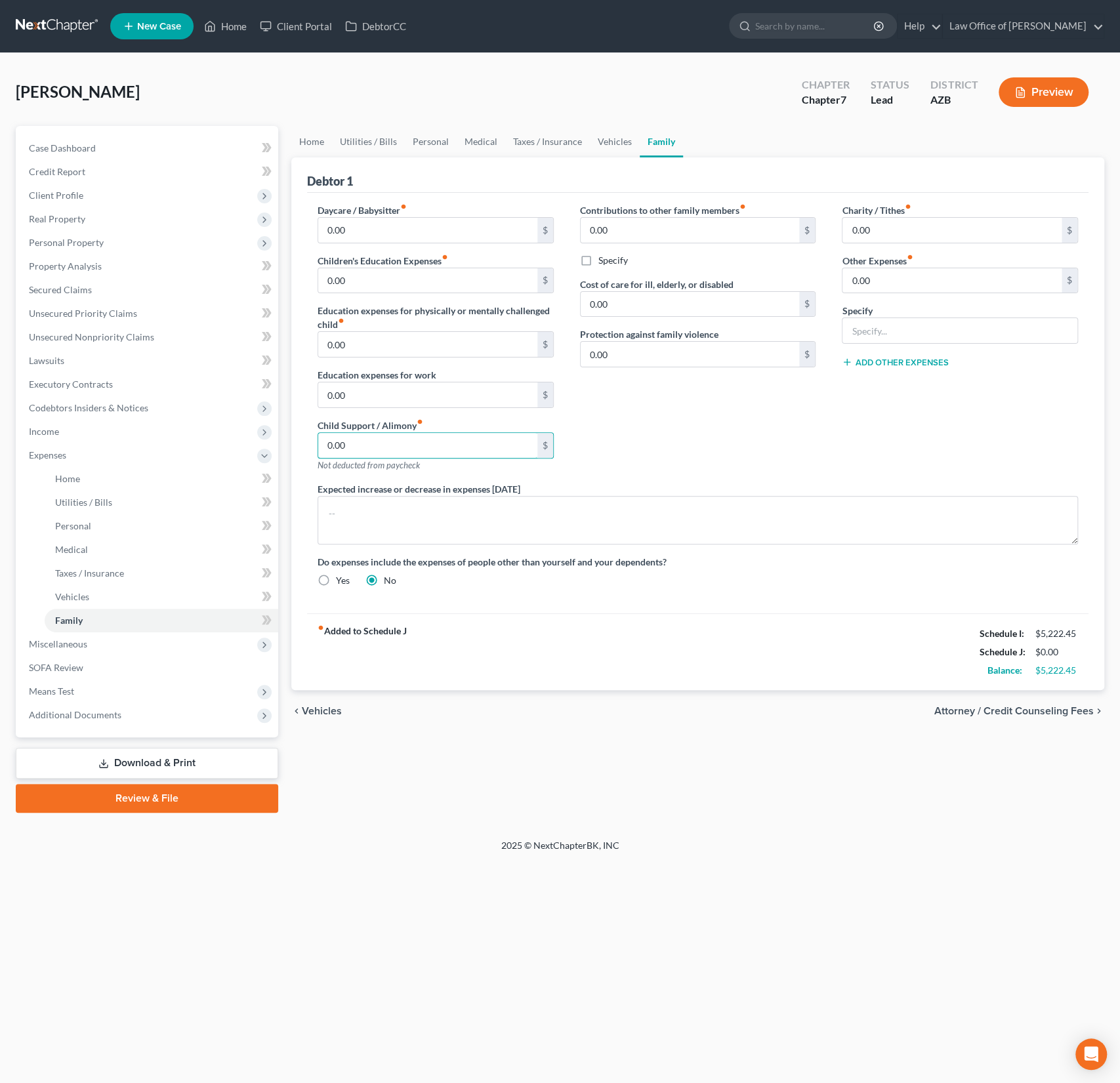
drag, startPoint x: 361, startPoint y: 443, endPoint x: 302, endPoint y: 432, distance: 60.0
click at [302, 432] on div "Debtor 1 Daycare / Babysitter fiber_manual_record 0.00 $ Children's Education E…" at bounding box center [697, 424] width 812 height 533
drag, startPoint x: 364, startPoint y: 450, endPoint x: 288, endPoint y: 435, distance: 77.5
click at [288, 435] on div "Home Utilities / Bills Personal Medical Taxes / Insurance Vehicles Family Debto…" at bounding box center [698, 469] width 826 height 687
click at [752, 465] on div "Contributions to other family members fiber_manual_record 0.00 $ Specify Cost o…" at bounding box center [698, 343] width 262 height 279
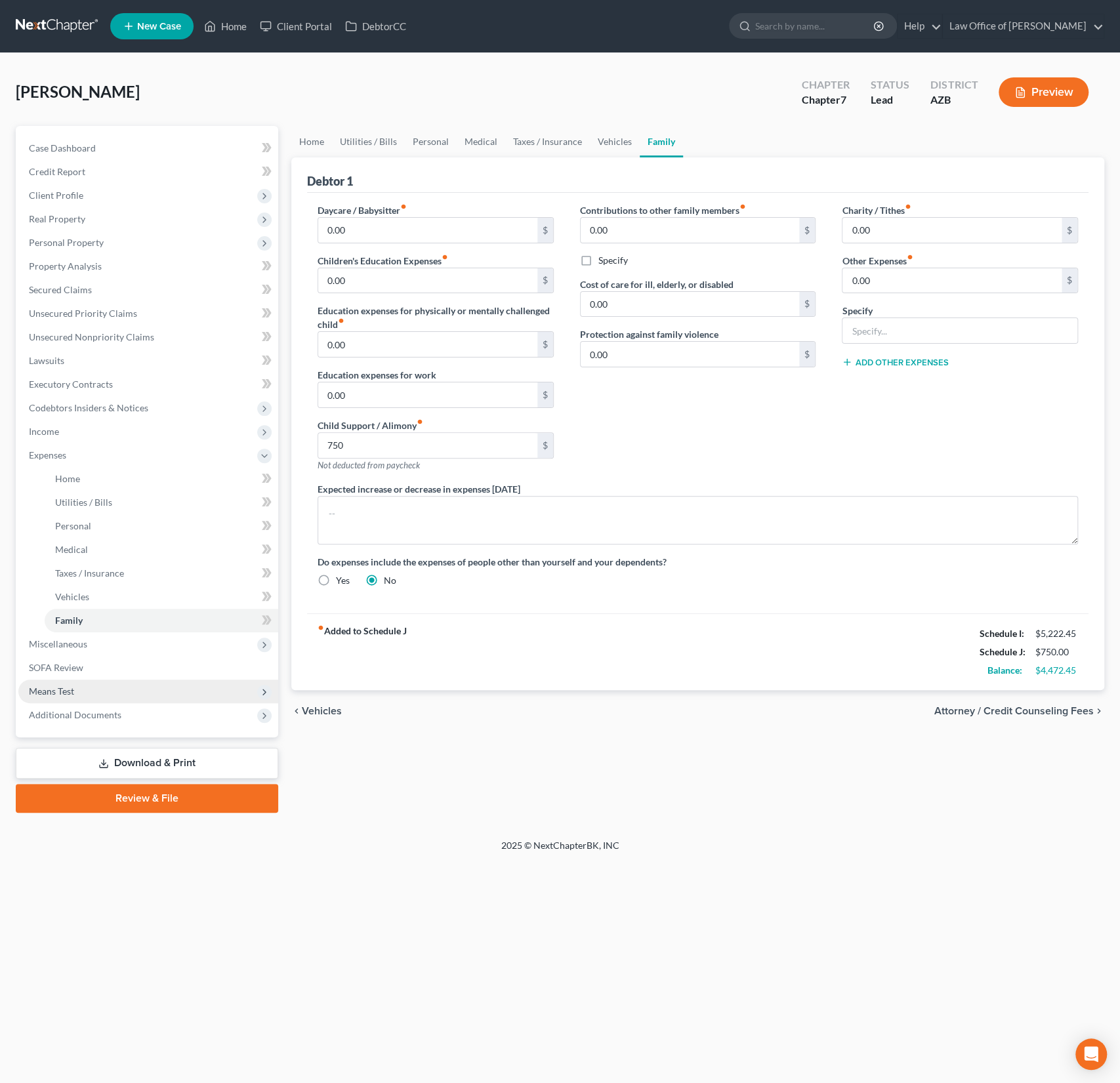
click at [52, 687] on span "Means Test" at bounding box center [51, 691] width 45 height 11
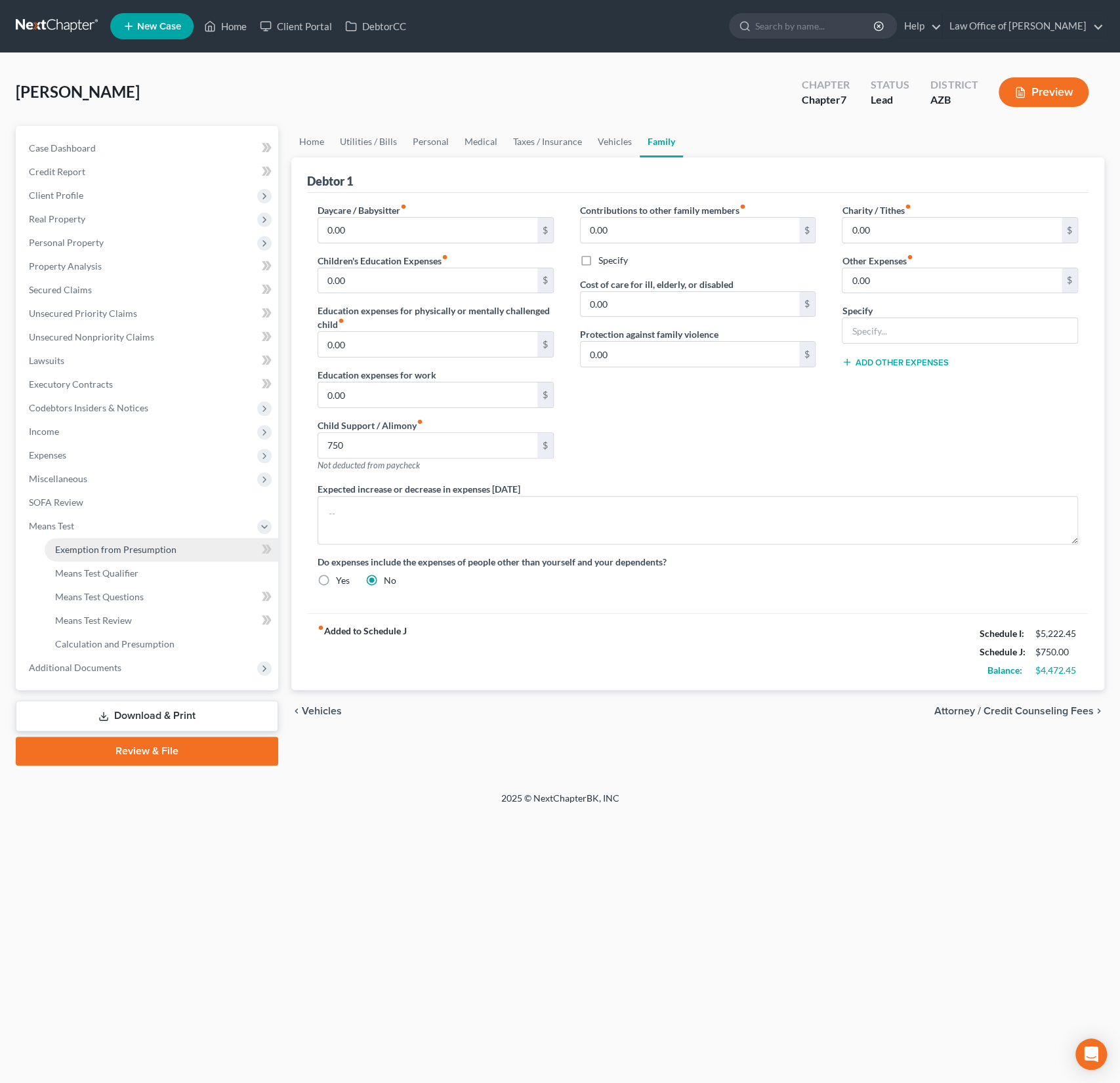
click at [104, 550] on span "Exemption from Presumption" at bounding box center [116, 549] width 121 height 11
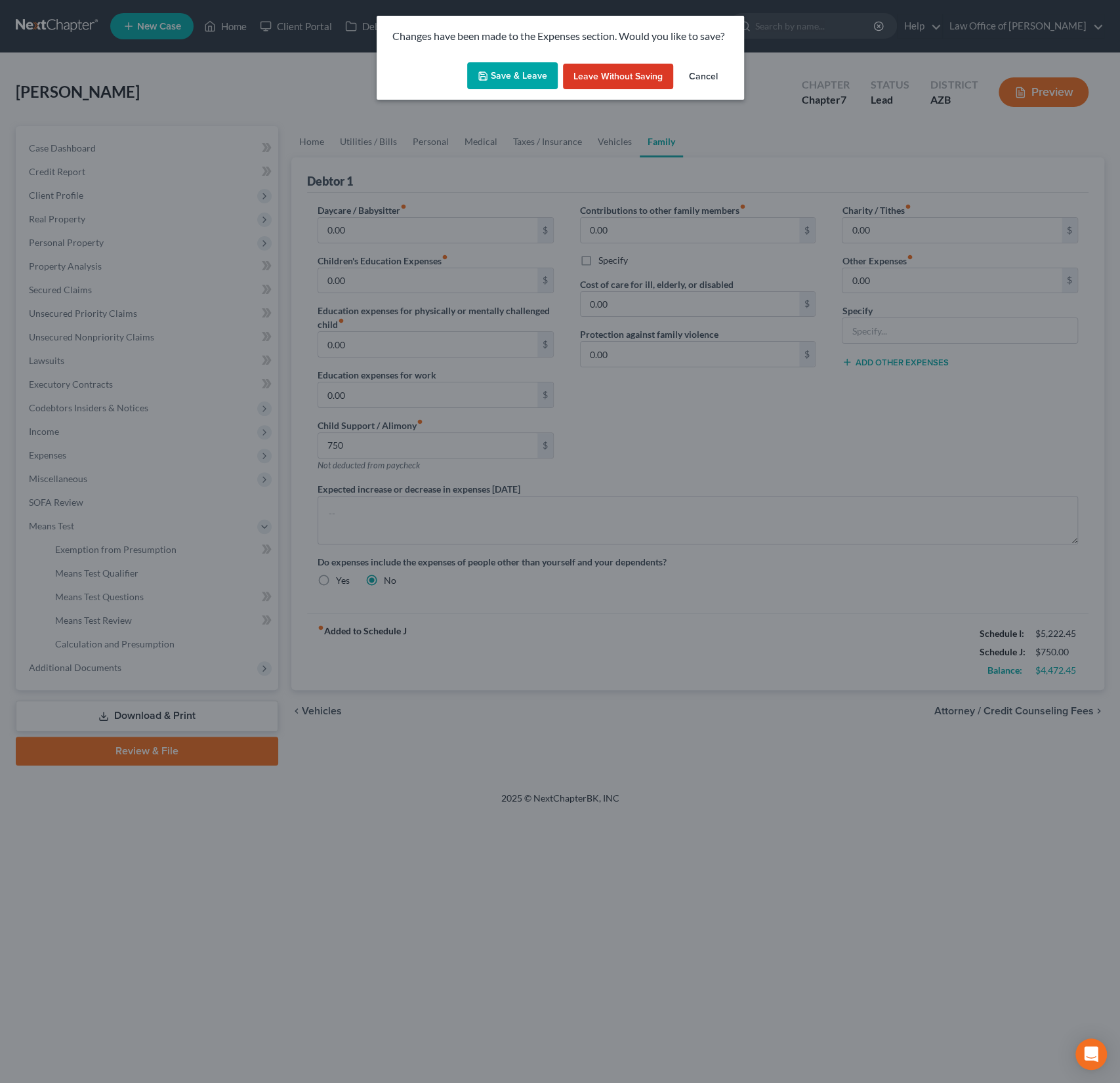
click at [506, 86] on button "Save & Leave" at bounding box center [512, 76] width 90 height 28
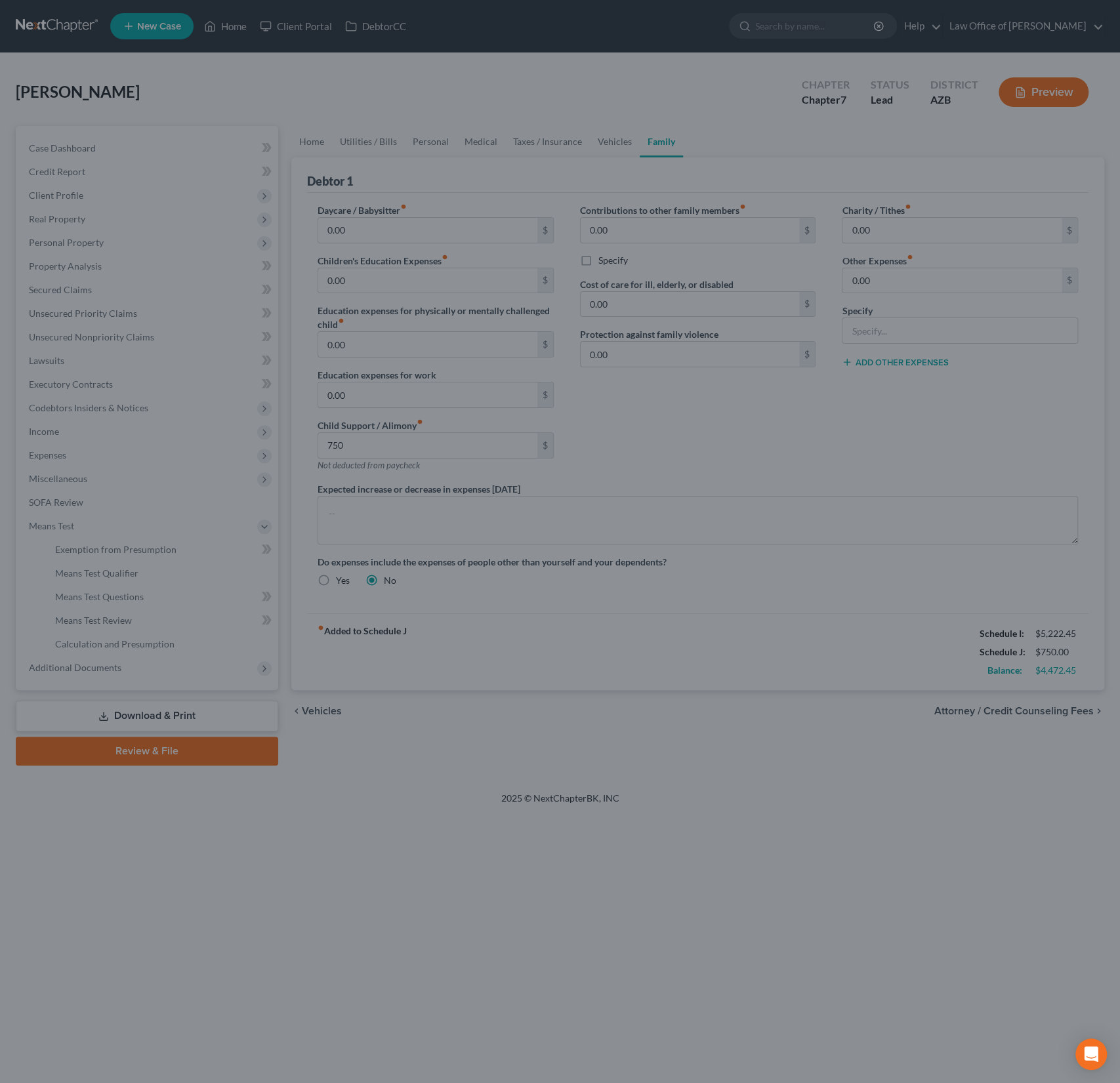
type input "750.00"
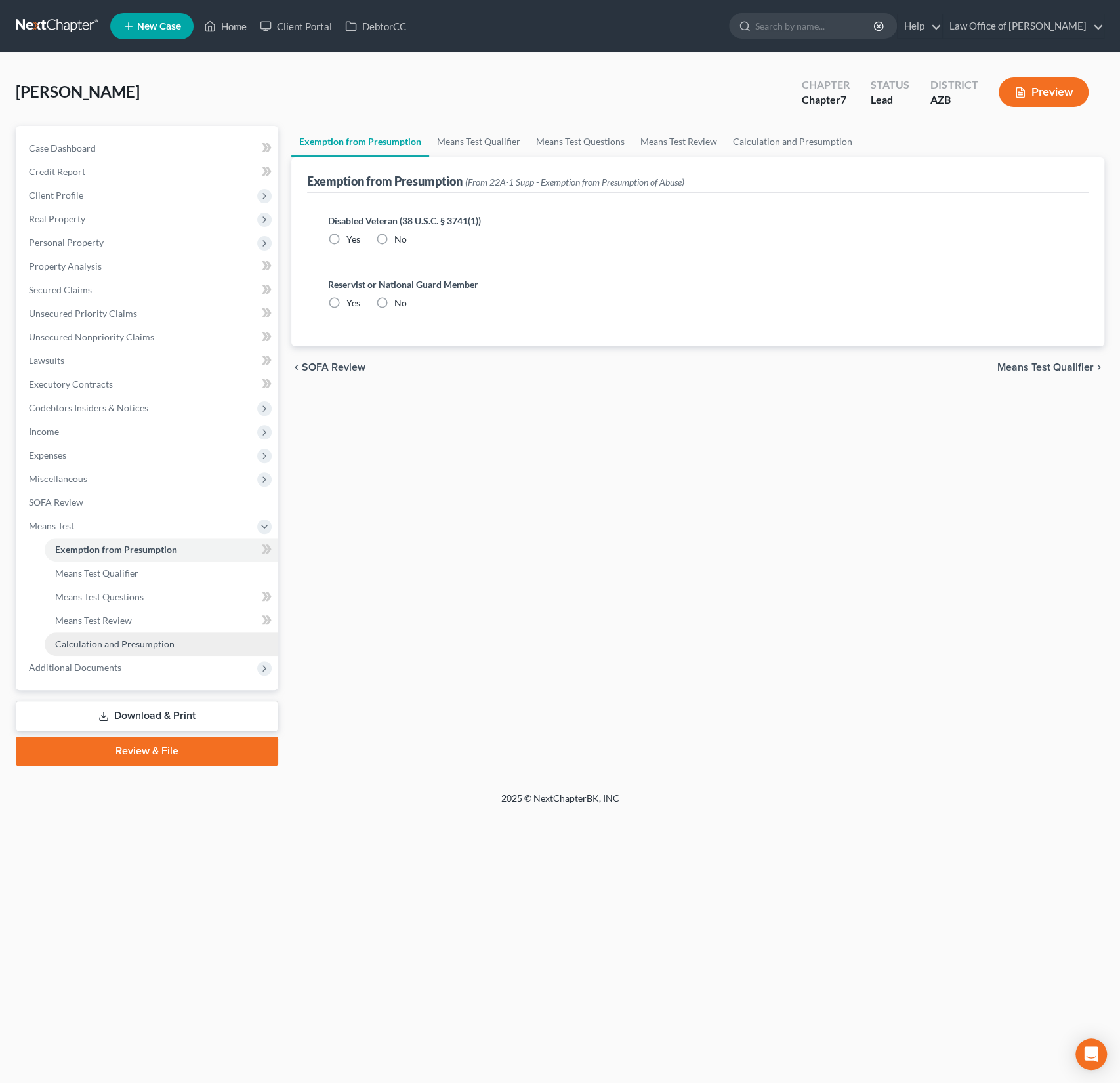
click at [107, 633] on link "Calculation and Presumption" at bounding box center [161, 645] width 234 height 24
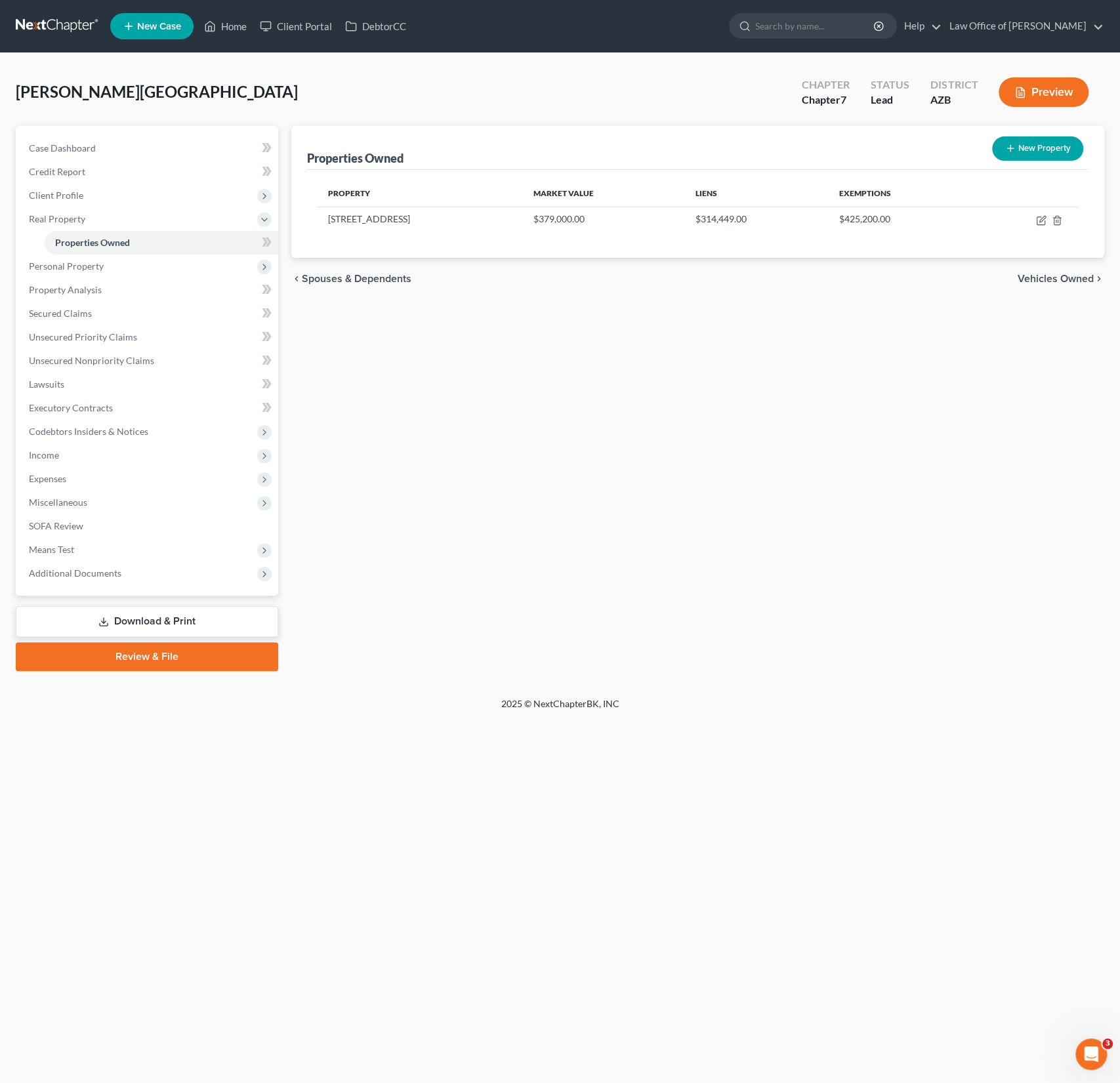
scroll to position [235, 0]
click at [235, 21] on link "Home" at bounding box center [225, 26] width 55 height 24
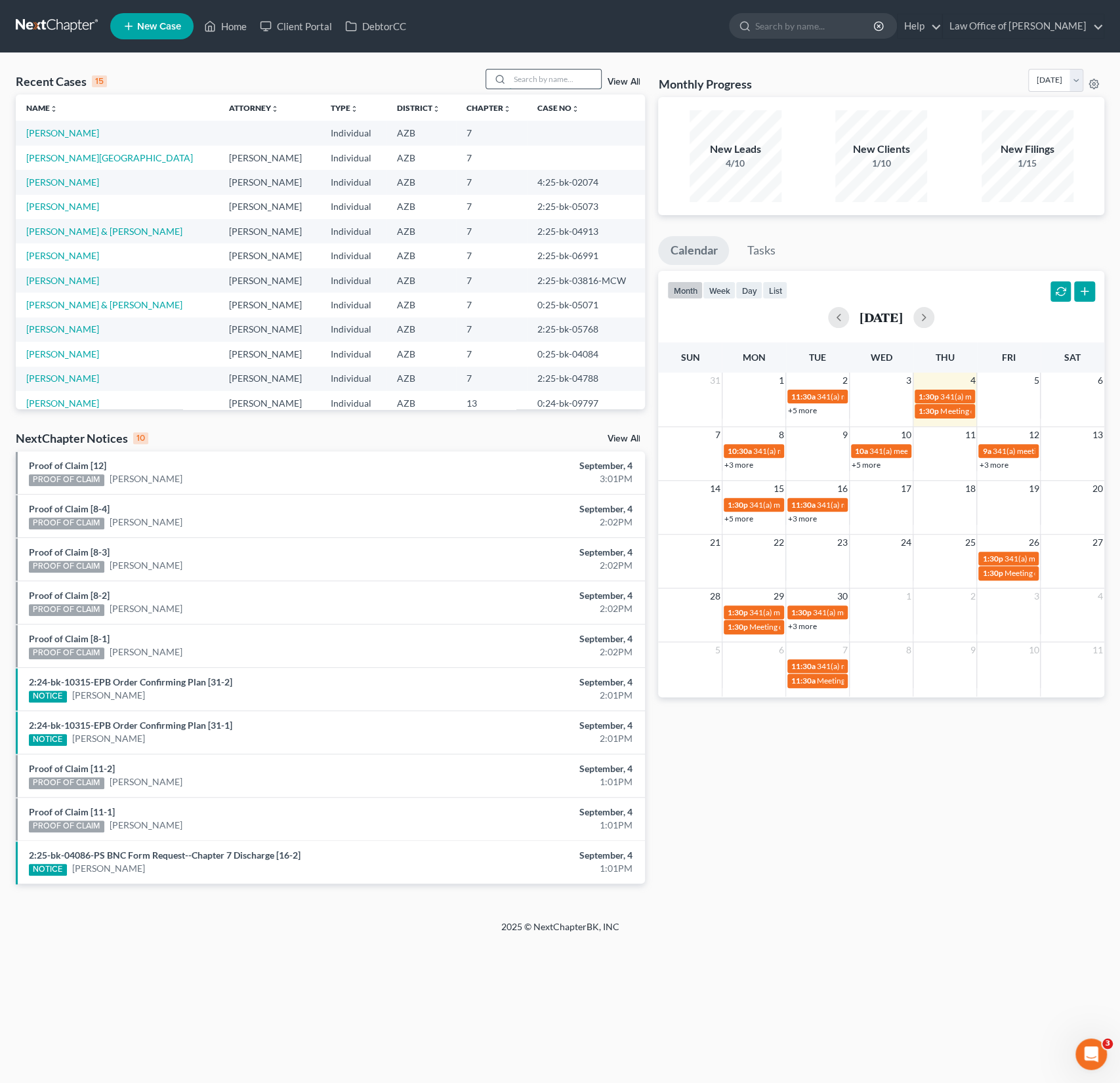
click at [529, 75] on input "search" at bounding box center [555, 79] width 92 height 19
type input "[PERSON_NAME]"
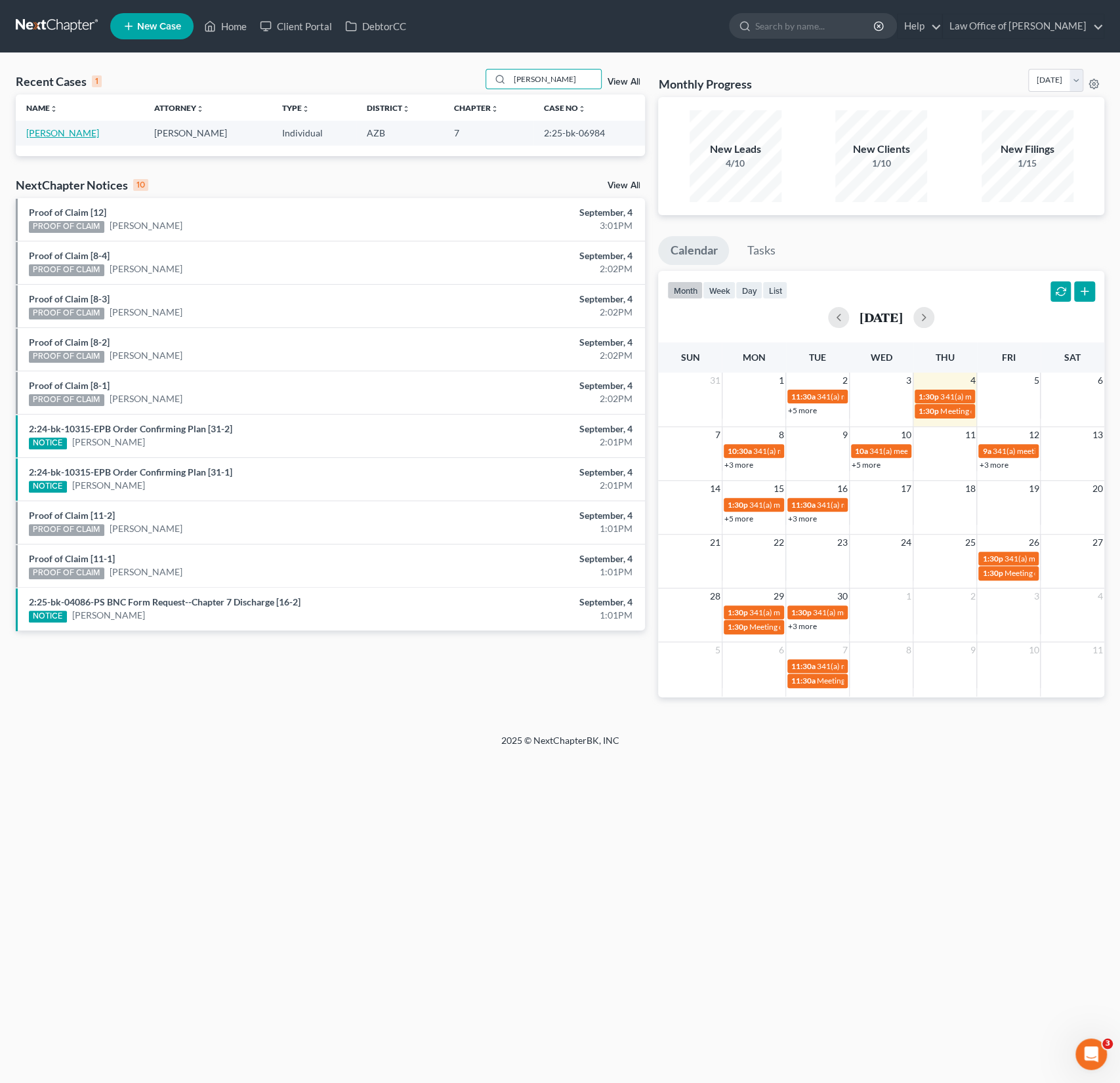
click at [53, 136] on link "[PERSON_NAME]" at bounding box center [63, 133] width 73 height 11
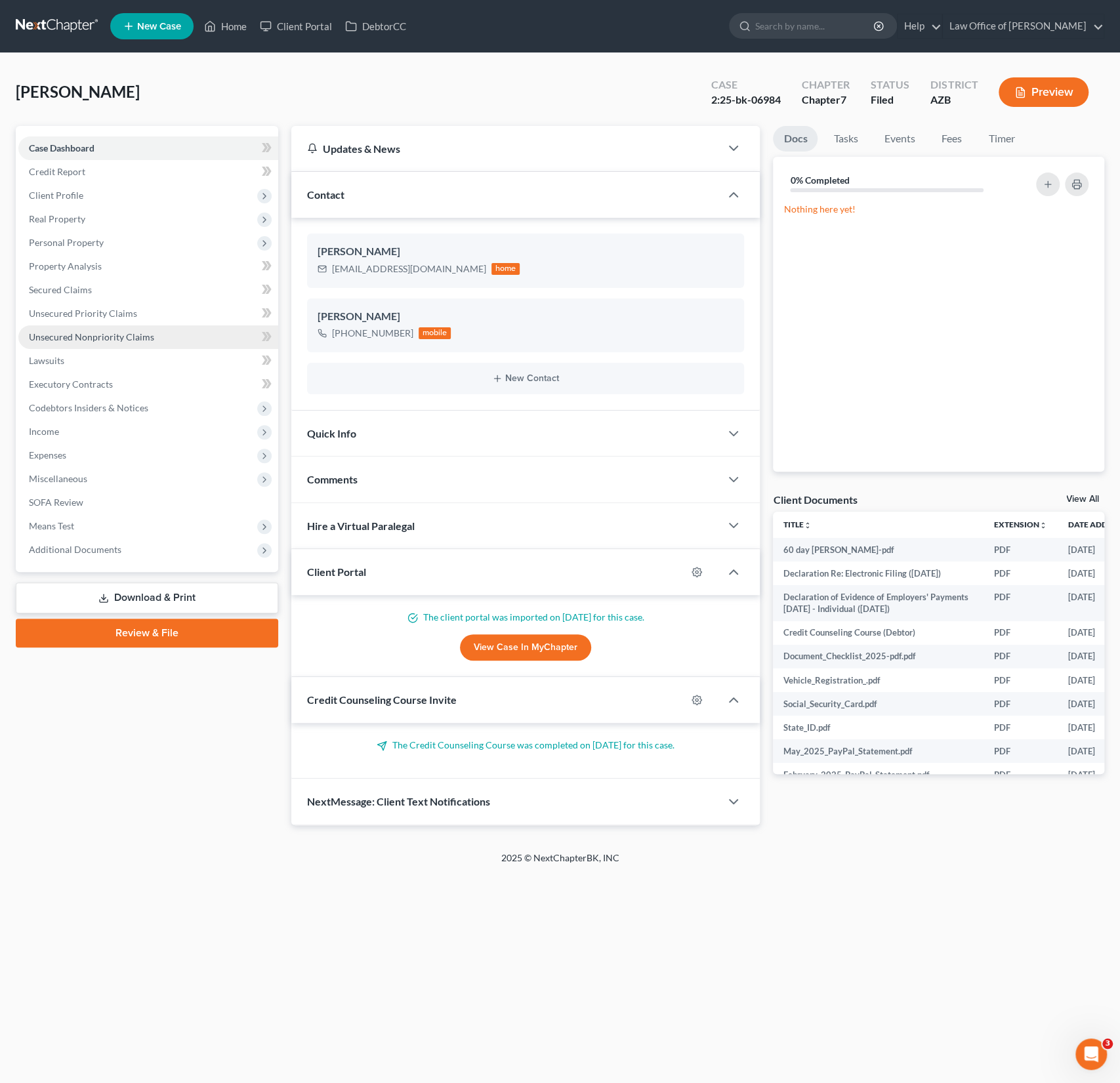
click at [110, 340] on span "Unsecured Nonpriority Claims" at bounding box center [91, 337] width 125 height 11
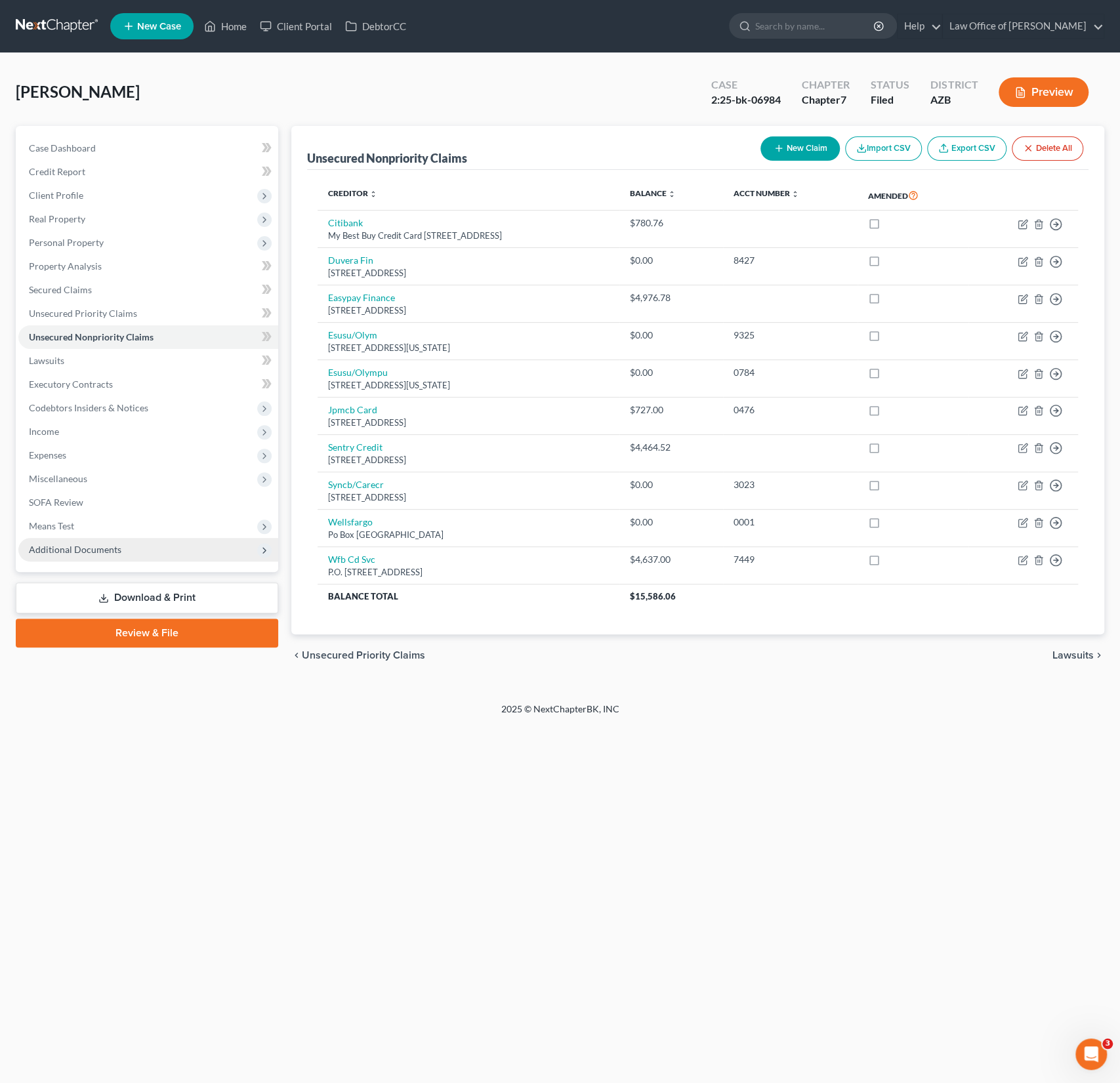
click at [98, 548] on span "Additional Documents" at bounding box center [75, 549] width 93 height 11
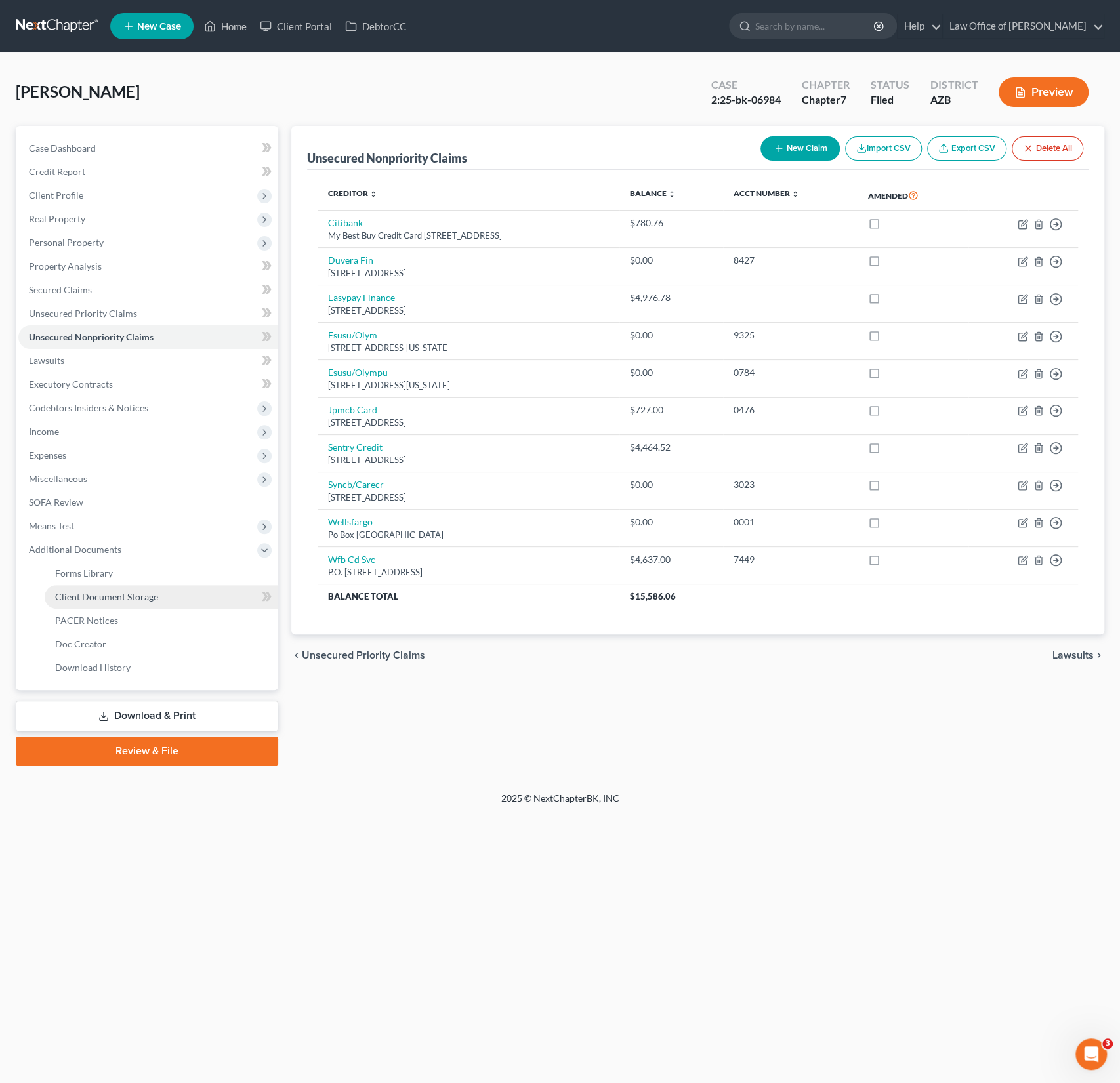
click at [105, 598] on span "Client Document Storage" at bounding box center [107, 597] width 103 height 11
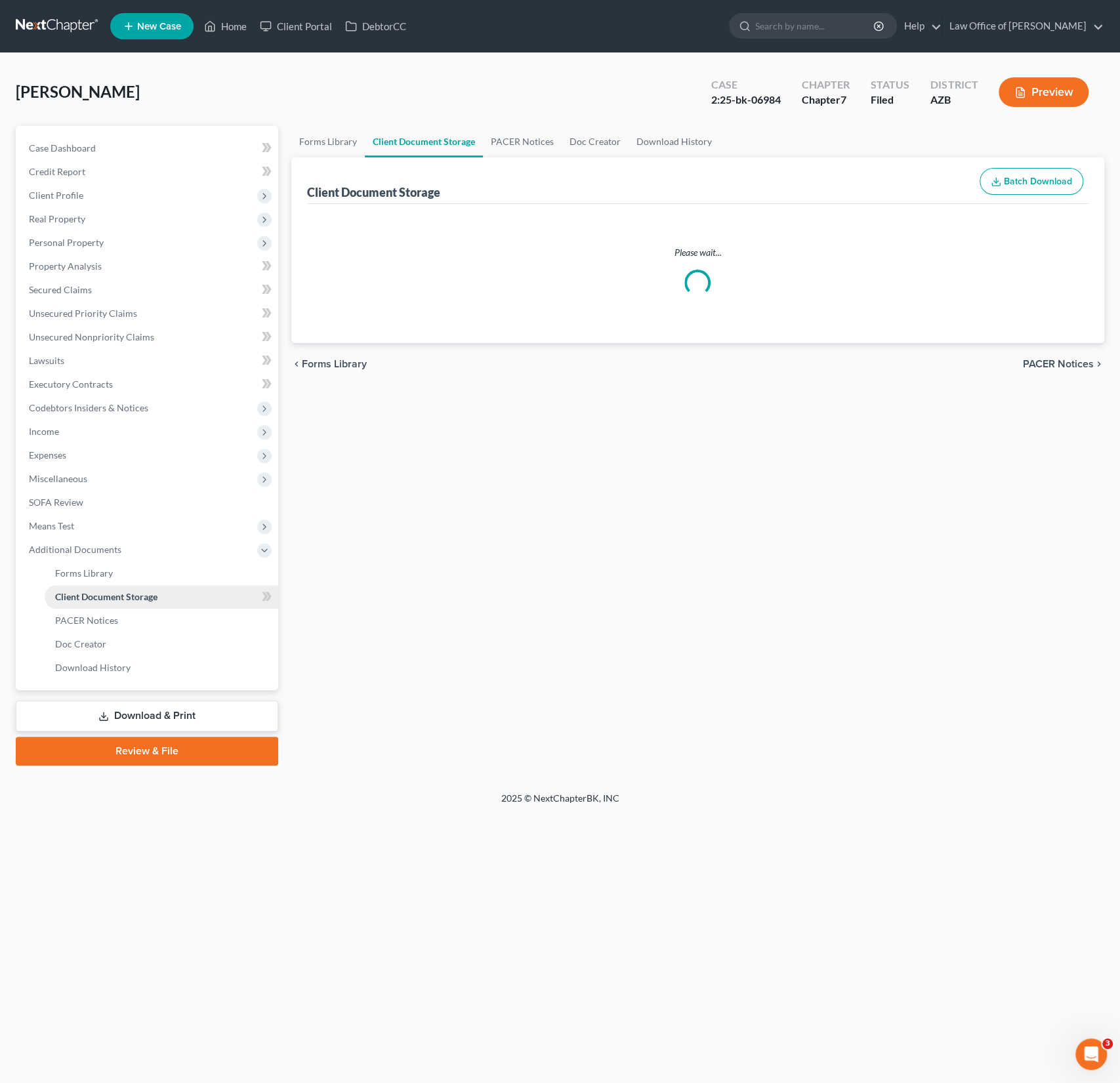
select select "14"
select select "18"
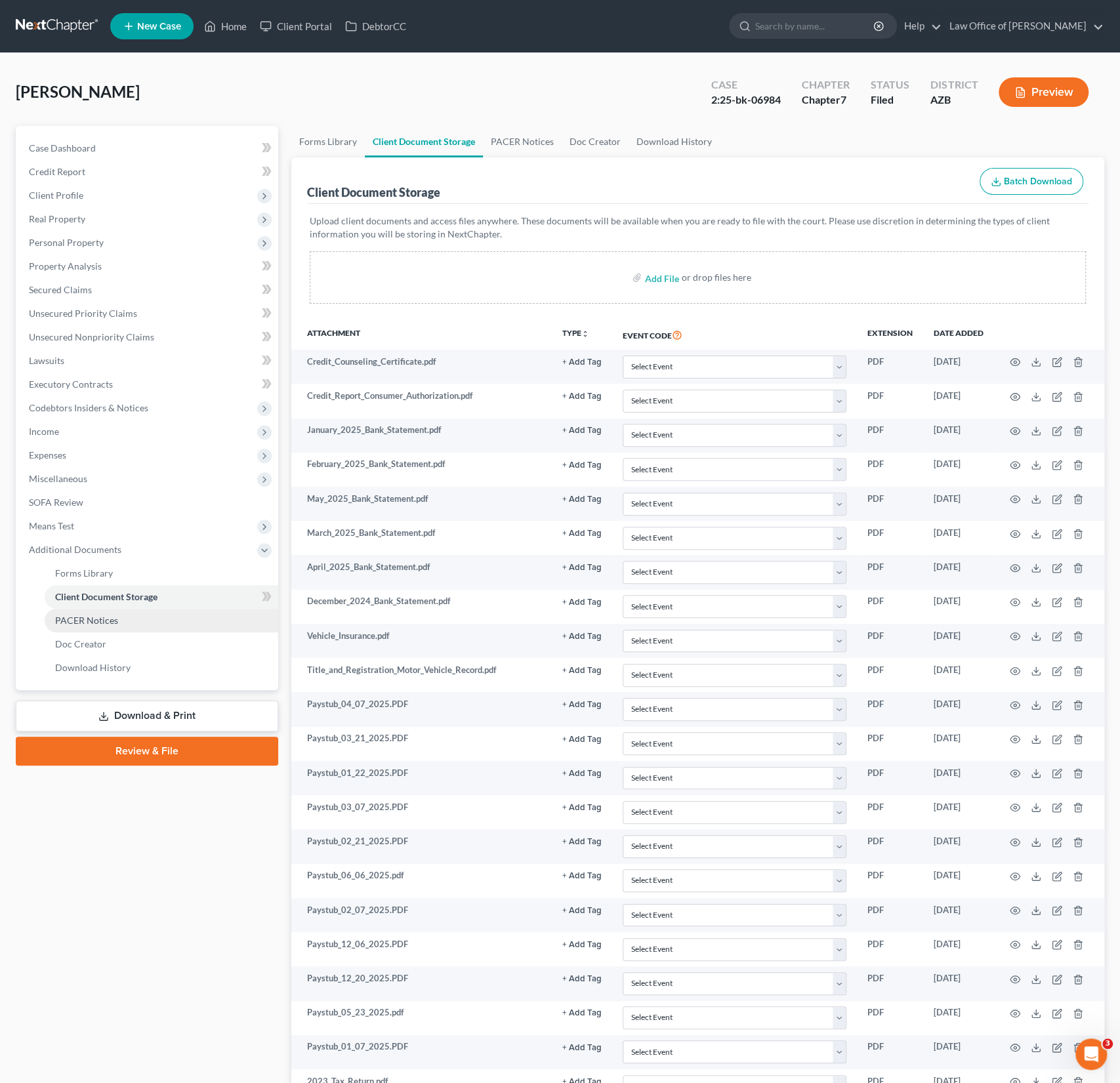
click at [94, 622] on span "PACER Notices" at bounding box center [86, 620] width 63 height 11
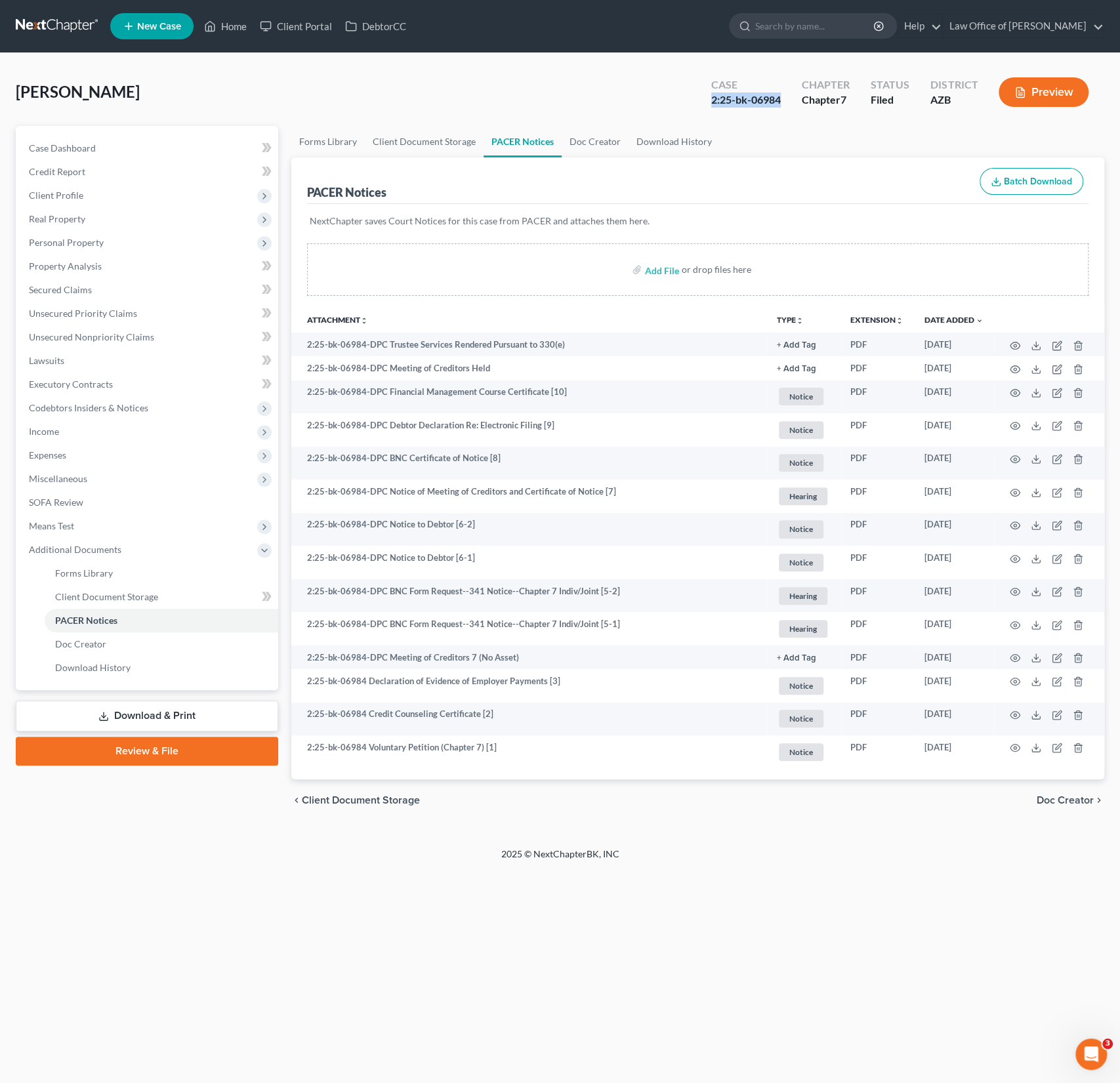
drag, startPoint x: 783, startPoint y: 97, endPoint x: 697, endPoint y: 97, distance: 86.0
click at [697, 97] on div "Case 2:25-bk-06984 Chapter Chapter 7 Status Filed District [GEOGRAPHIC_DATA] Pr…" at bounding box center [900, 92] width 409 height 47
copy div "2:25-bk-06984"
click at [238, 26] on link "Home" at bounding box center [225, 26] width 55 height 24
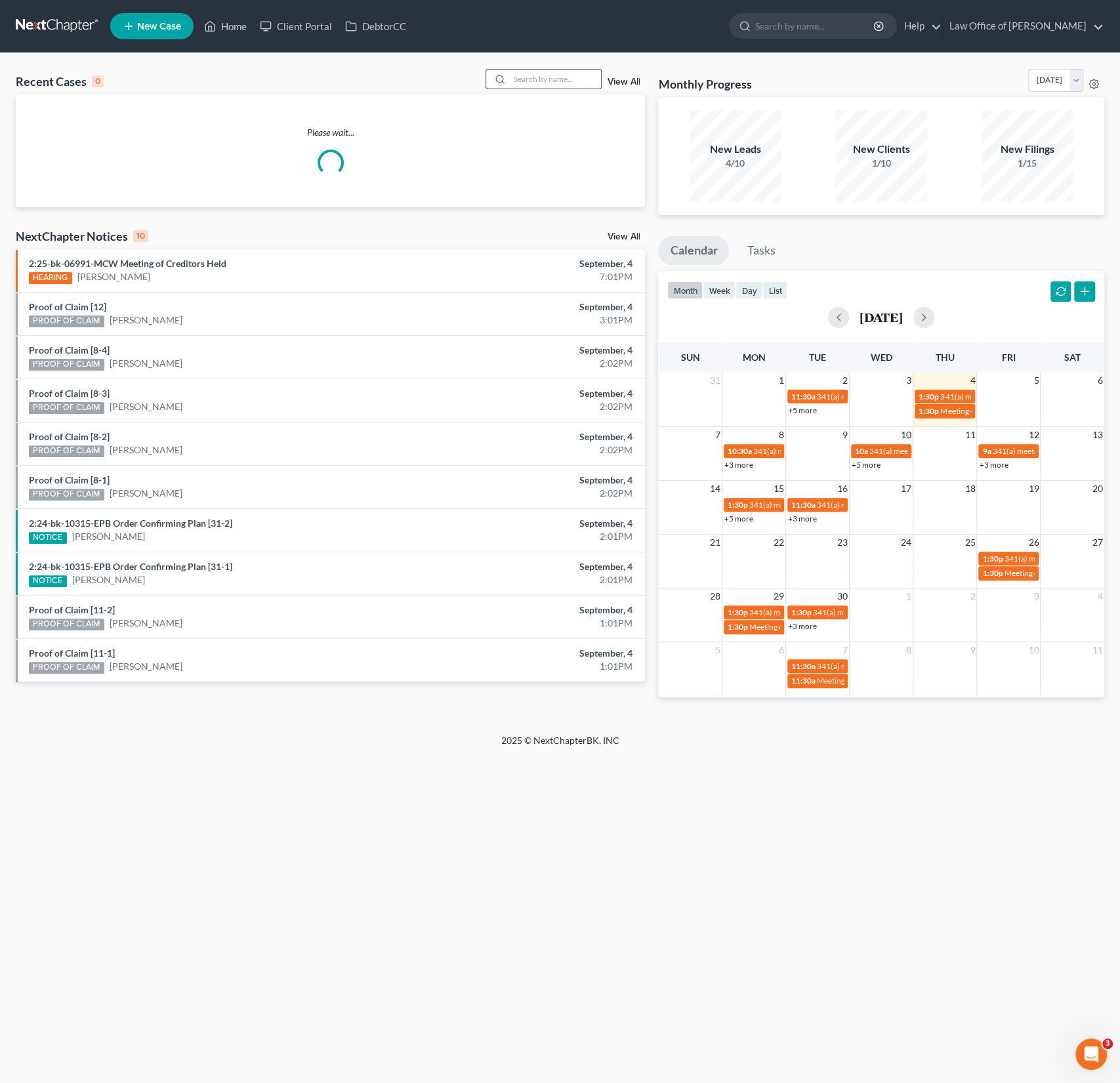
click at [549, 79] on input "search" at bounding box center [555, 79] width 92 height 19
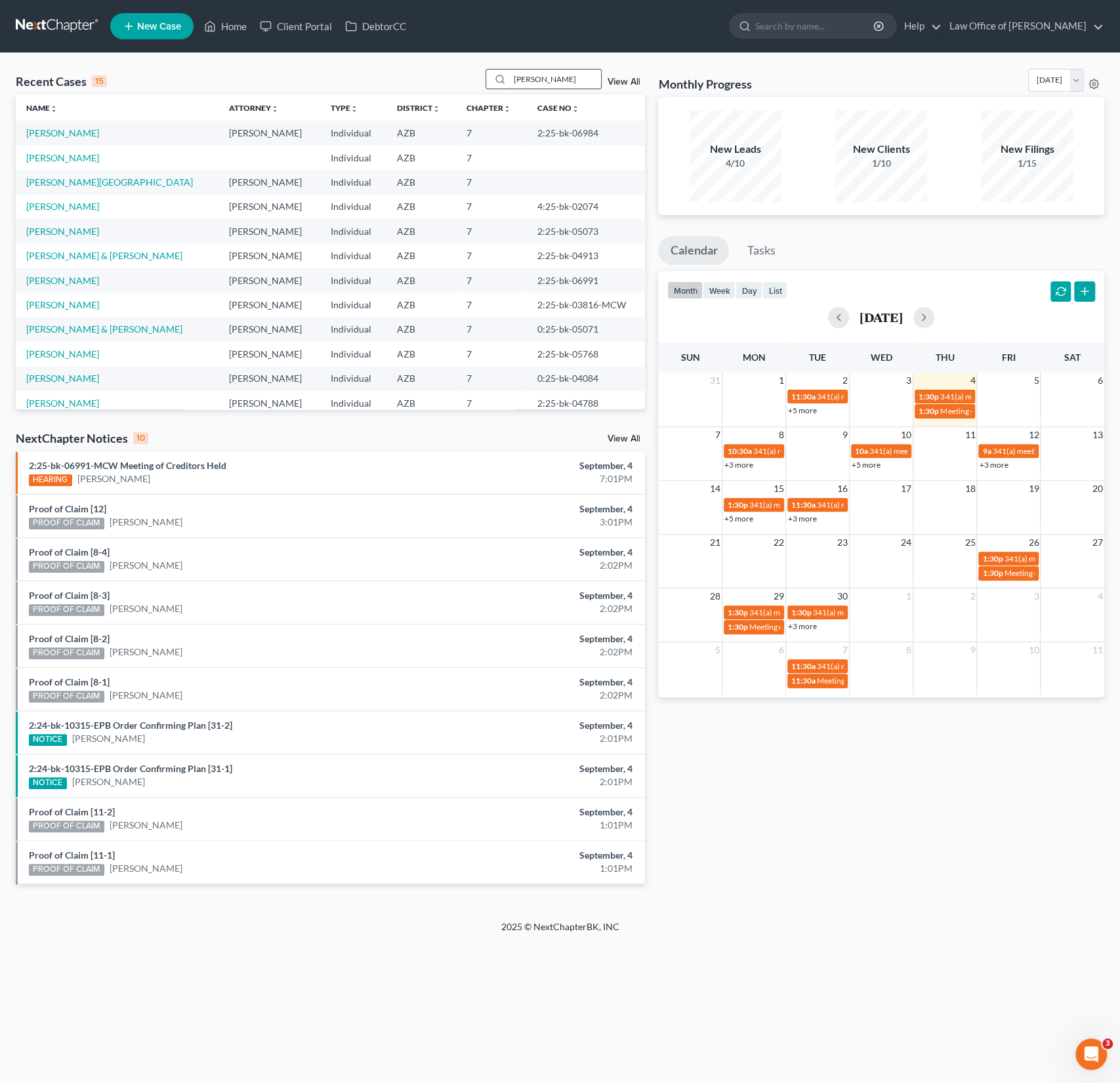
type input "[PERSON_NAME]"
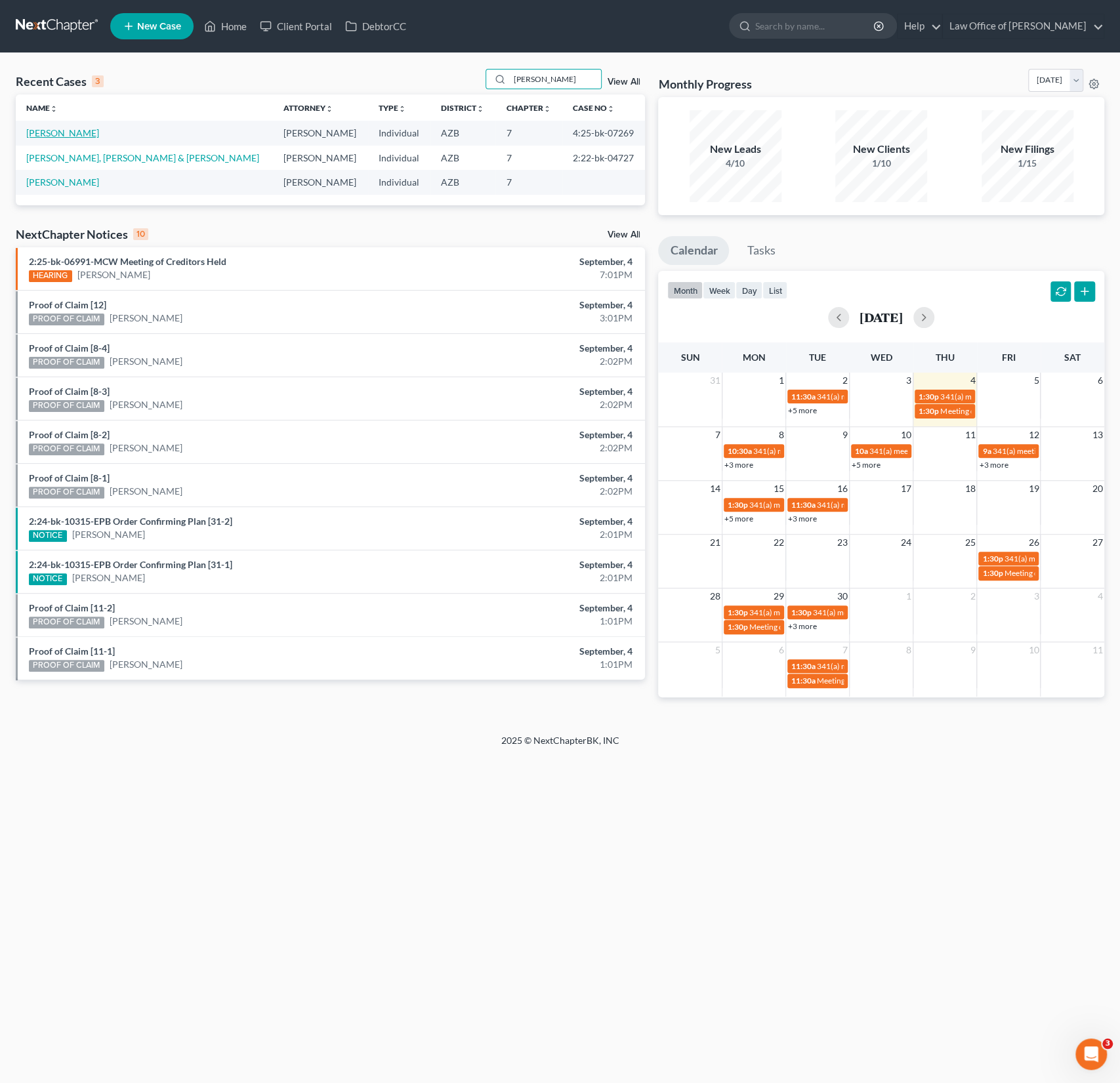
click at [54, 132] on link "[PERSON_NAME]" at bounding box center [63, 133] width 73 height 11
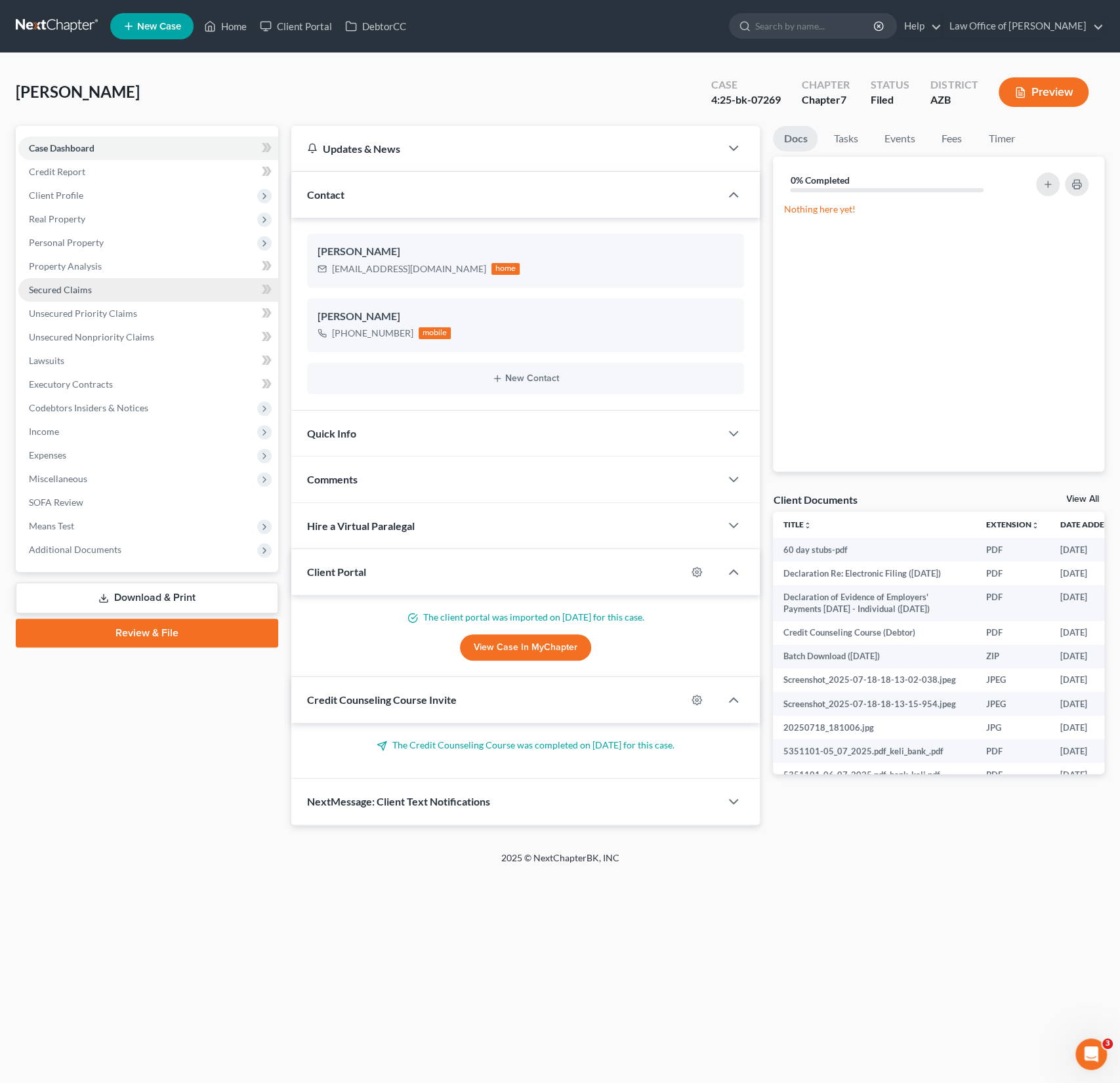
click at [77, 284] on span "Secured Claims" at bounding box center [59, 289] width 63 height 11
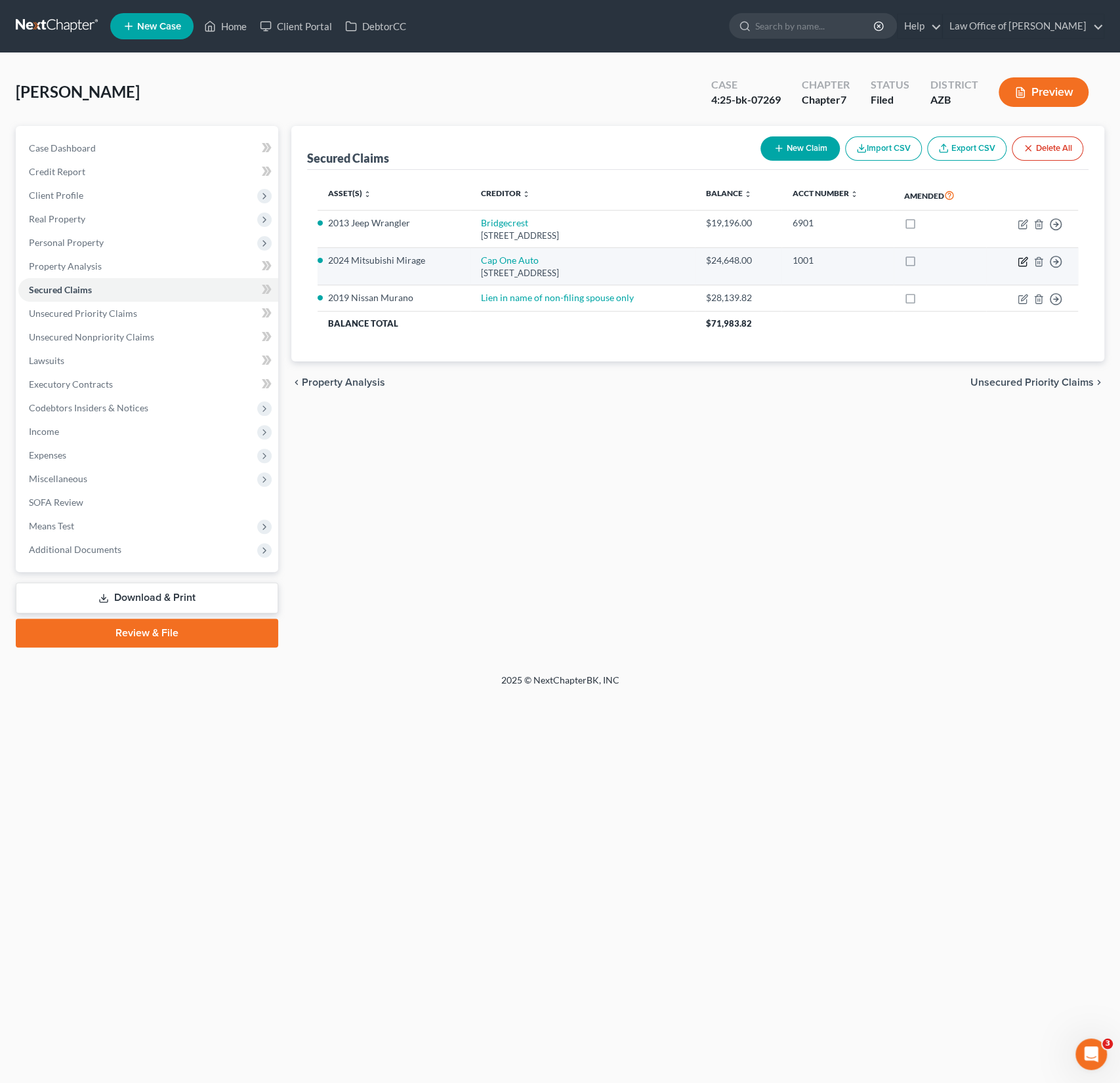
click at [1018, 261] on icon "button" at bounding box center [1022, 262] width 10 height 10
select select "45"
select select "2"
select select "0"
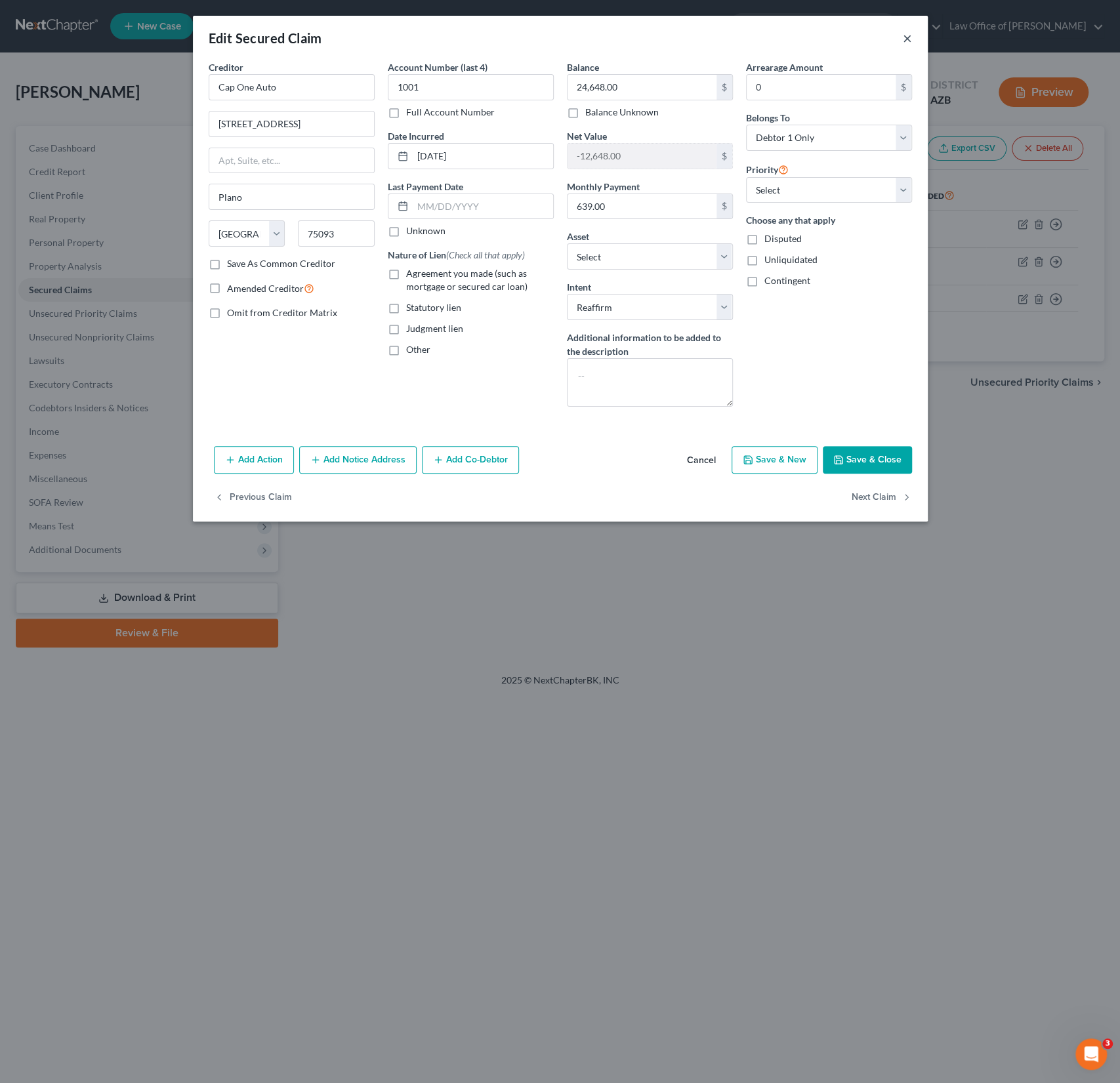
click at [907, 35] on button "×" at bounding box center [908, 38] width 10 height 16
